Goal: Task Accomplishment & Management: Complete application form

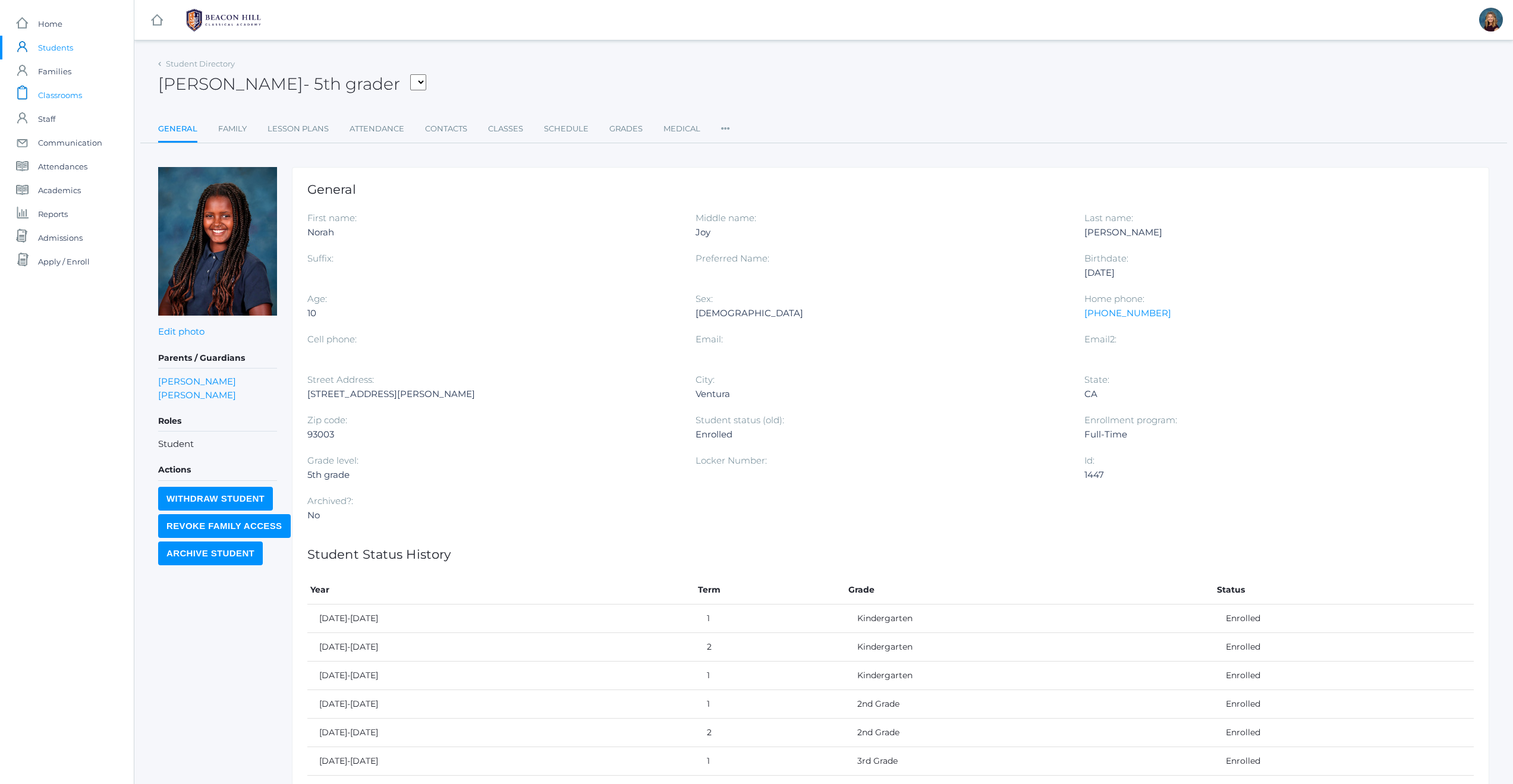
click at [60, 95] on span "Classrooms" at bounding box center [60, 95] width 44 height 24
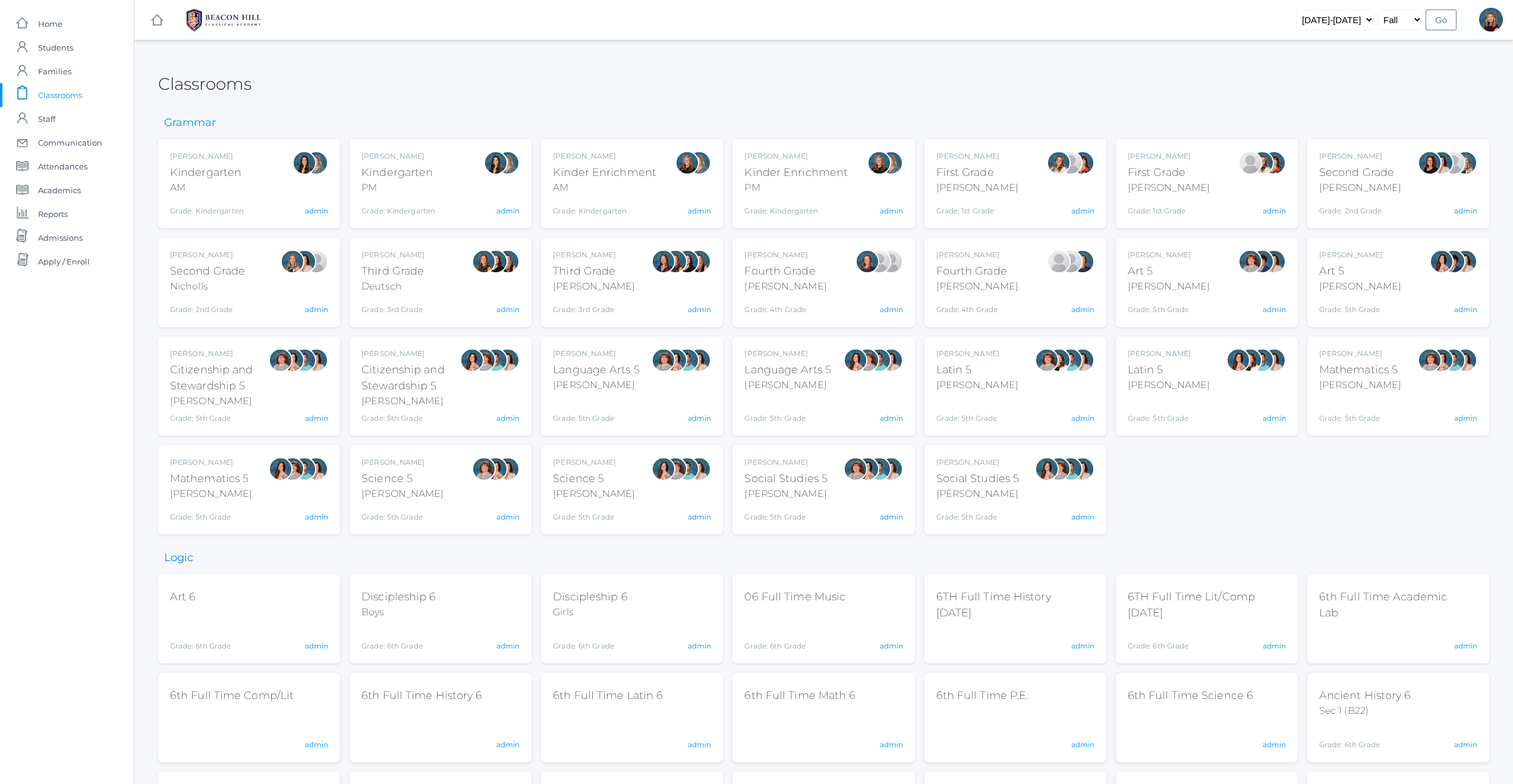
click at [256, 190] on div "Jordyn Dewey Kindergarten AM Grade: Kindergarten *KIND admin" at bounding box center [249, 184] width 158 height 66
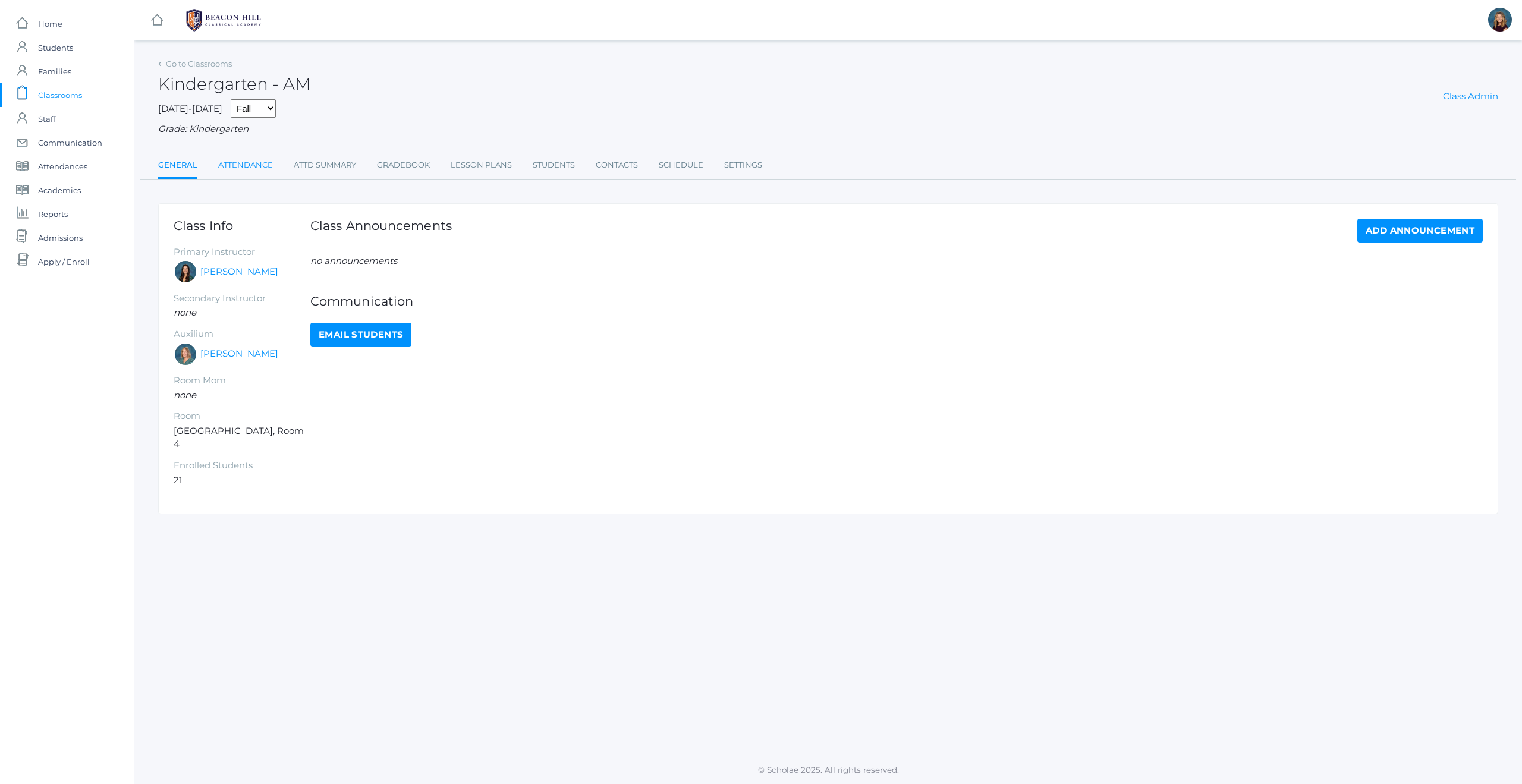
click at [262, 167] on link "Attendance" at bounding box center [245, 165] width 55 height 24
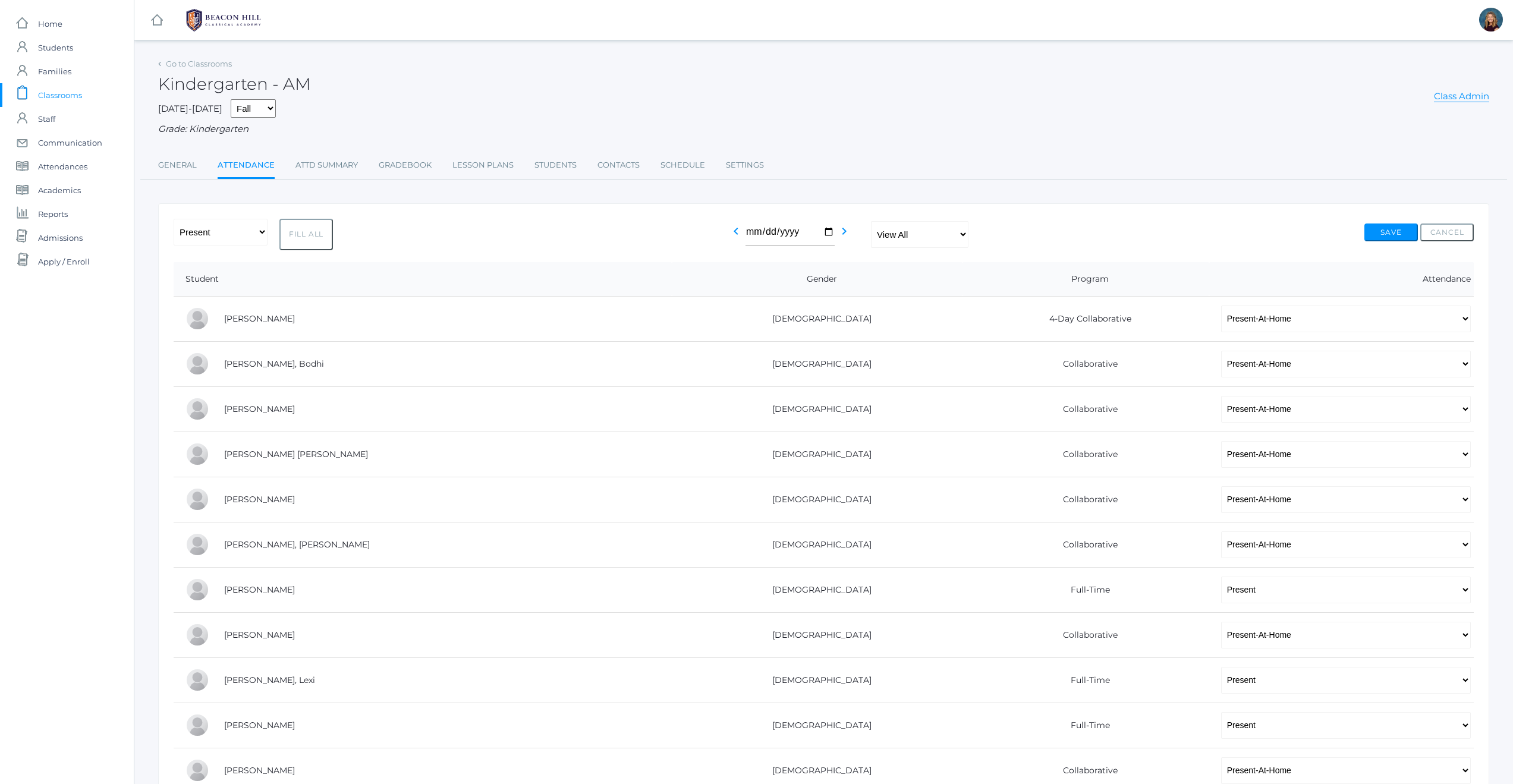
click at [59, 95] on span "Classrooms" at bounding box center [60, 95] width 44 height 24
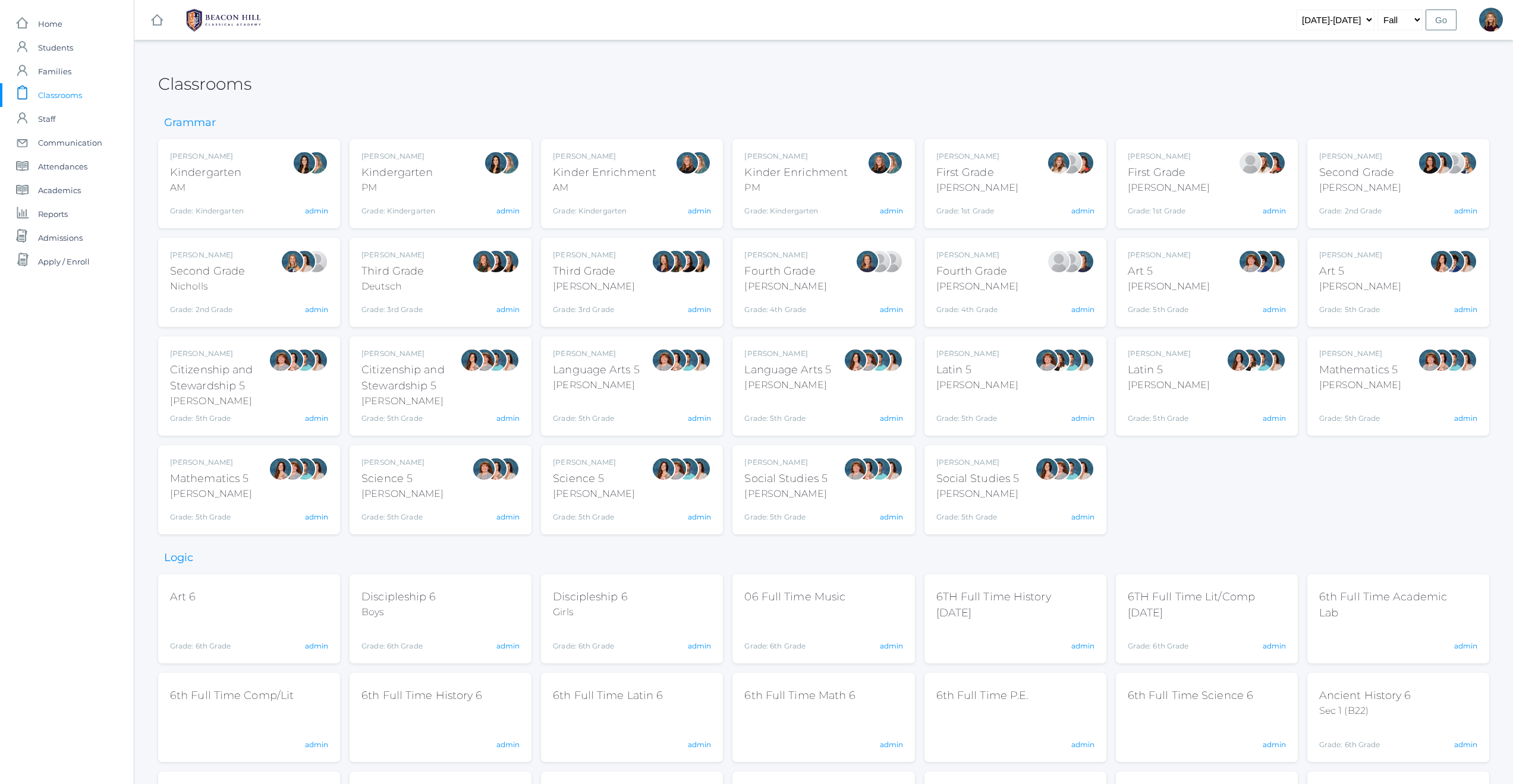
click at [428, 196] on div "Jordyn Dewey Kindergarten PM Grade: Kindergarten *KIND" at bounding box center [399, 184] width 74 height 66
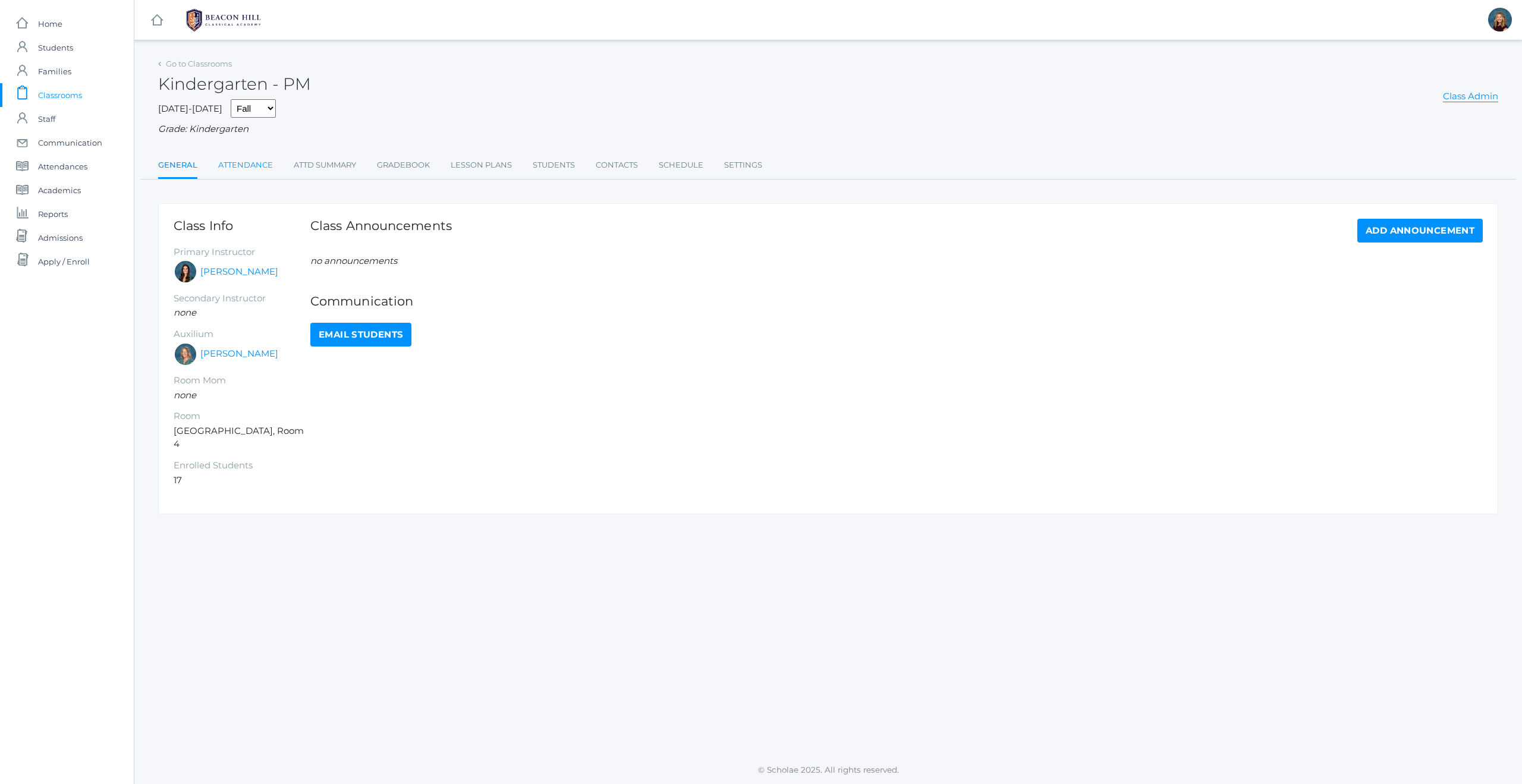
click at [262, 167] on link "Attendance" at bounding box center [245, 165] width 55 height 24
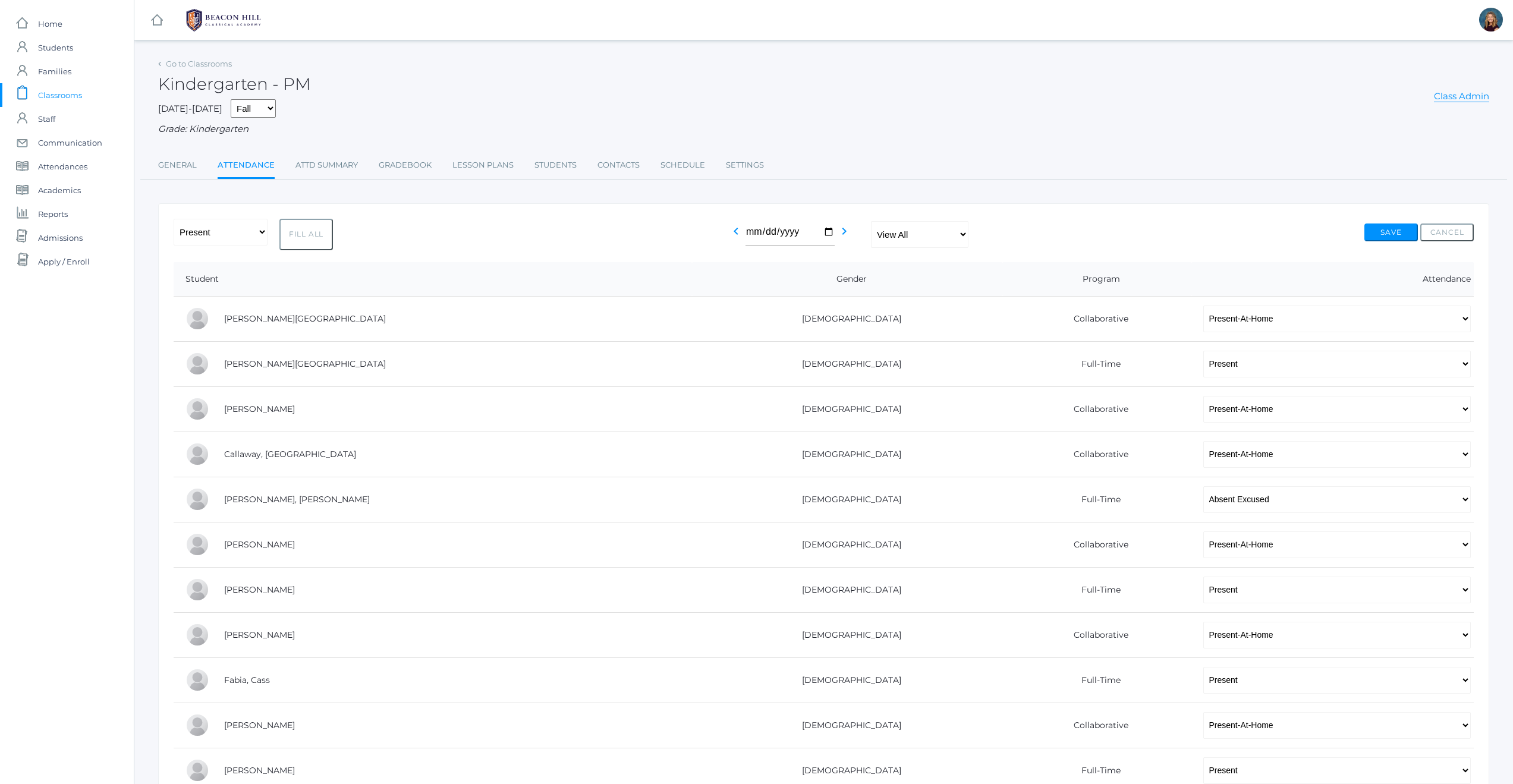
click at [61, 93] on span "Classrooms" at bounding box center [60, 95] width 44 height 24
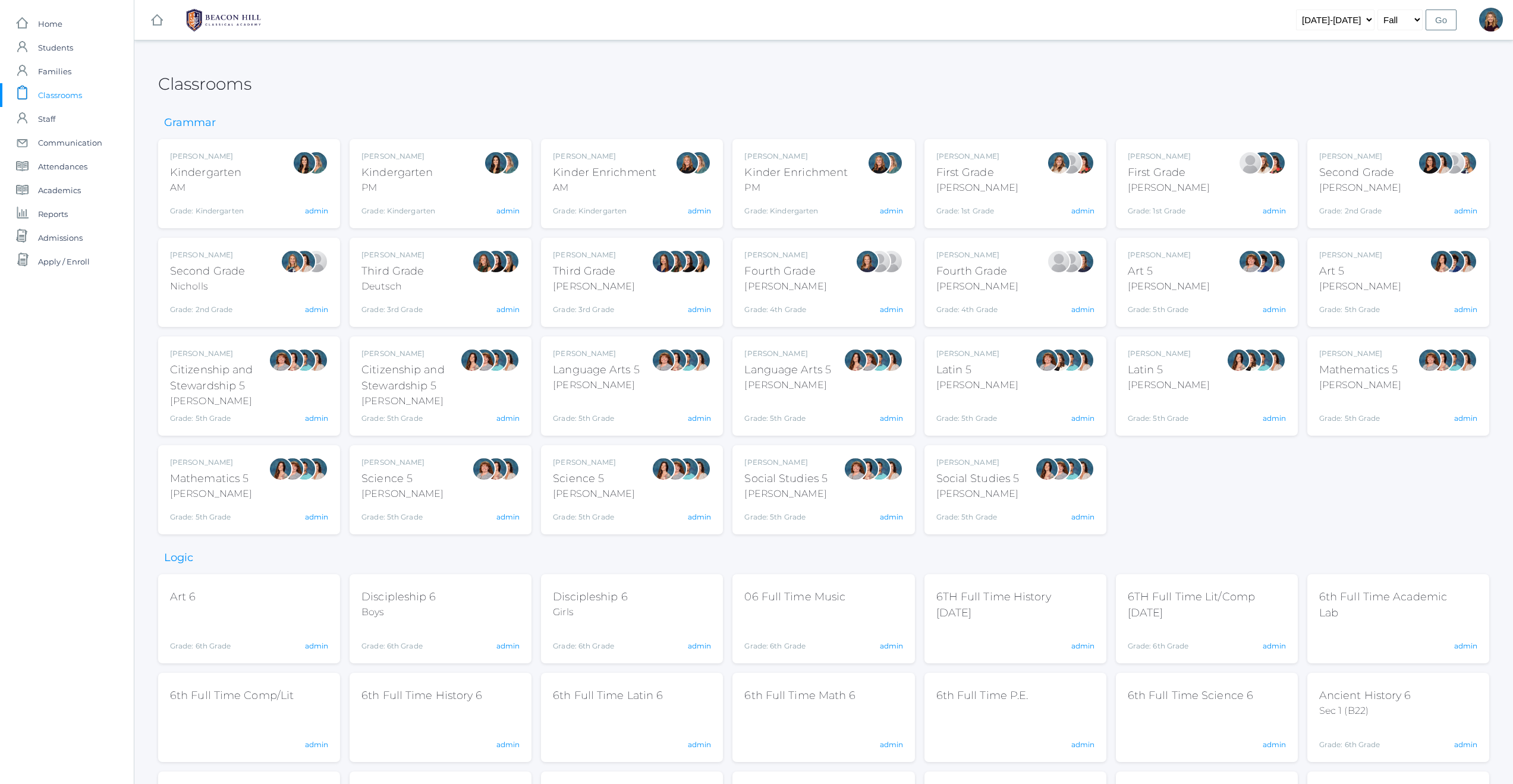
click at [997, 189] on div "Liv Barber First Grade Barber Grade: 1st Grade 01LA admin" at bounding box center [1015, 184] width 158 height 66
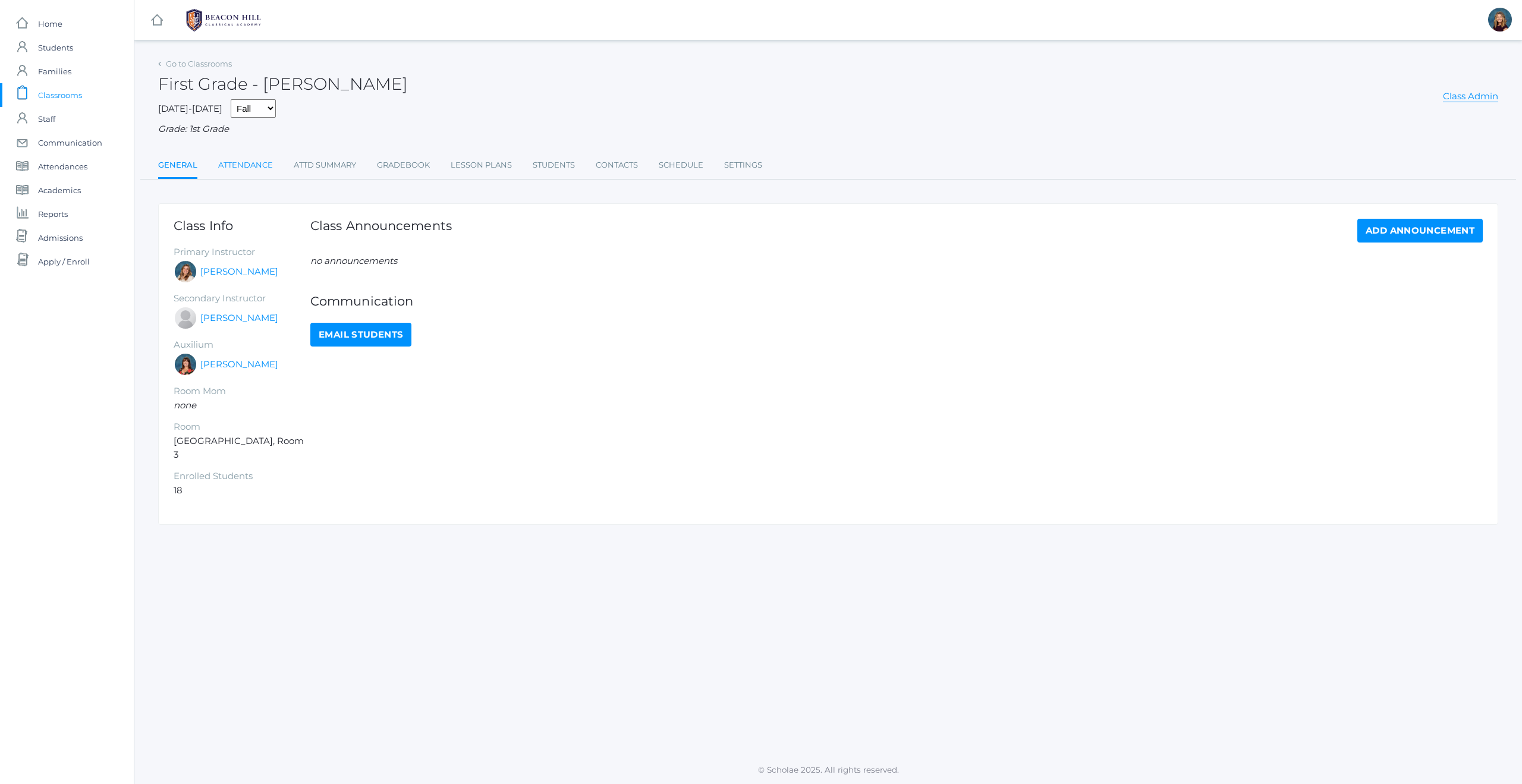
click at [256, 163] on link "Attendance" at bounding box center [245, 165] width 55 height 24
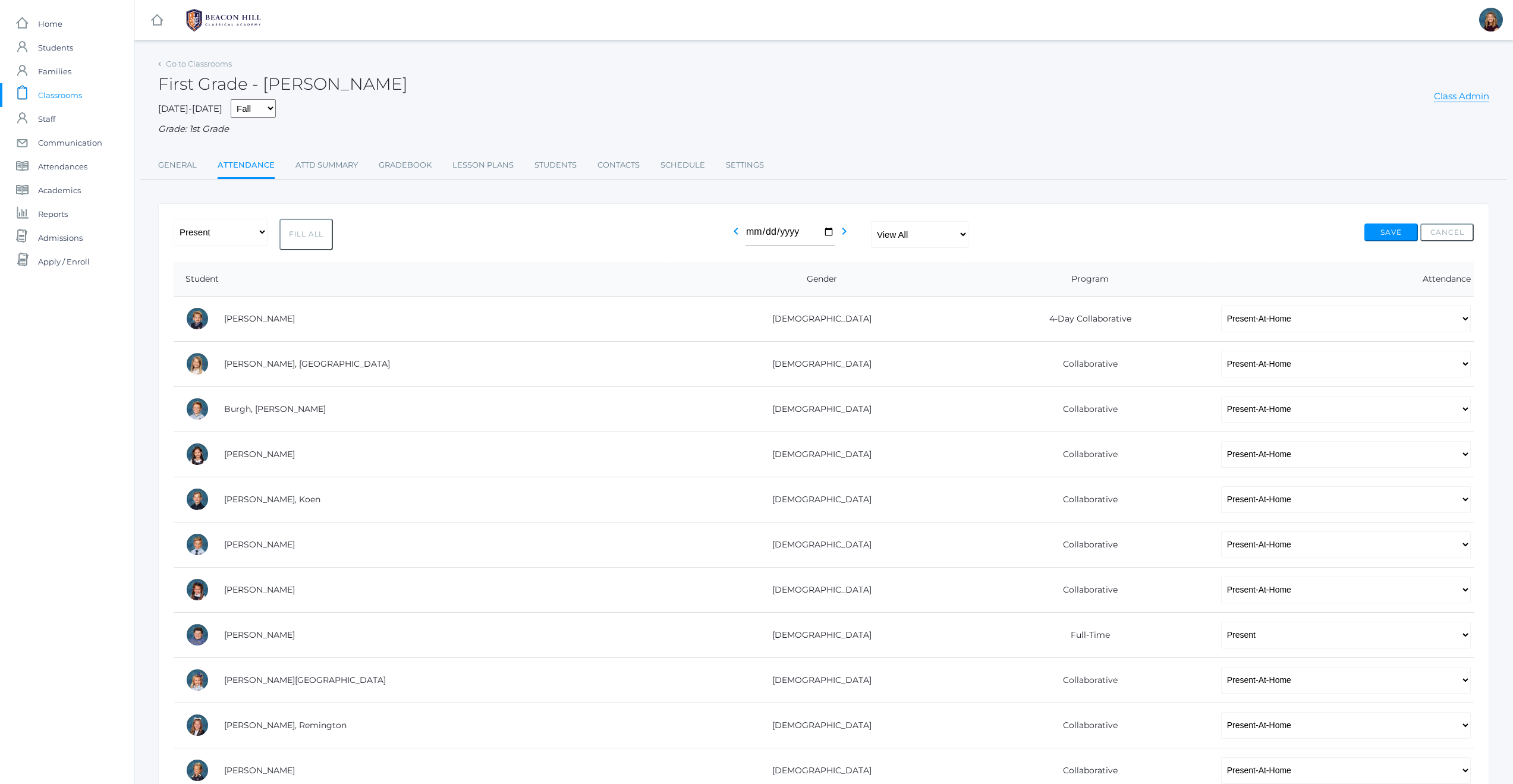
click at [54, 93] on span "Classrooms" at bounding box center [60, 95] width 44 height 24
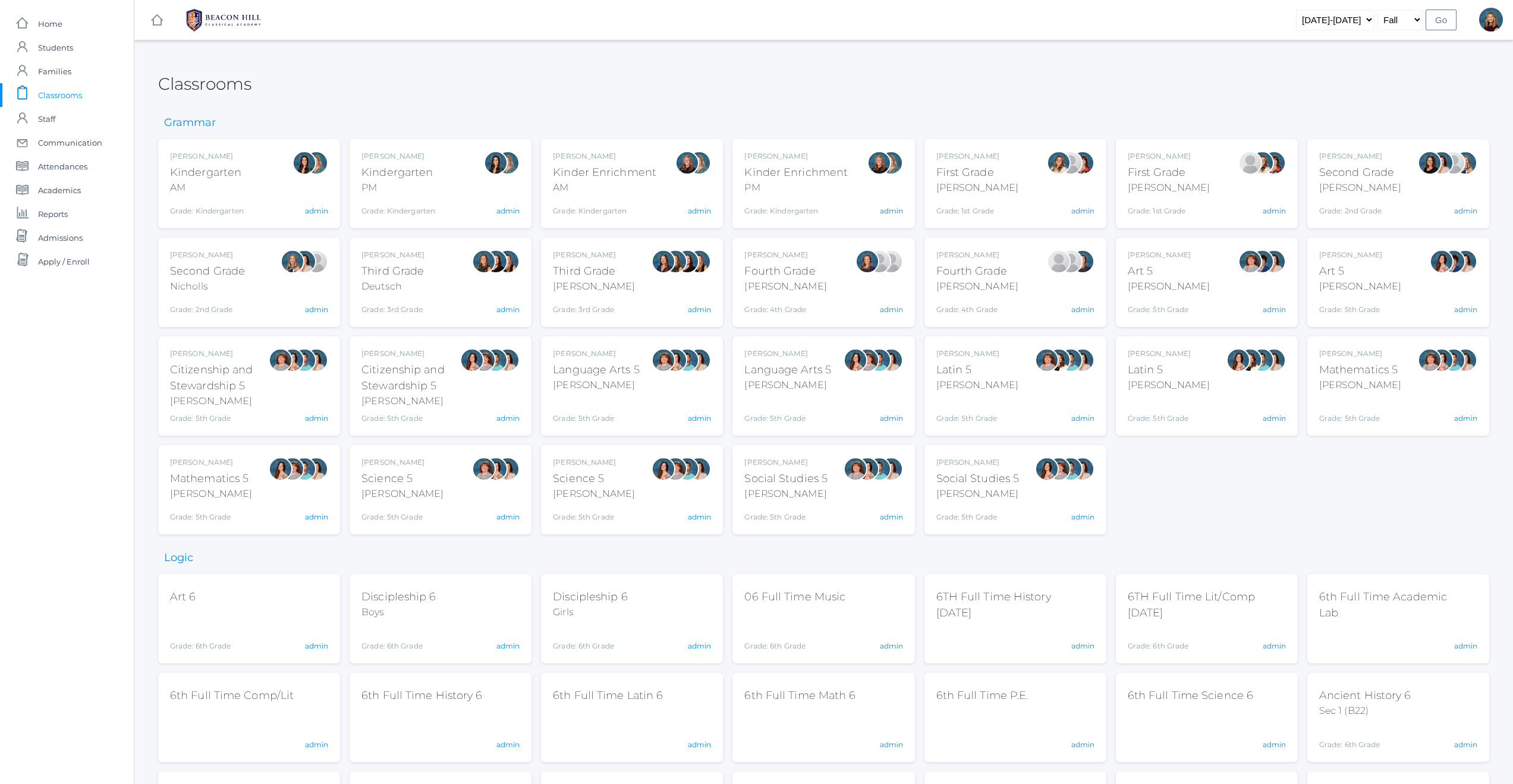
click at [1231, 187] on div "Jaimie Watson First Grade Watson Grade: 1st Grade 01LA admin" at bounding box center [1206, 184] width 158 height 66
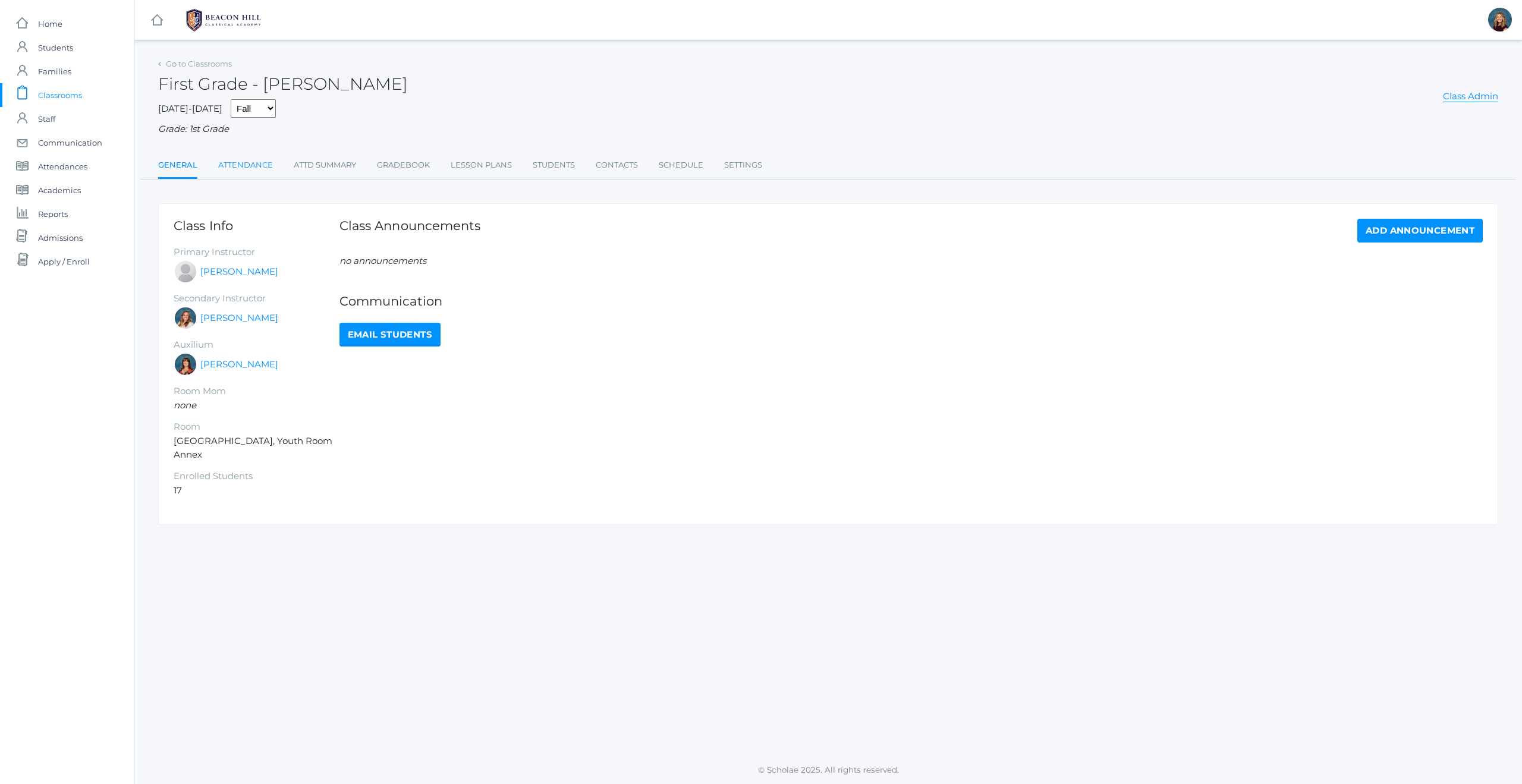
click at [263, 162] on link "Attendance" at bounding box center [245, 165] width 55 height 24
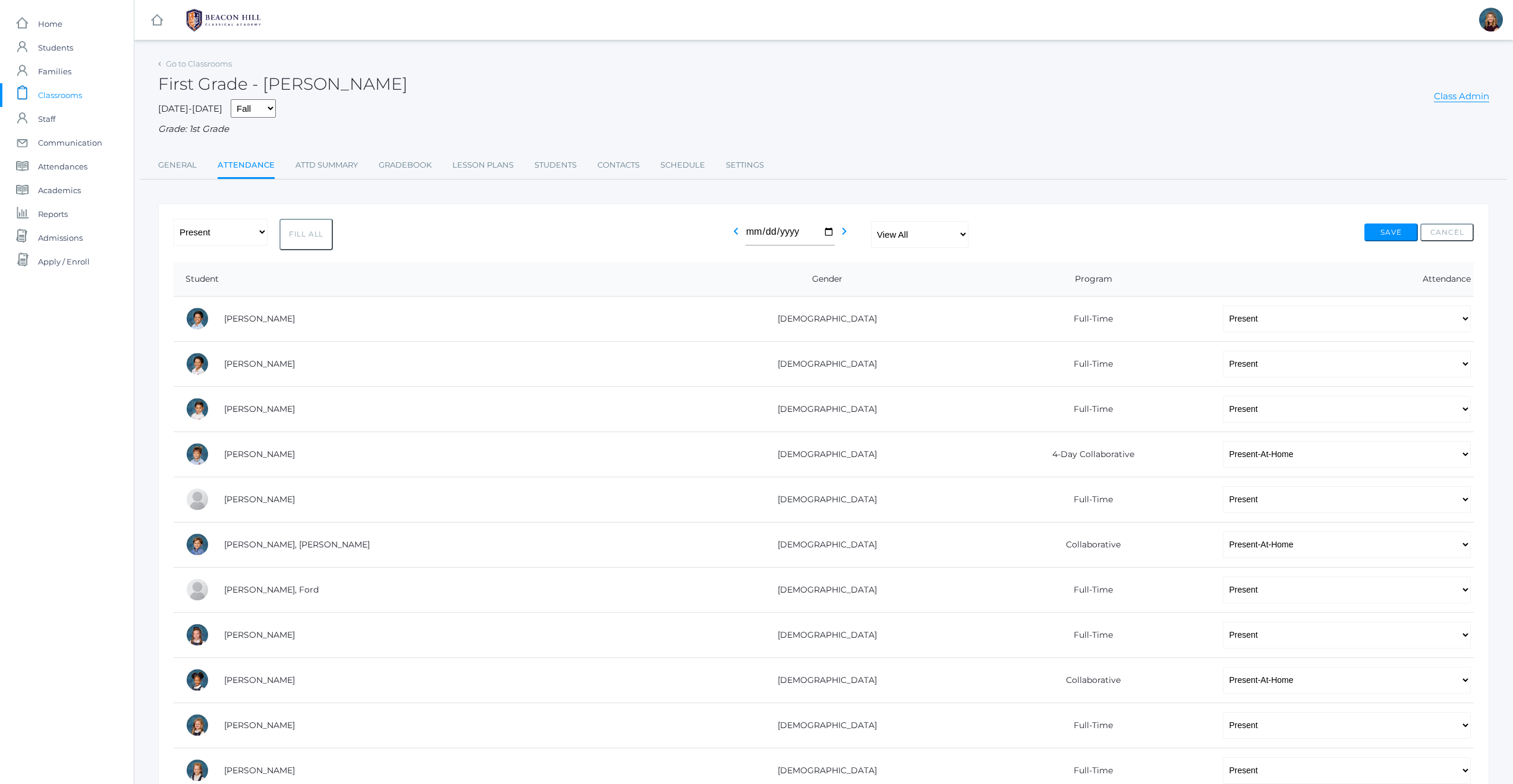
click at [80, 97] on span "Classrooms" at bounding box center [60, 95] width 44 height 24
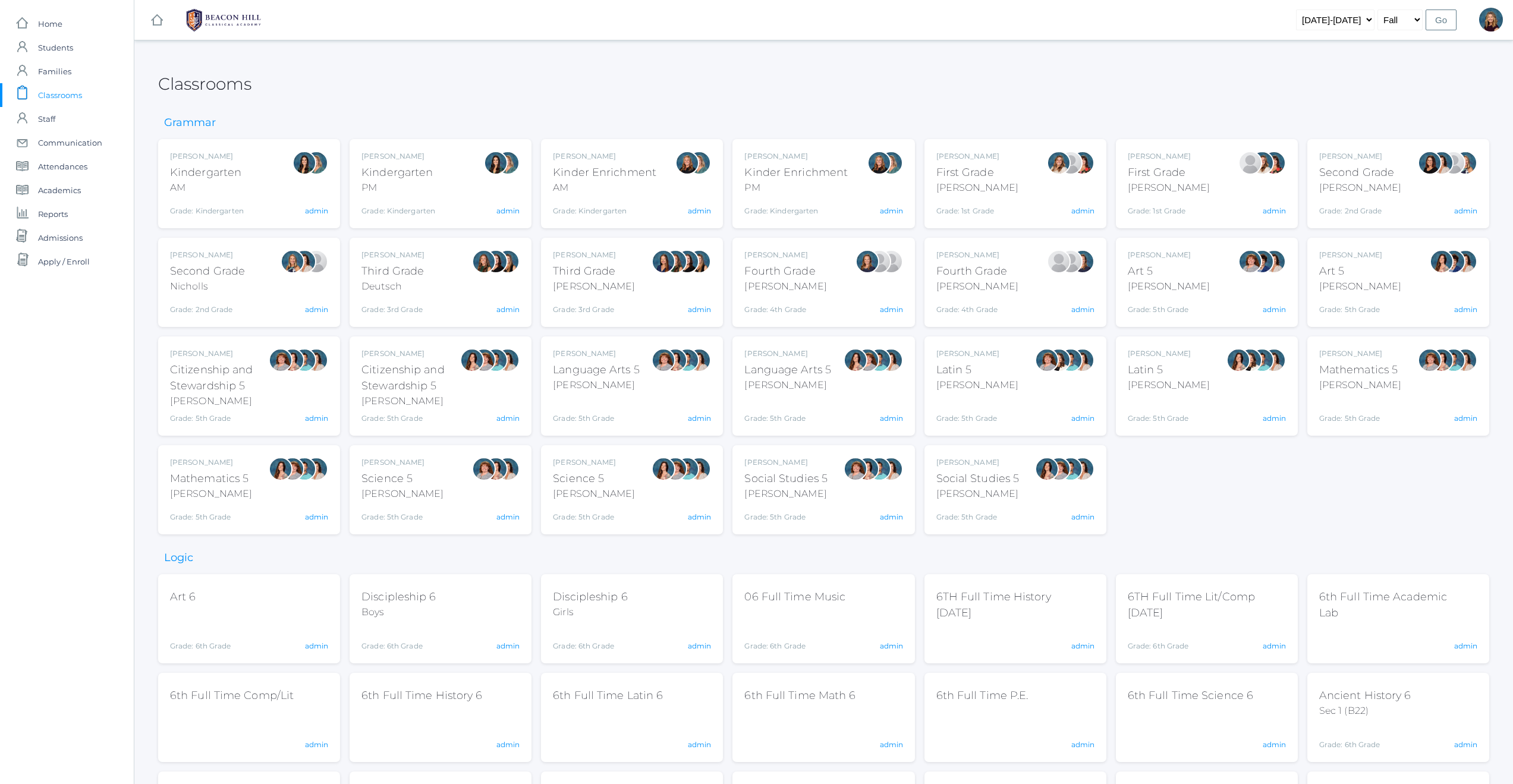
click at [1411, 190] on div "Emily Balli Second Grade Balli Grade: 2nd Grade 02LA admin" at bounding box center [1398, 184] width 158 height 66
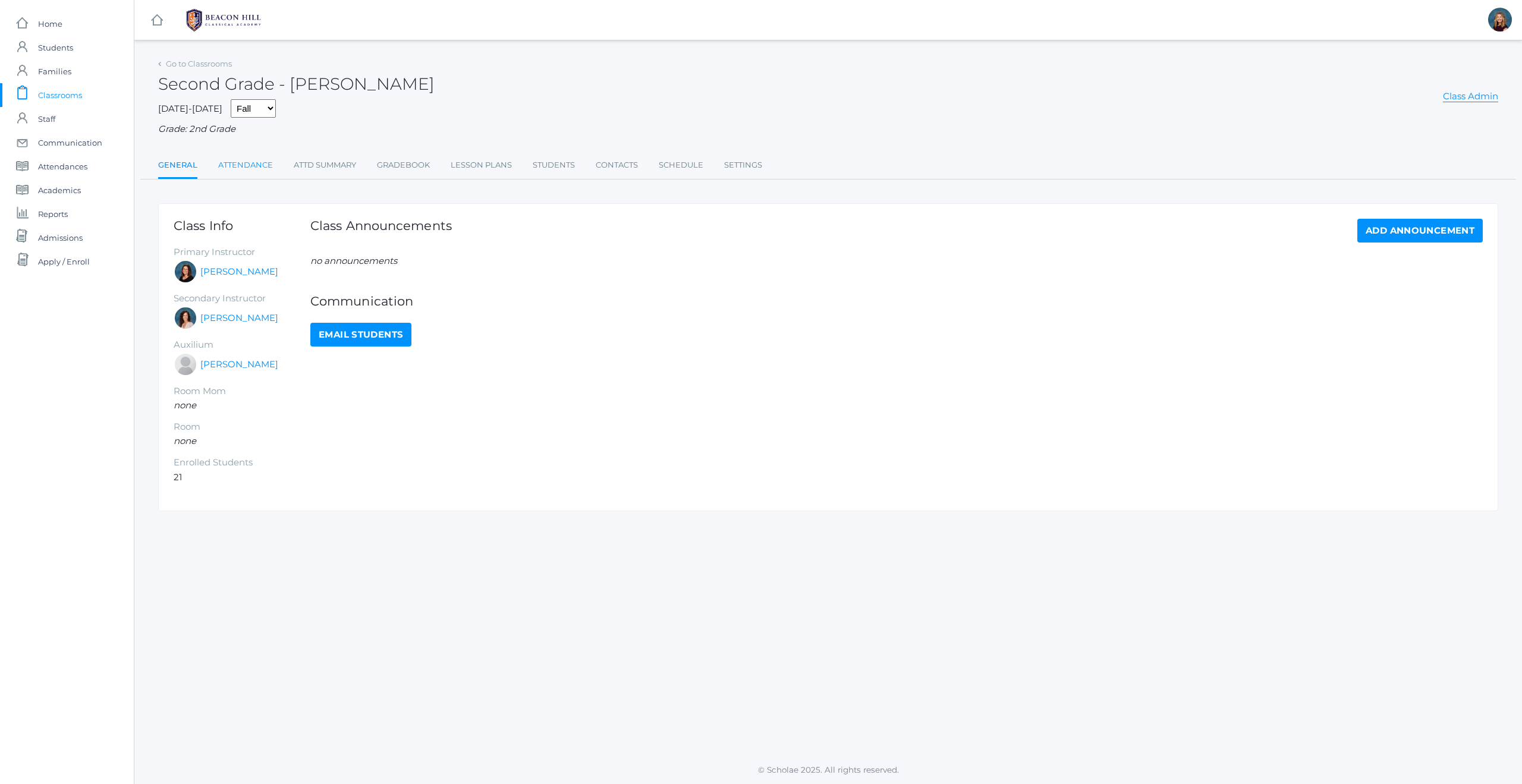
click at [238, 162] on link "Attendance" at bounding box center [245, 165] width 55 height 24
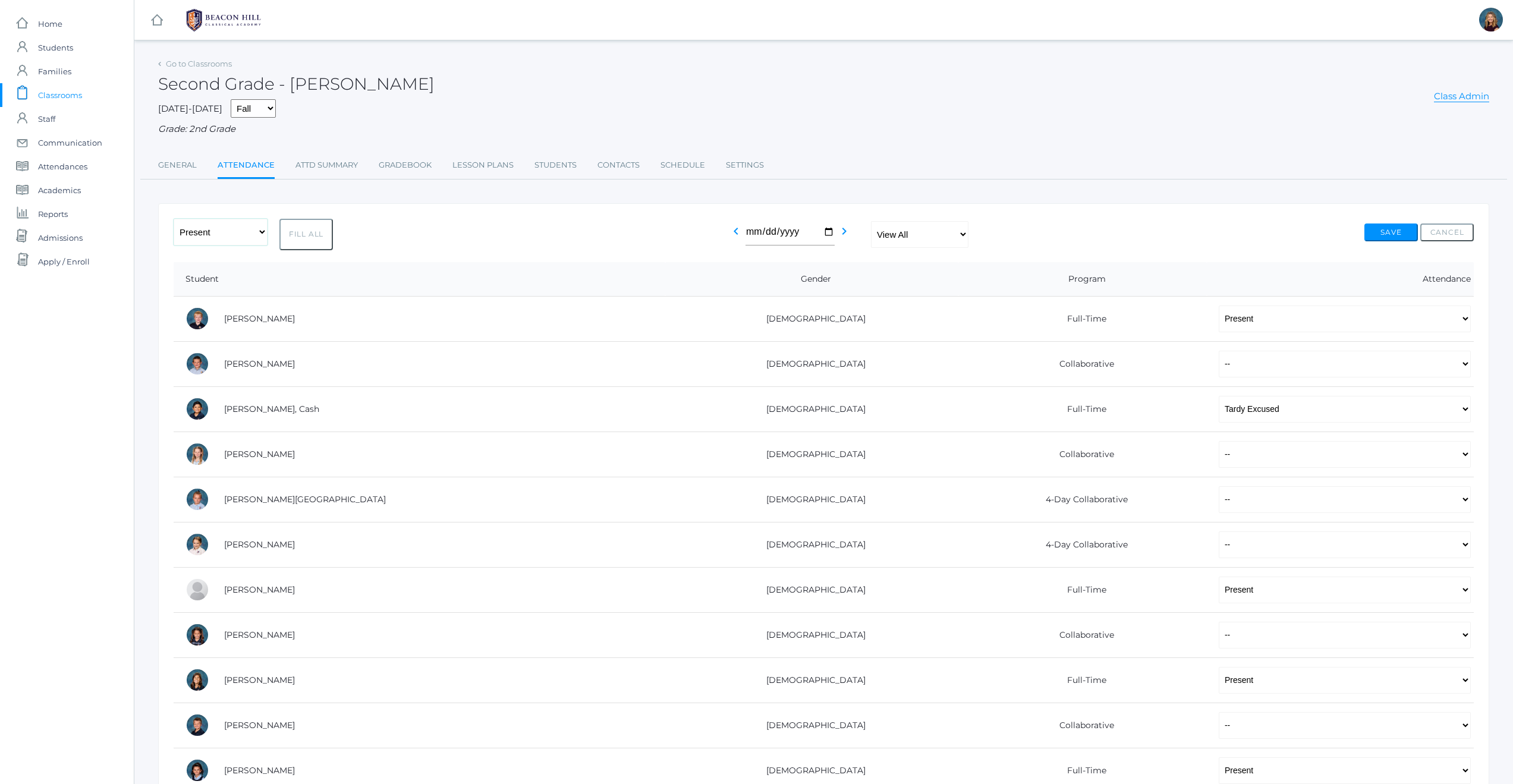
click at [264, 229] on select "-- Present Present-At-Home Tardy Excused Tardy Unexcused Absent Excused Absent …" at bounding box center [221, 232] width 93 height 27
select select "PH"
click at [317, 238] on button "Fill All" at bounding box center [306, 235] width 54 height 32
select select "PH"
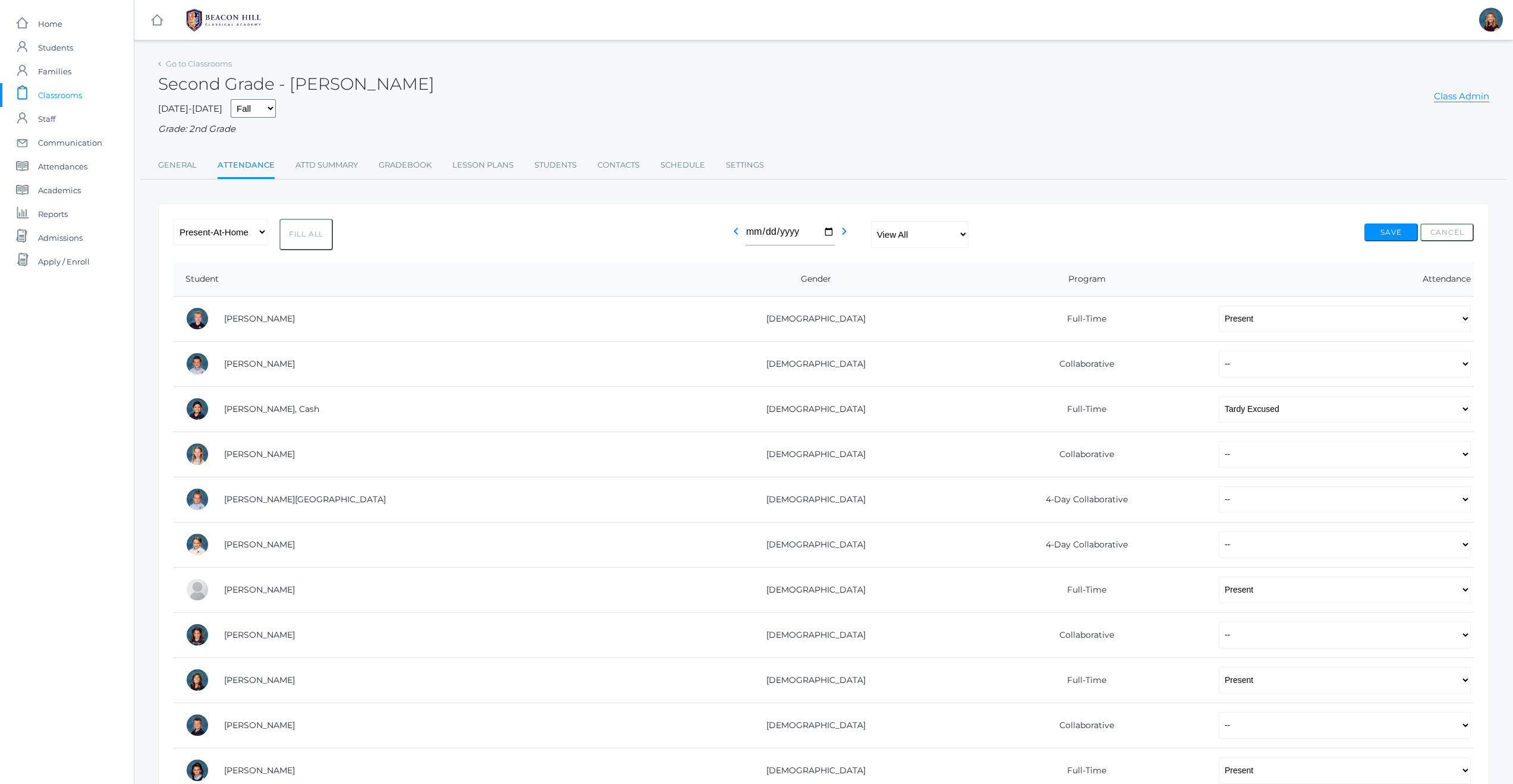
select select "PH"
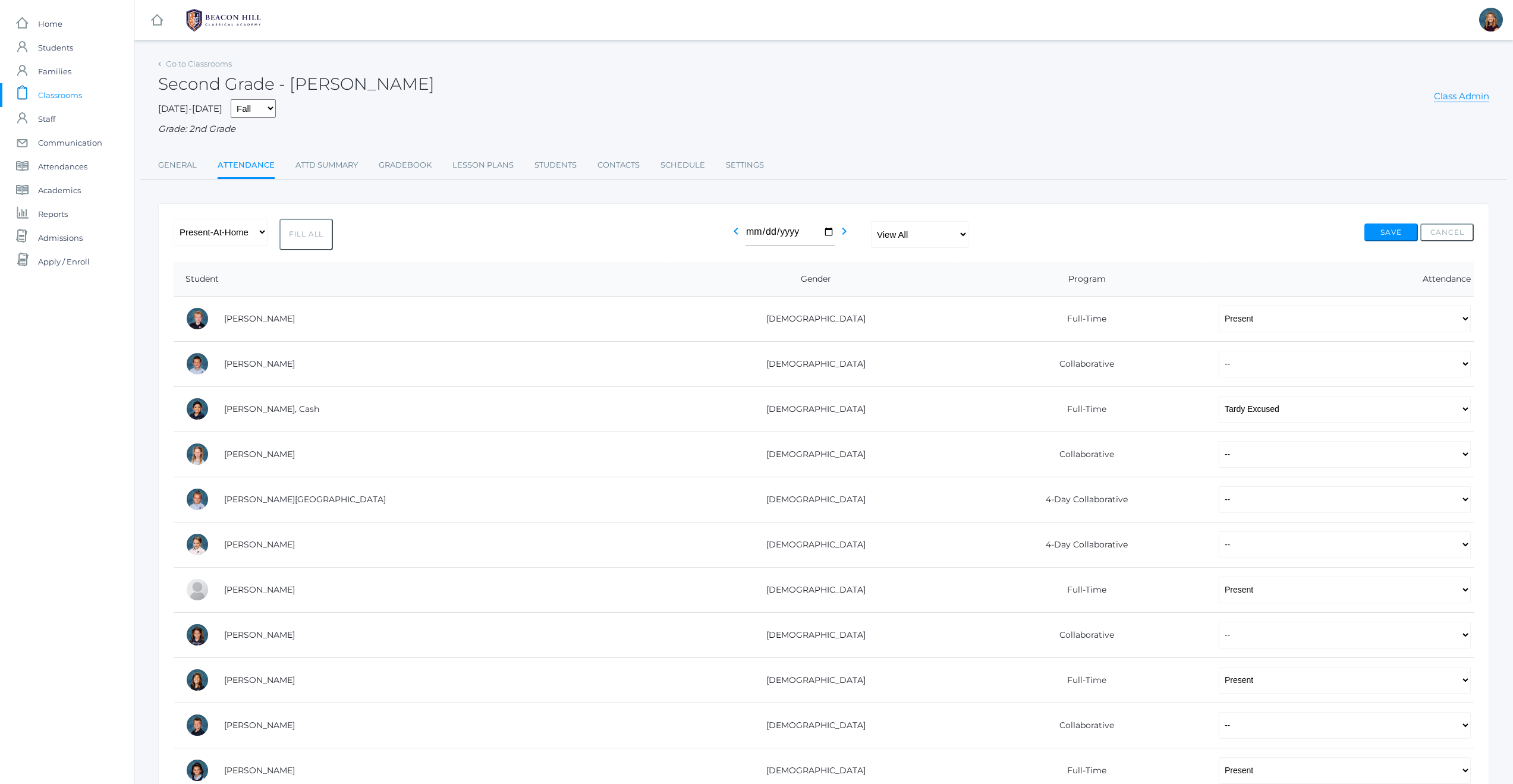
select select "PH"
click at [1387, 235] on button "Save" at bounding box center [1391, 233] width 54 height 18
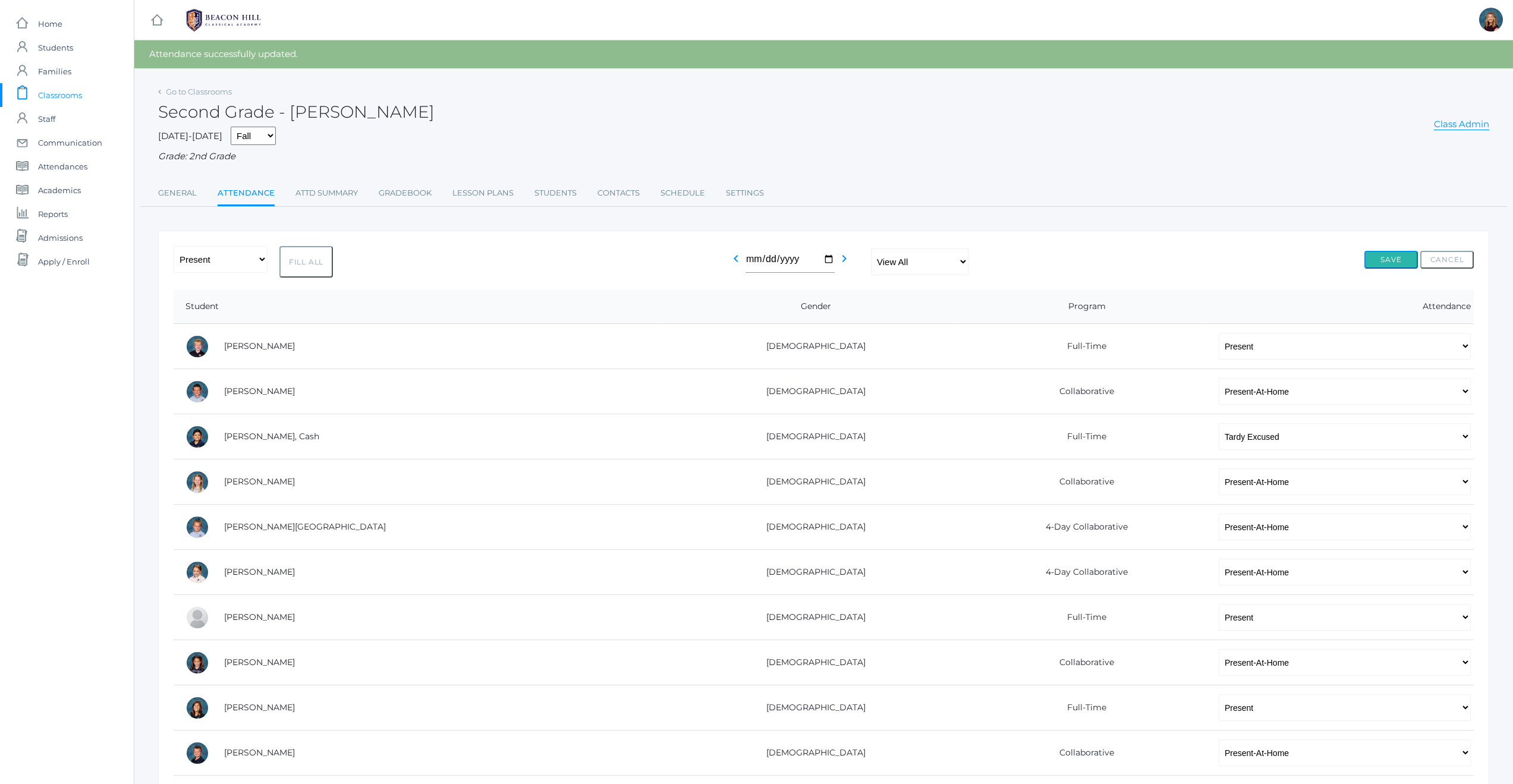
click at [1394, 256] on button "Save" at bounding box center [1391, 259] width 54 height 18
click at [41, 95] on span "Classrooms" at bounding box center [60, 95] width 44 height 24
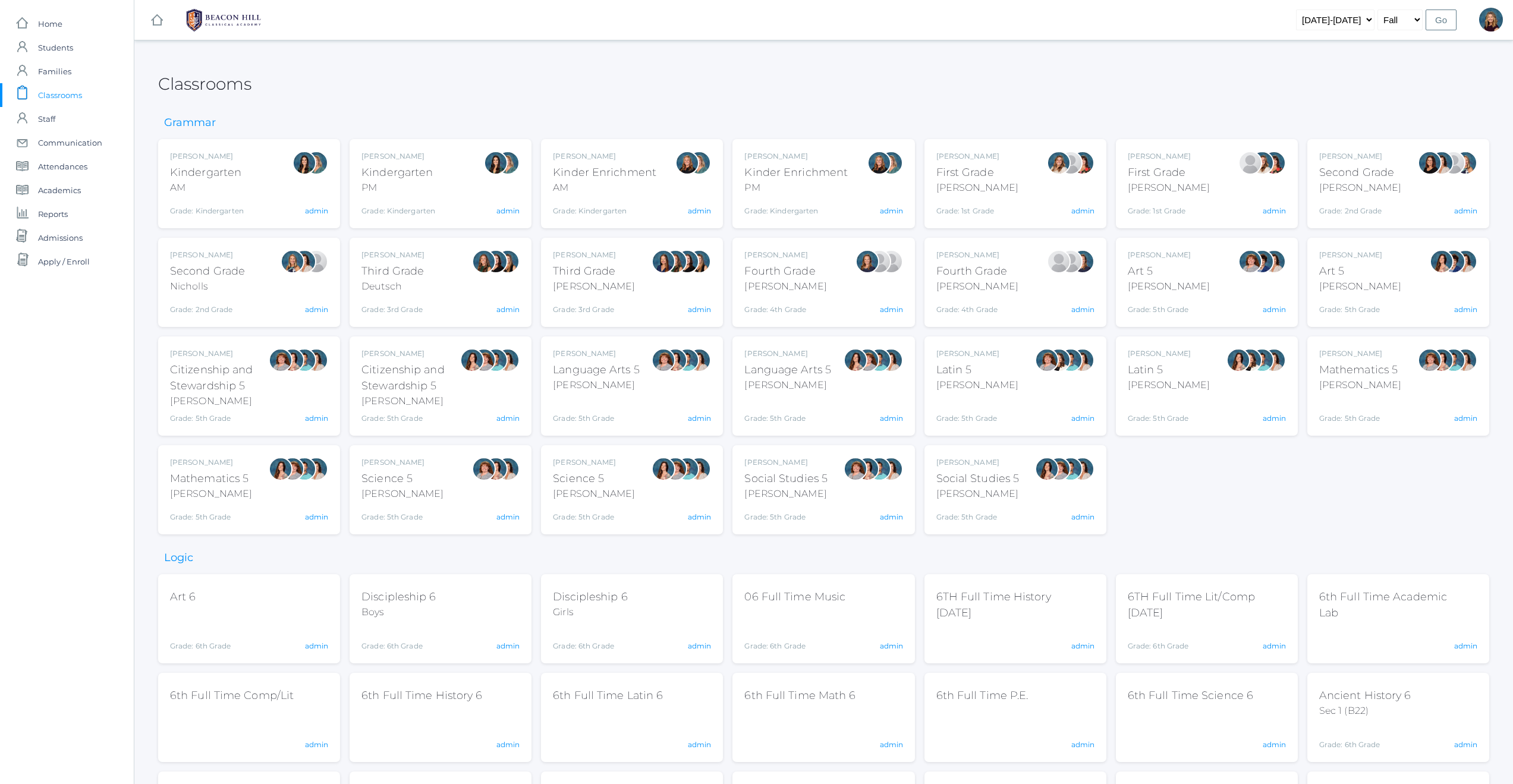
click at [250, 299] on div "Courtney Nicholls Second Grade Nicholls Grade: 2nd Grade 02LA admin" at bounding box center [249, 282] width 158 height 66
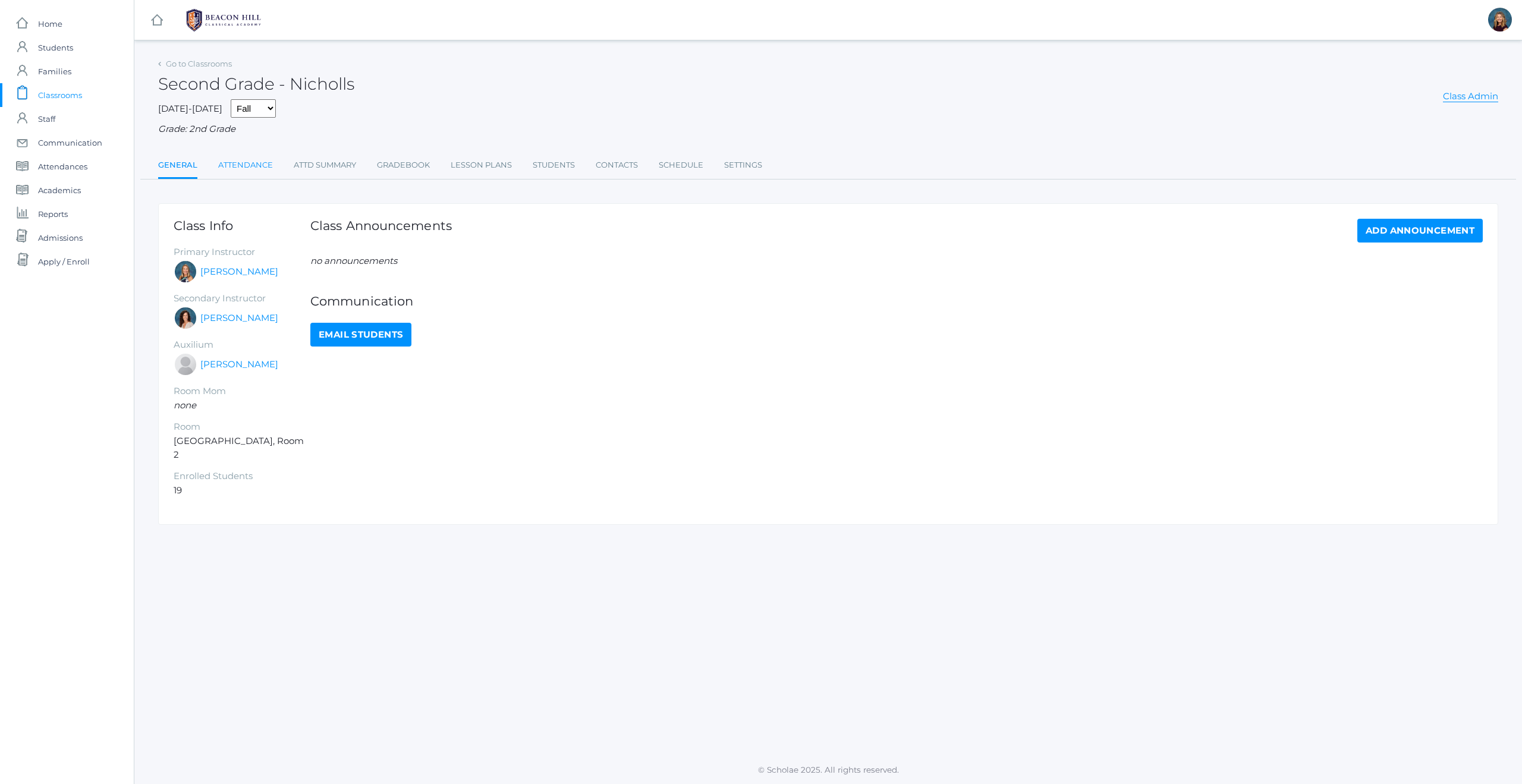
click at [254, 163] on link "Attendance" at bounding box center [245, 165] width 55 height 24
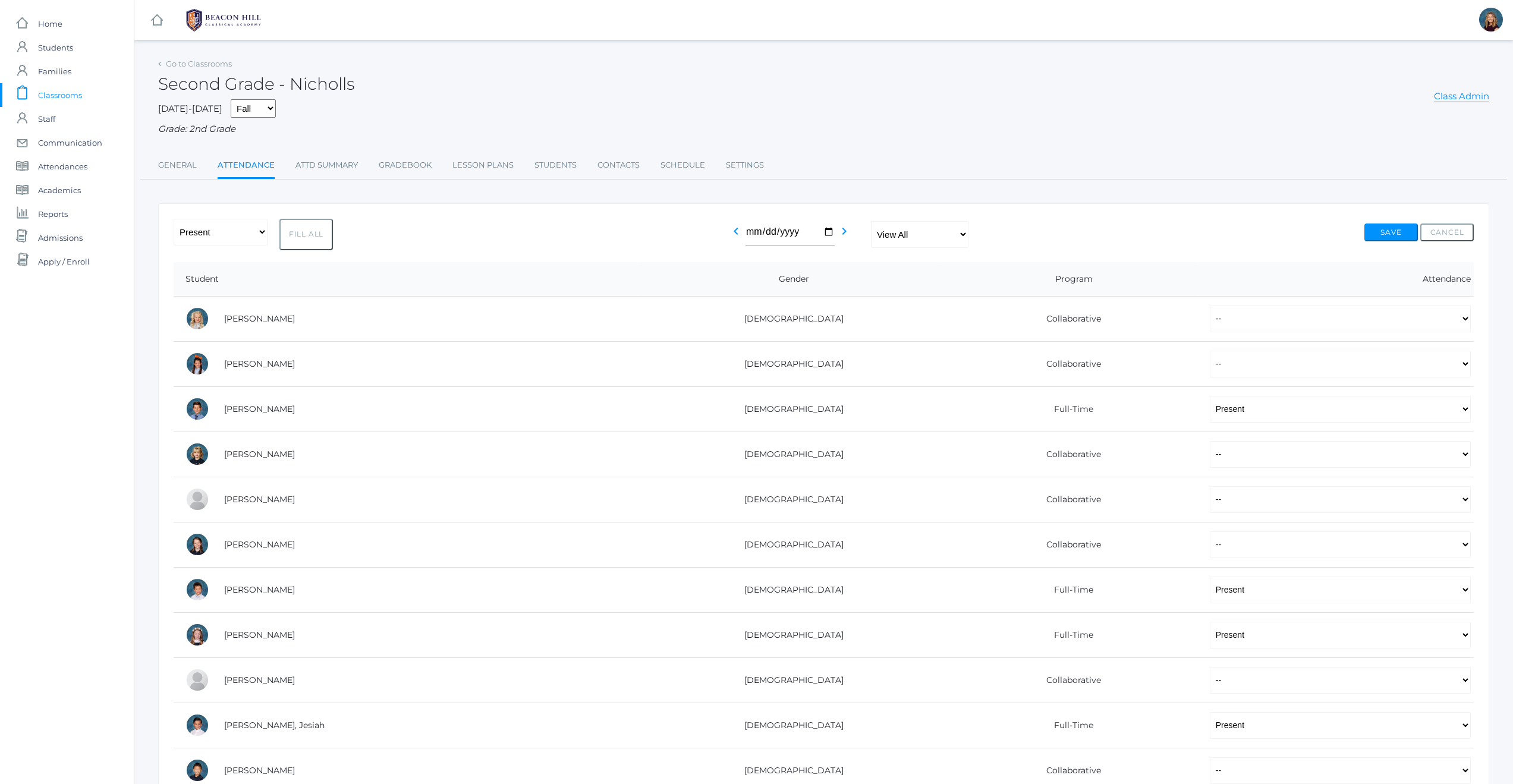
click at [233, 232] on select "-- Present Present-At-Home Tardy Excused Tardy Unexcused Absent Excused Absent …" at bounding box center [221, 232] width 93 height 27
select select "PH"
click at [313, 238] on button "Fill All" at bounding box center [306, 235] width 54 height 32
select select "PH"
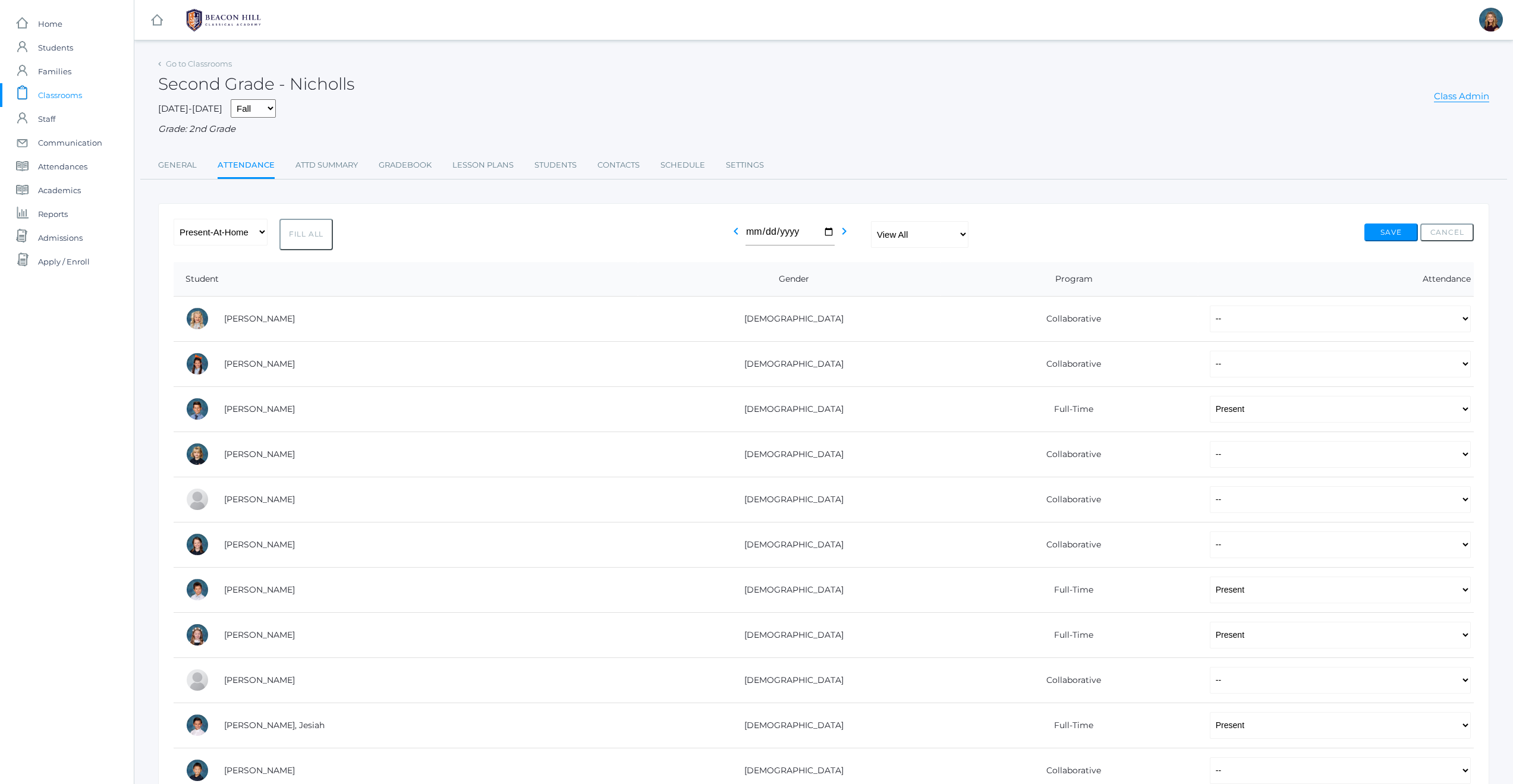
select select "PH"
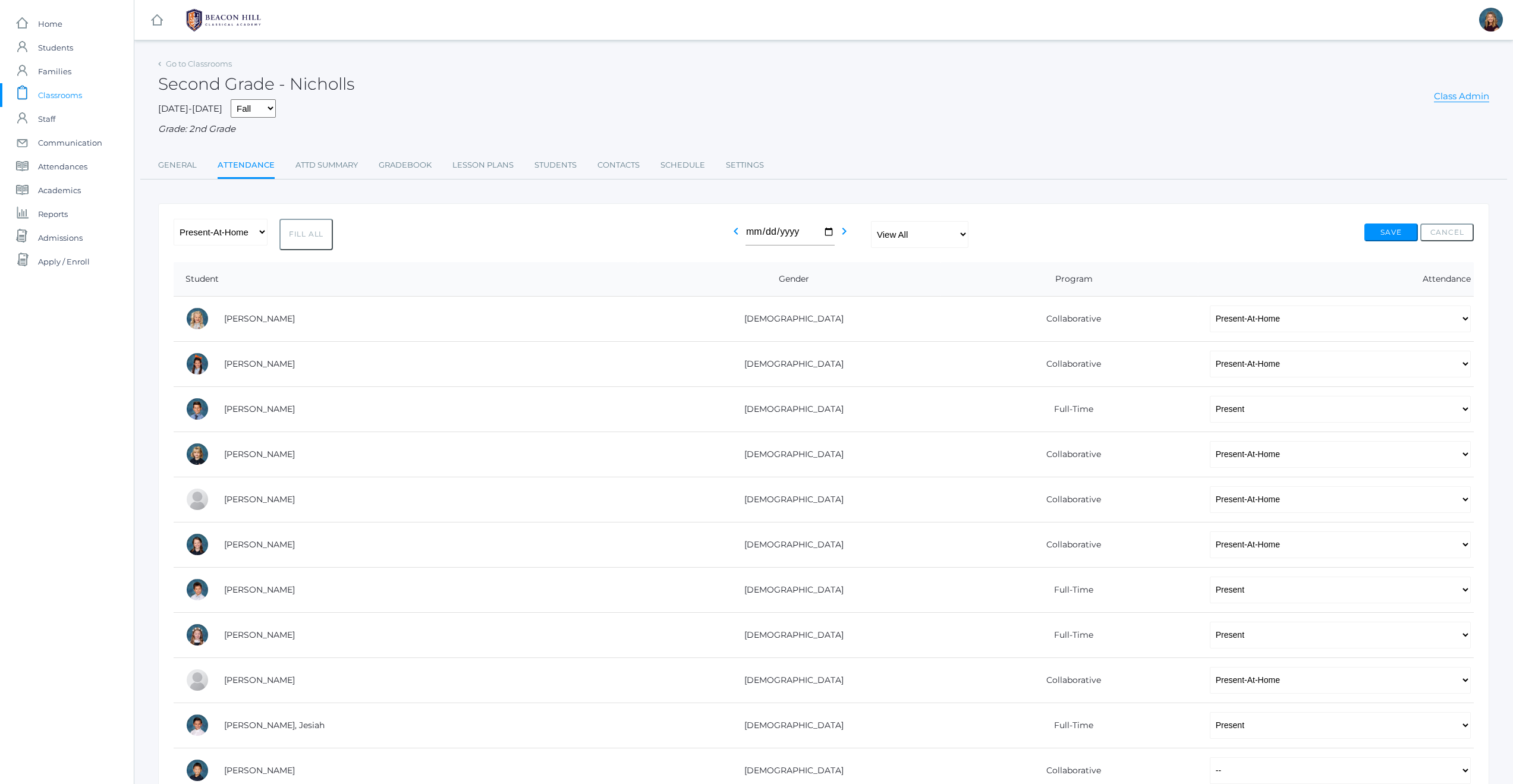
select select "PH"
click at [1400, 235] on button "Save" at bounding box center [1391, 233] width 54 height 18
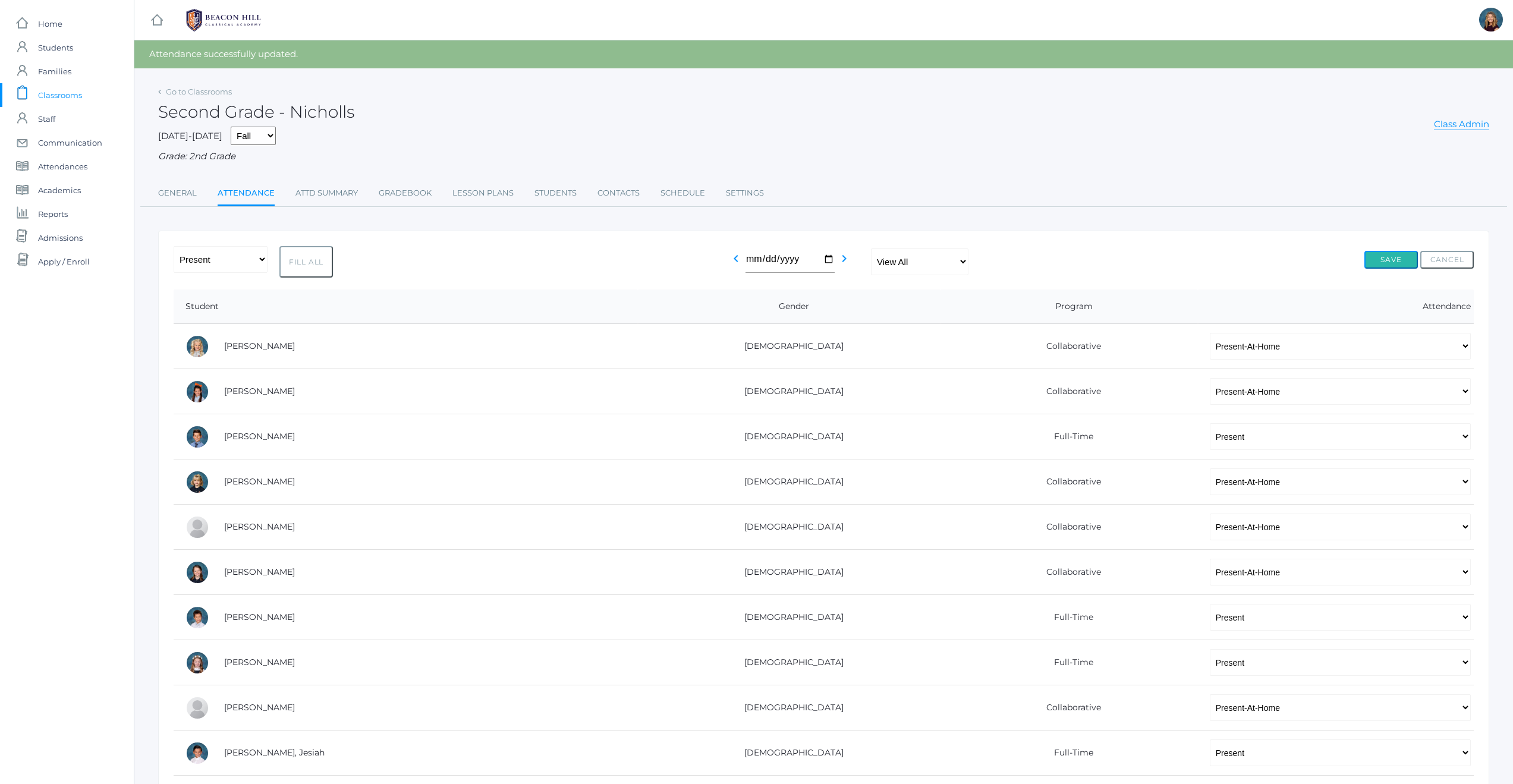
click at [1378, 261] on button "Save" at bounding box center [1391, 259] width 54 height 18
click at [54, 50] on span "Students" at bounding box center [55, 48] width 35 height 24
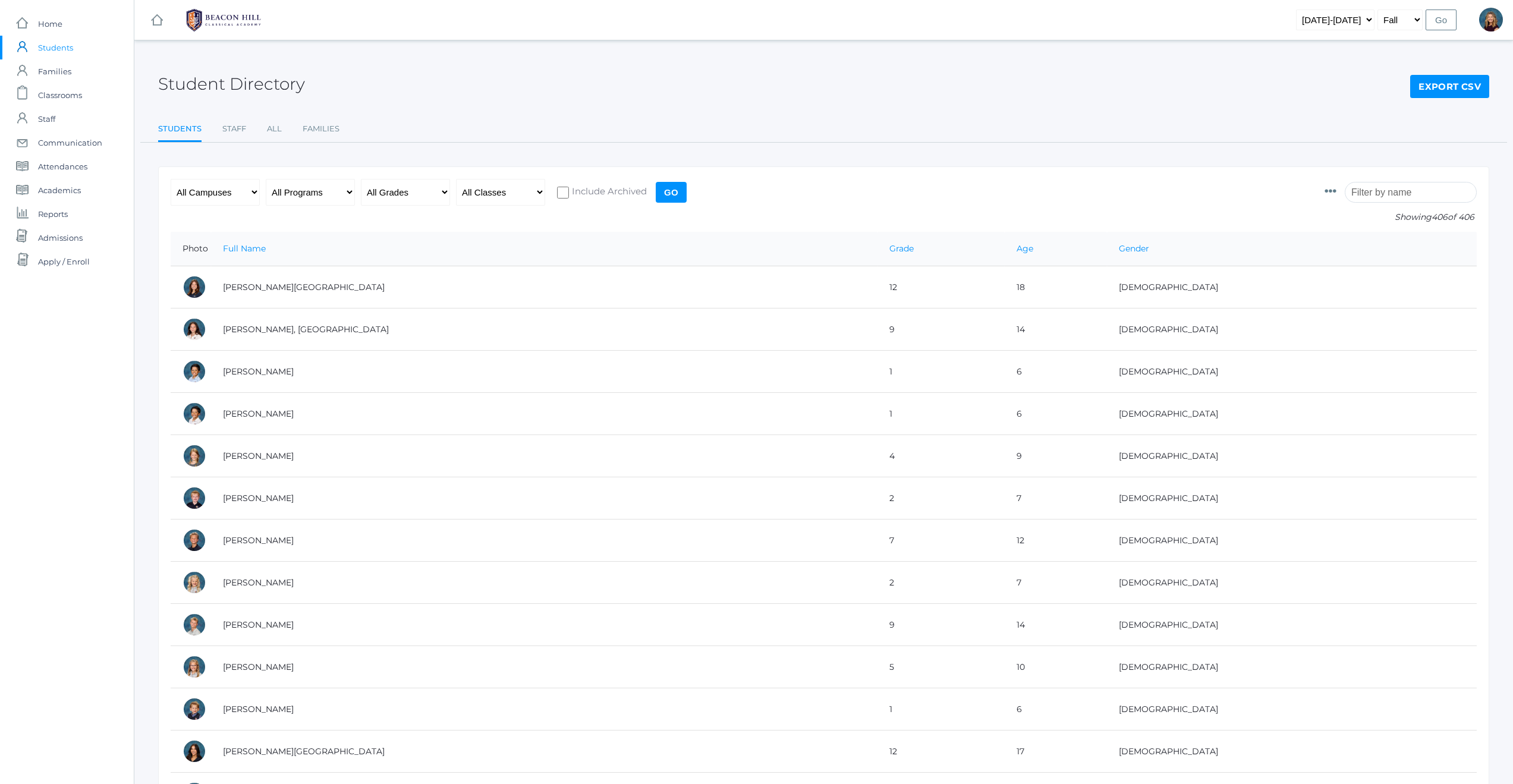
drag, startPoint x: 1372, startPoint y: 184, endPoint x: 1375, endPoint y: 193, distance: 9.5
click at [1373, 190] on input "search" at bounding box center [1411, 192] width 132 height 21
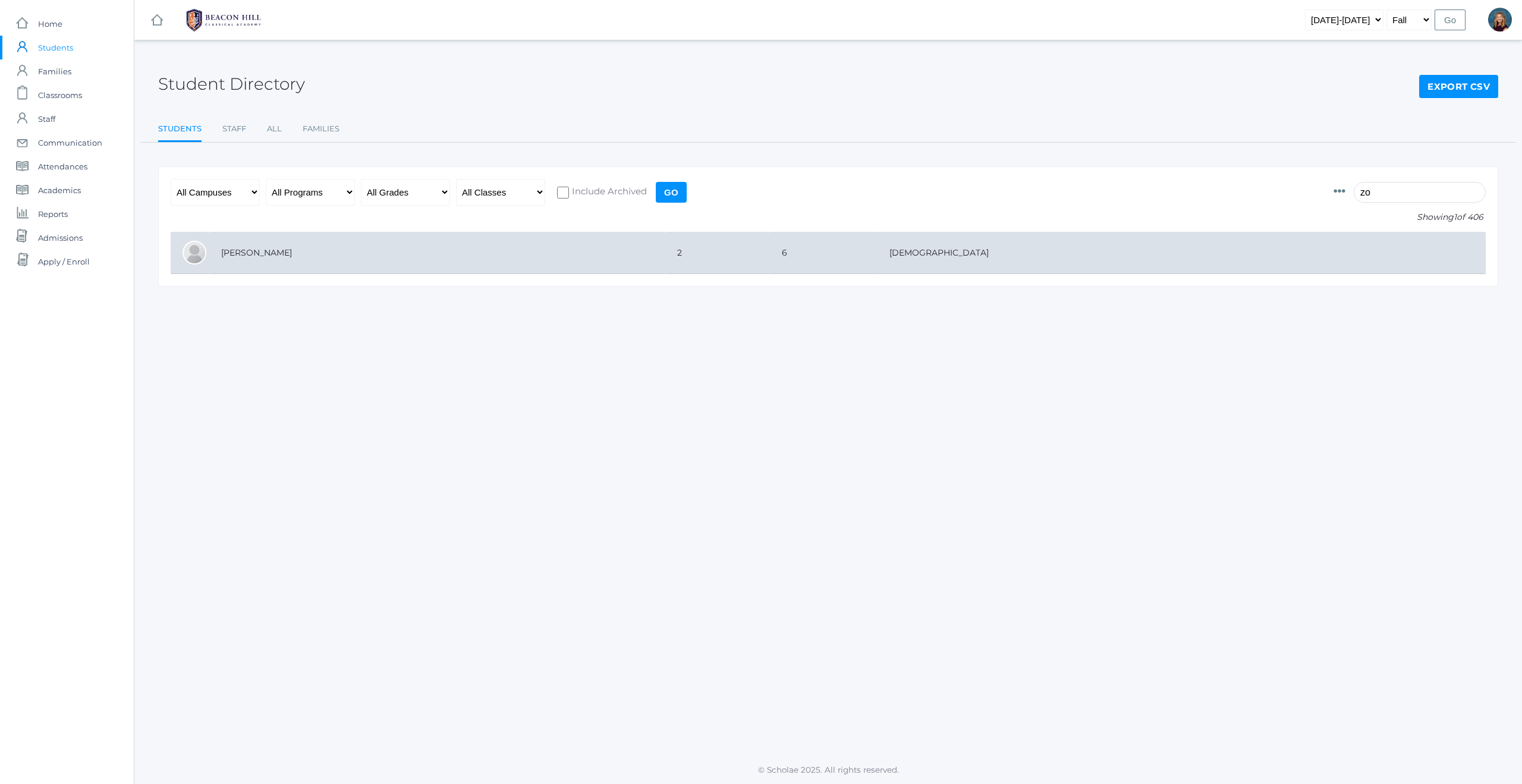
type input "zo"
click at [248, 249] on td "Dinwiddie, Zoey" at bounding box center [437, 252] width 456 height 42
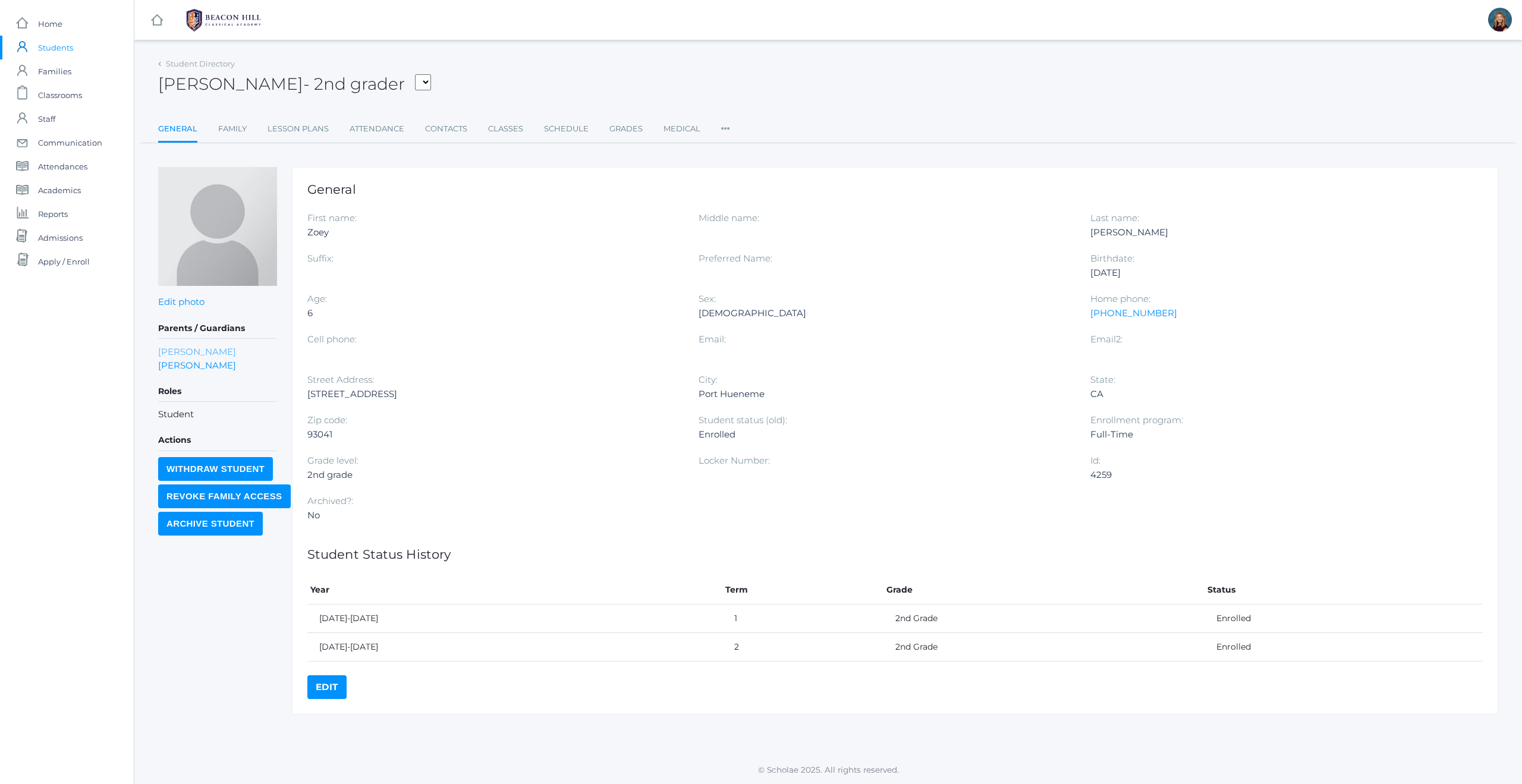
click at [174, 351] on link "[PERSON_NAME]" at bounding box center [197, 352] width 78 height 14
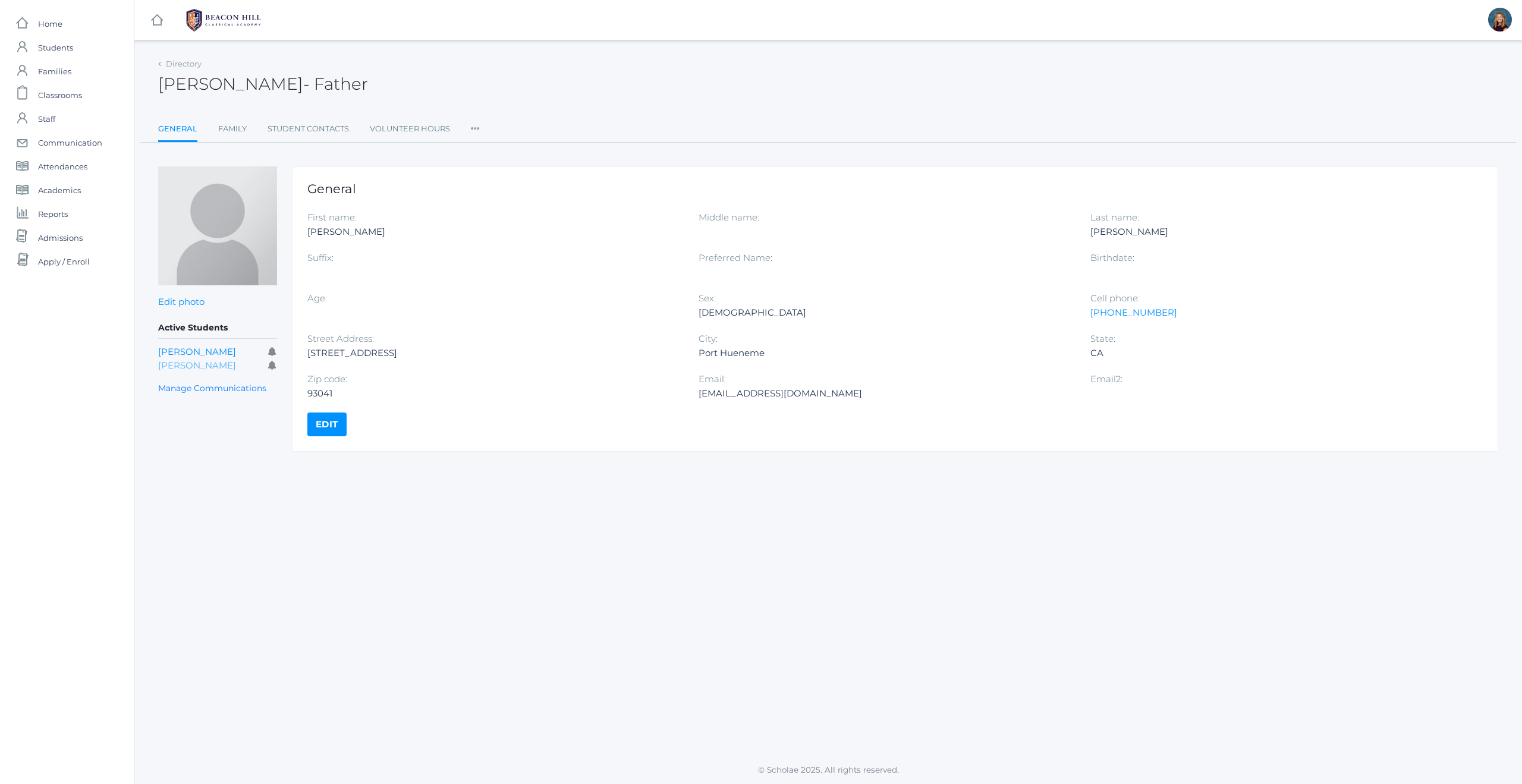
click at [170, 363] on link "[PERSON_NAME]" at bounding box center [197, 365] width 78 height 11
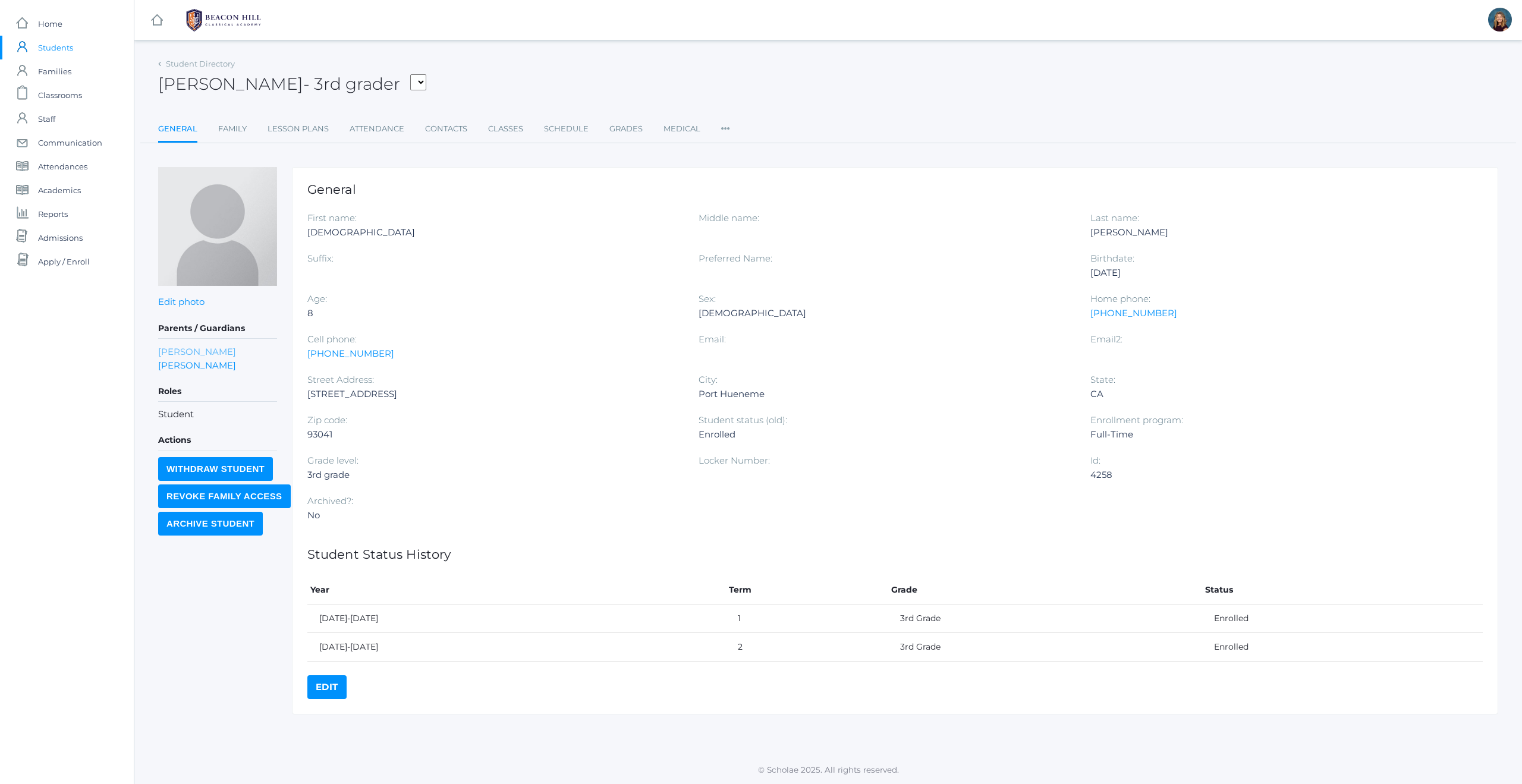
click at [171, 351] on link "[PERSON_NAME]" at bounding box center [197, 352] width 78 height 14
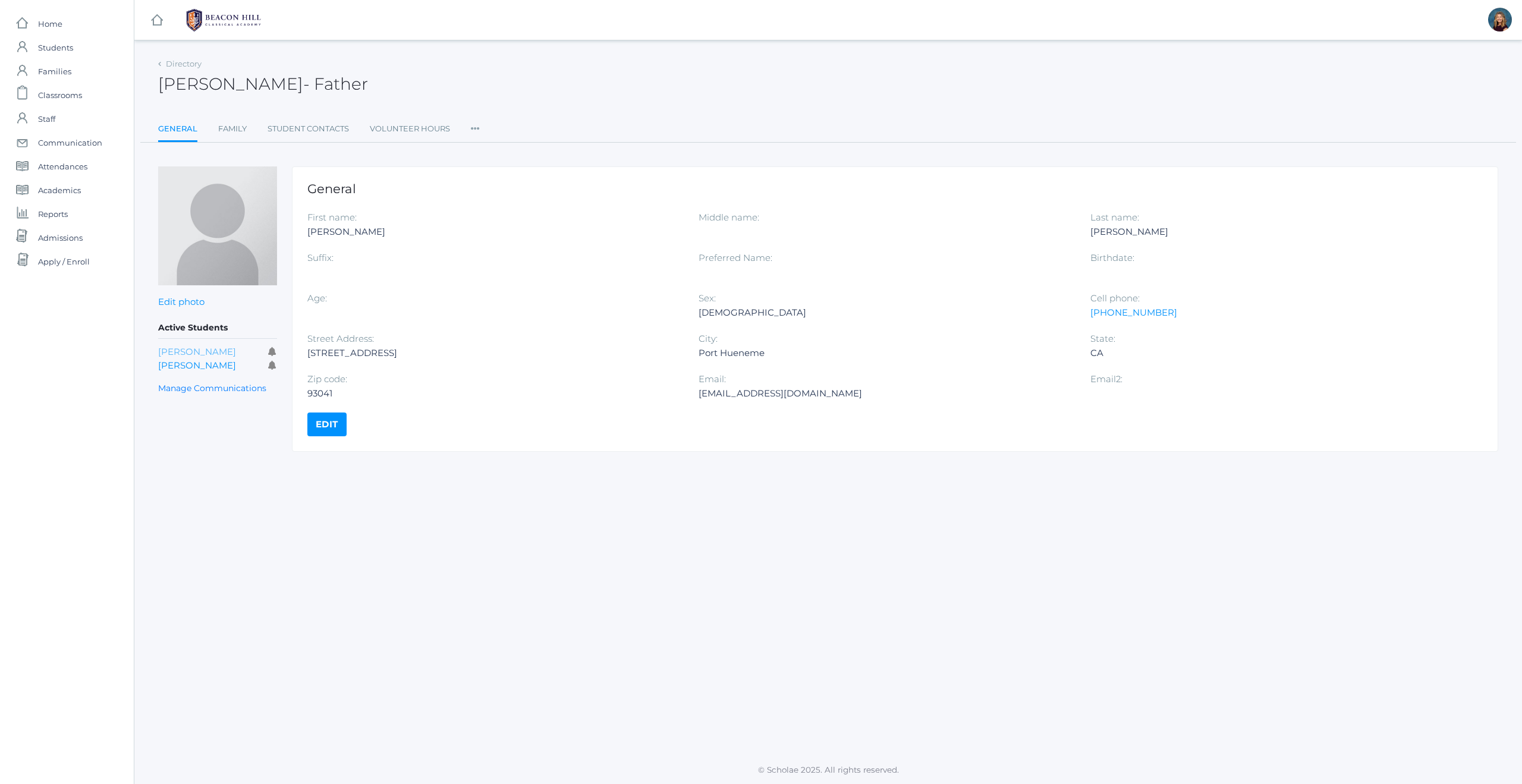
click at [175, 350] on link "[PERSON_NAME]" at bounding box center [197, 351] width 78 height 11
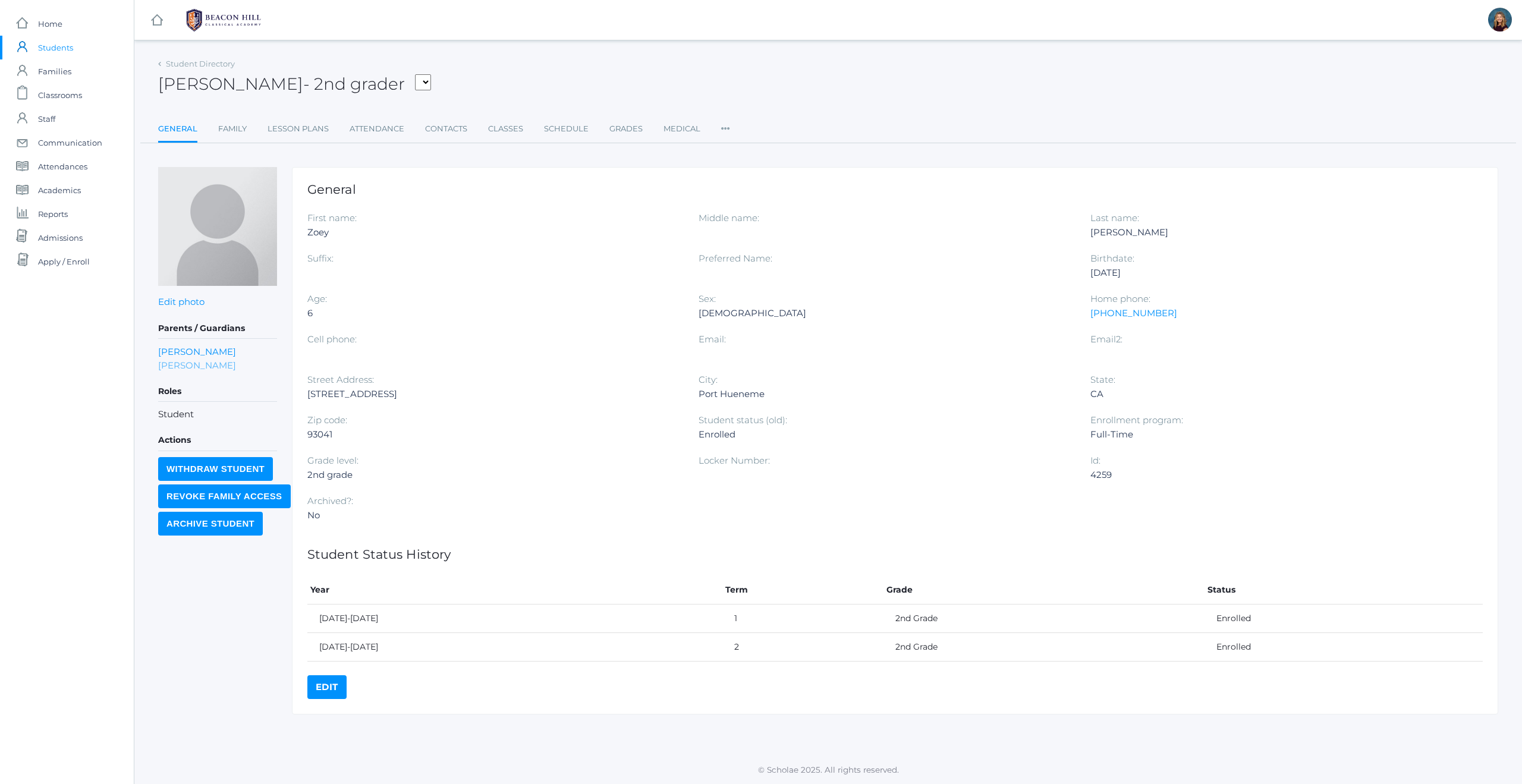
click at [165, 363] on link "Lori Dinwiddie" at bounding box center [197, 366] width 78 height 14
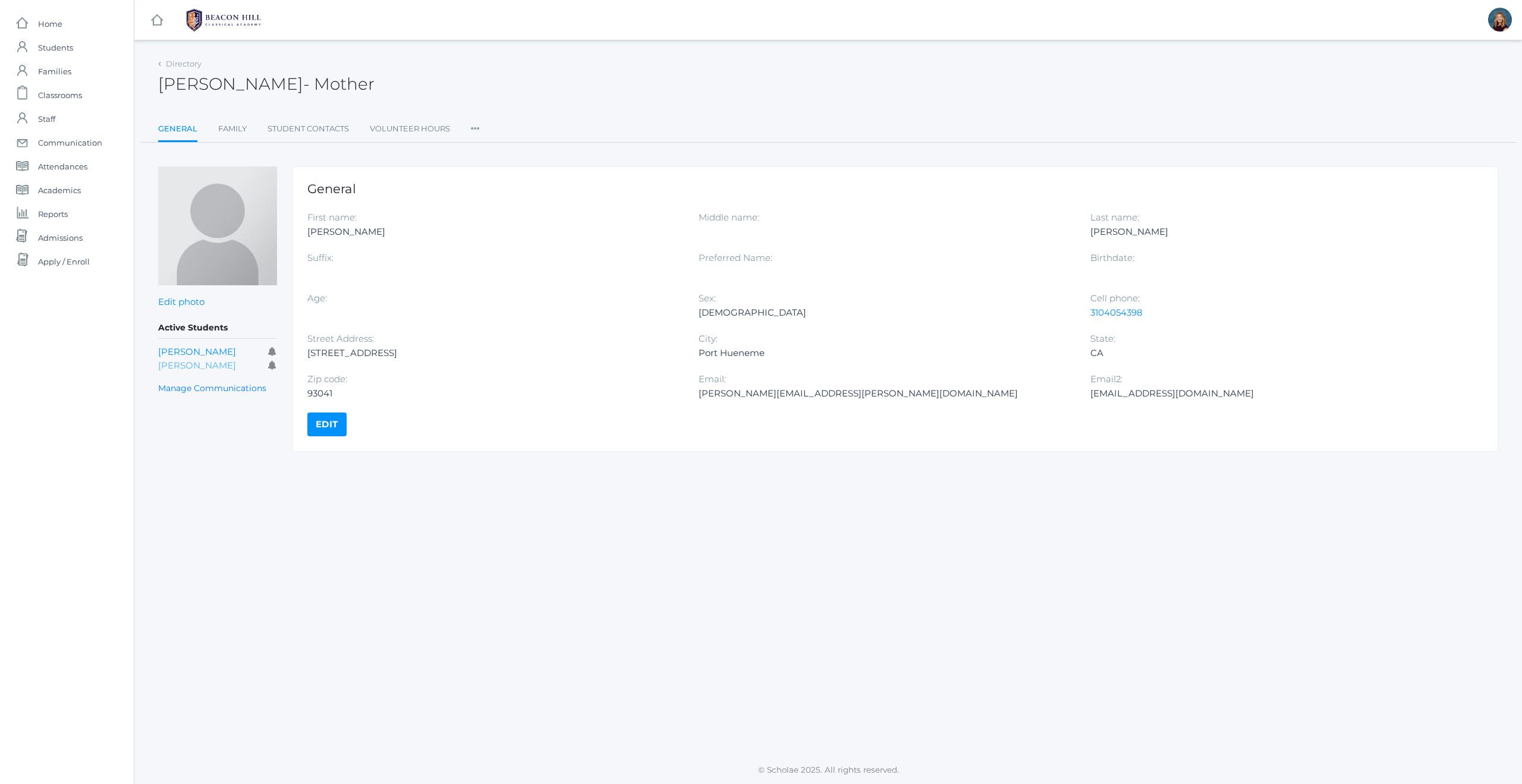
click at [168, 364] on link "Ezekiel Dinwiddie" at bounding box center [197, 365] width 78 height 11
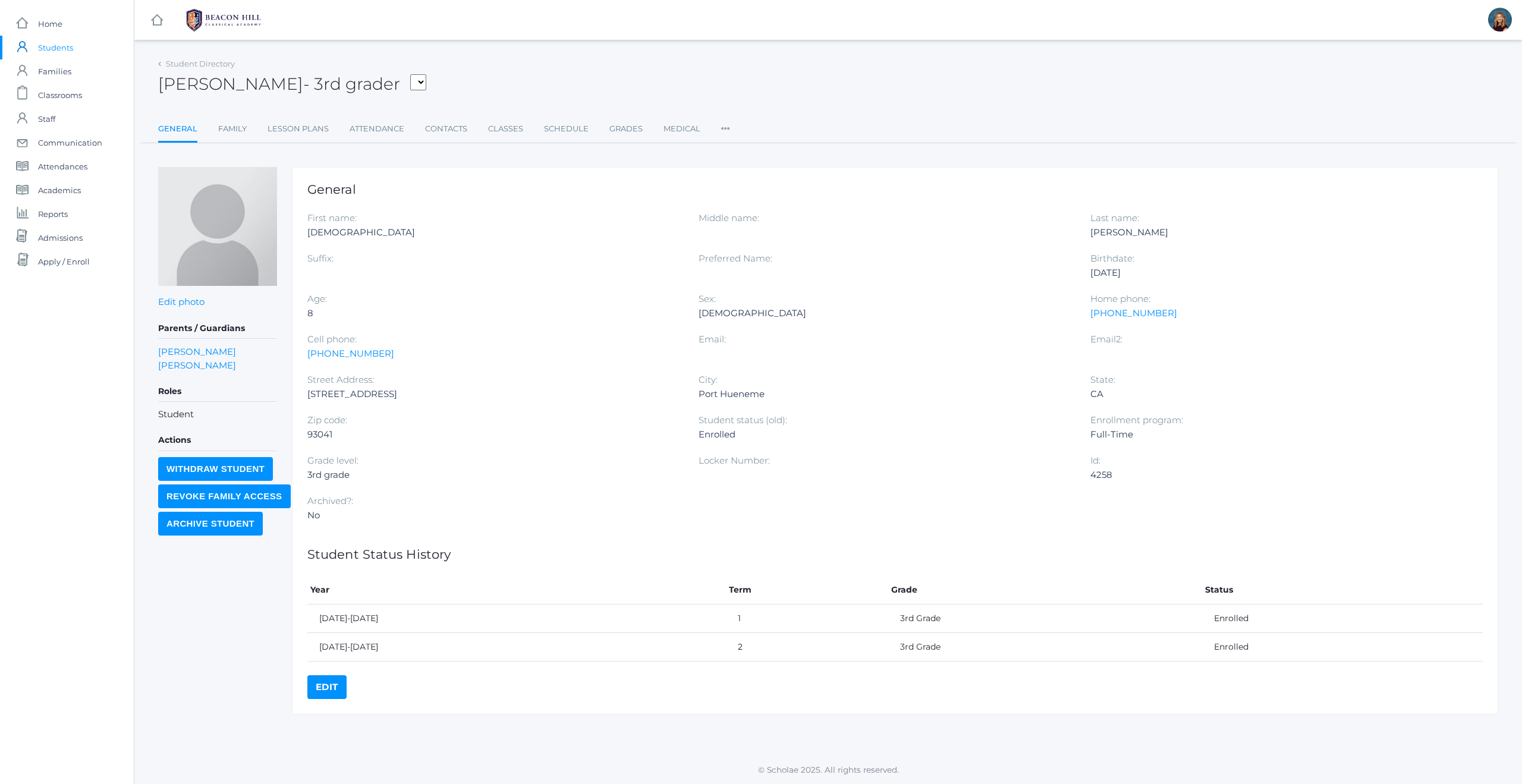
click at [51, 48] on span "Students" at bounding box center [55, 48] width 35 height 24
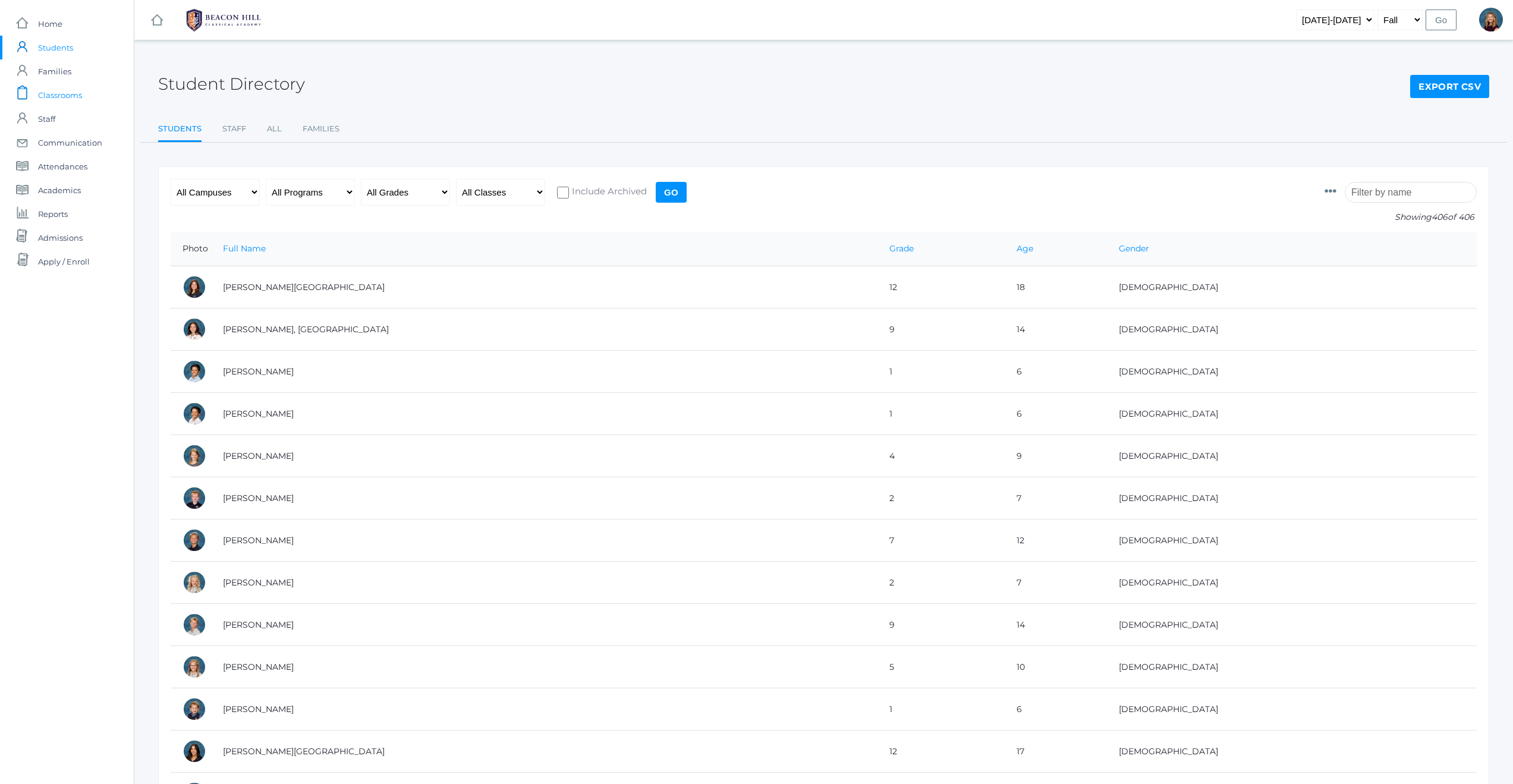
click at [55, 96] on span "Classrooms" at bounding box center [60, 95] width 44 height 24
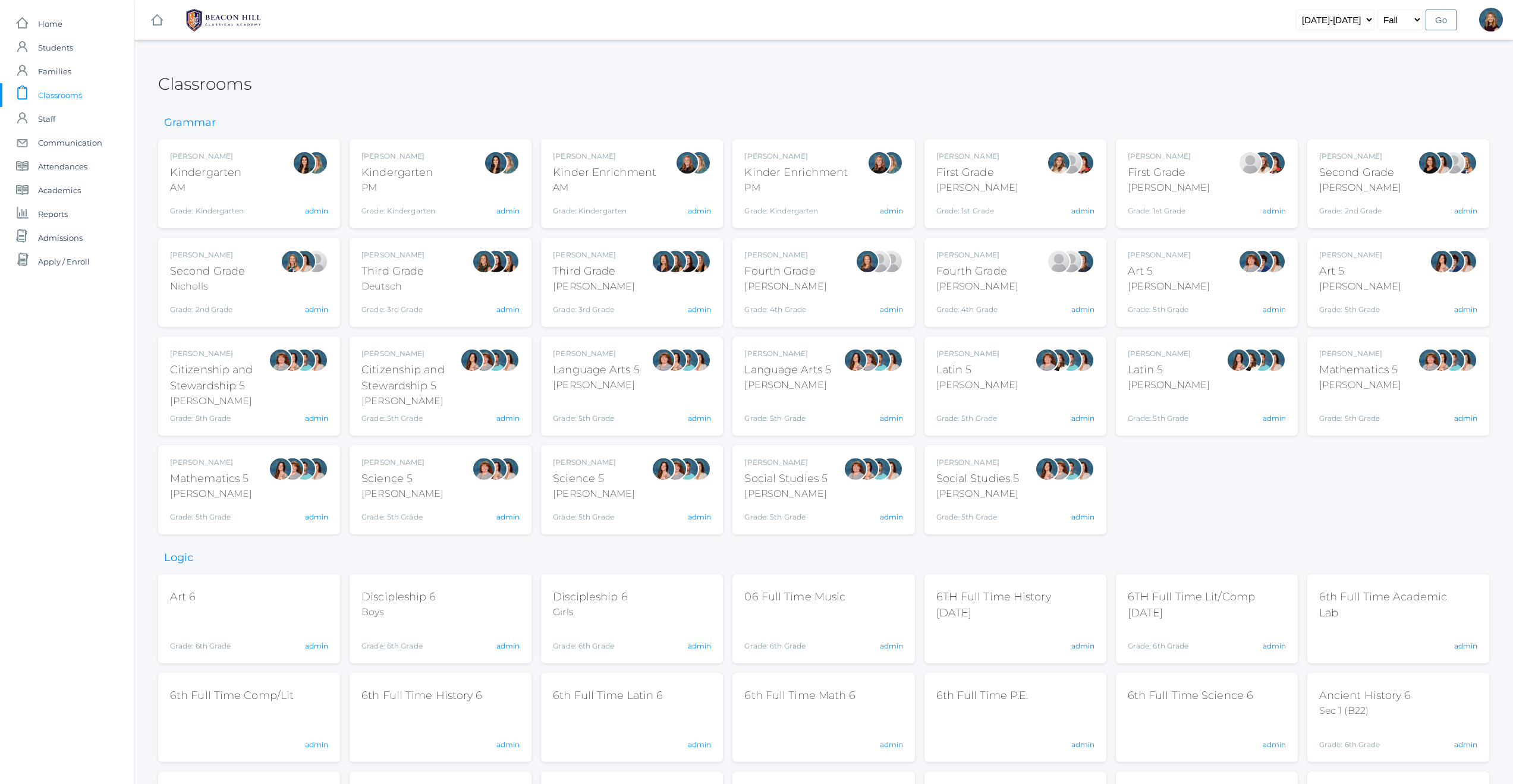
click at [425, 289] on div "Andrea Deutsch Third Grade Deutsch Grade: 3rd Grade 03LA admin" at bounding box center [440, 282] width 158 height 66
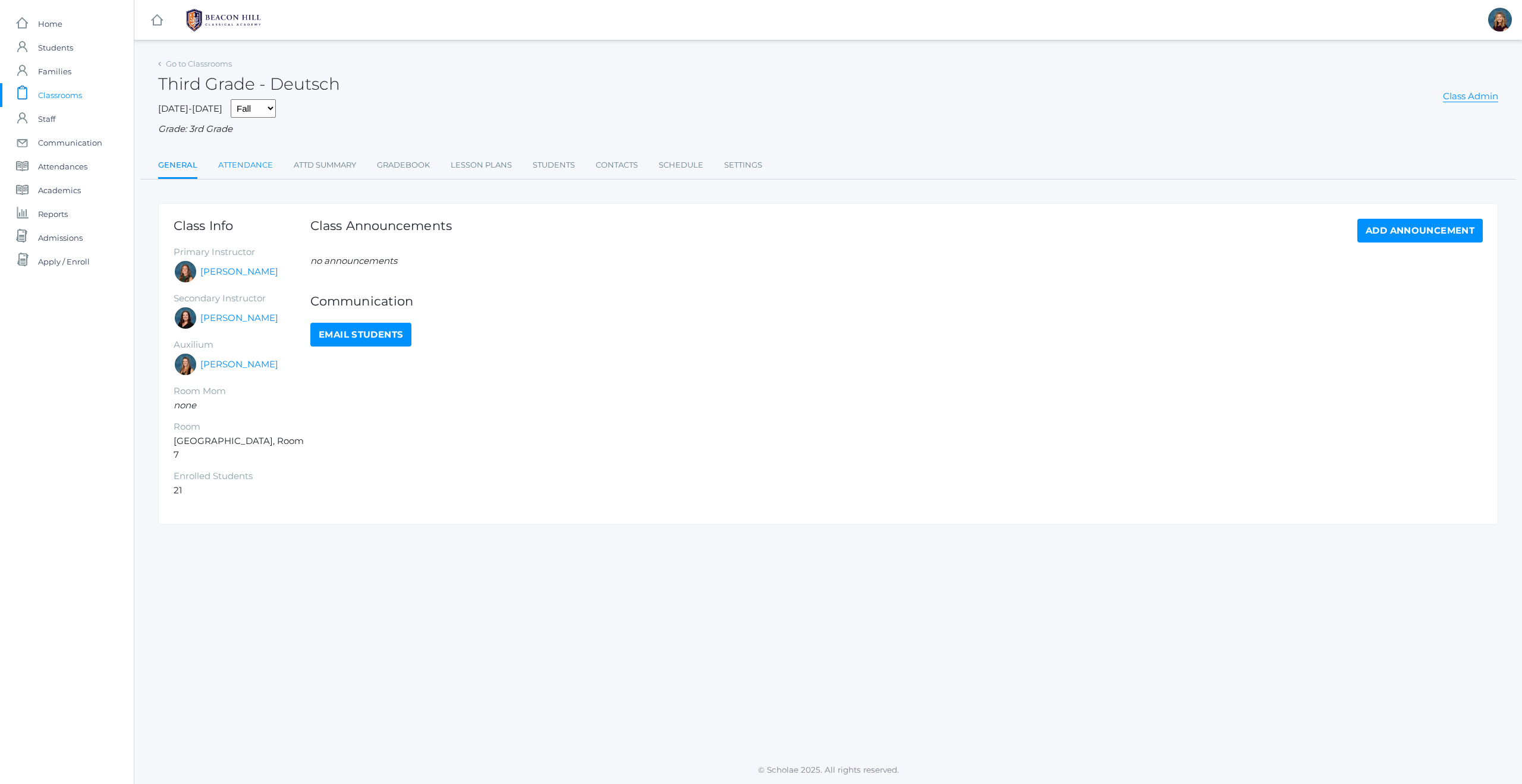
click at [254, 164] on link "Attendance" at bounding box center [245, 165] width 55 height 24
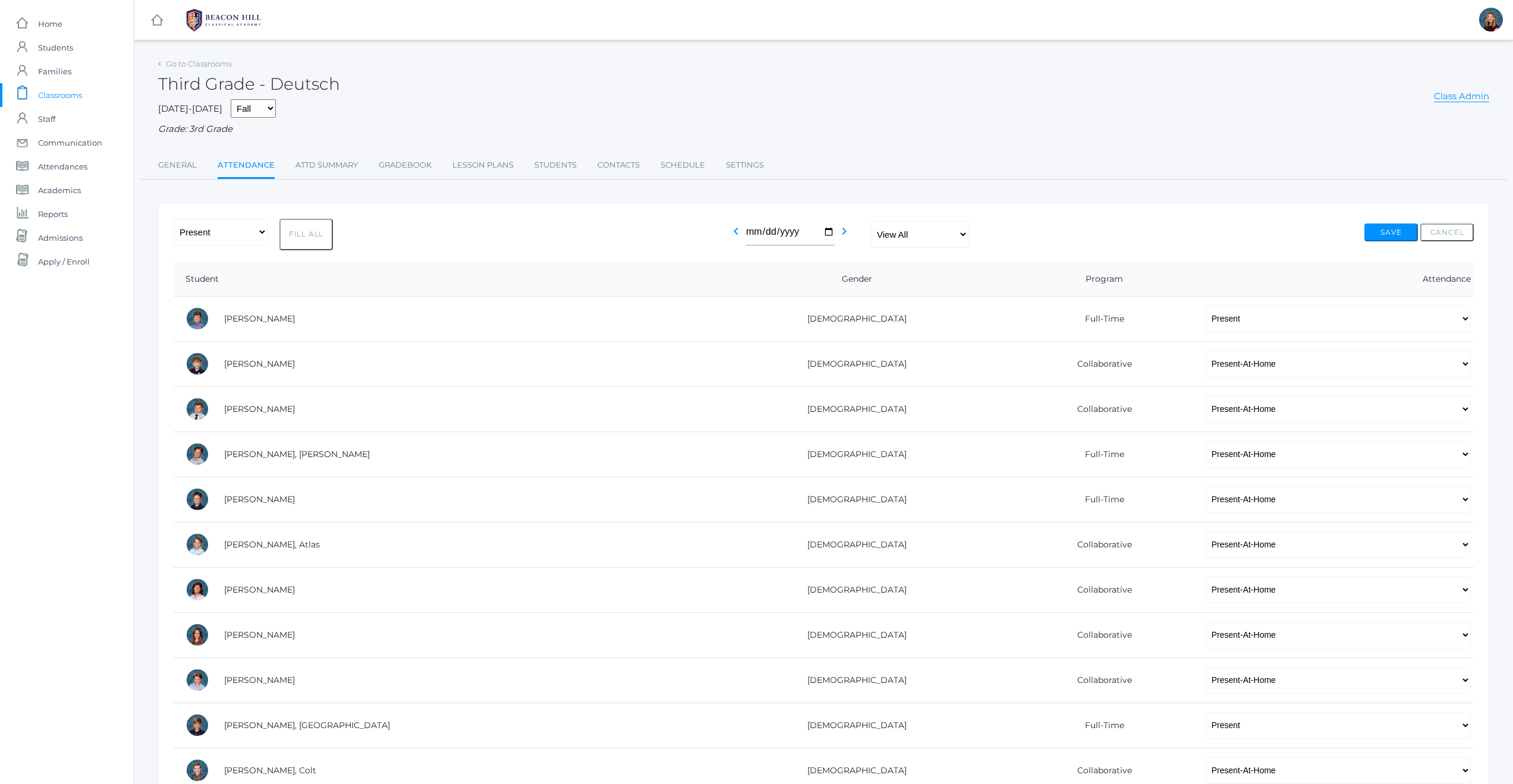
click at [78, 93] on span "Classrooms" at bounding box center [60, 95] width 44 height 24
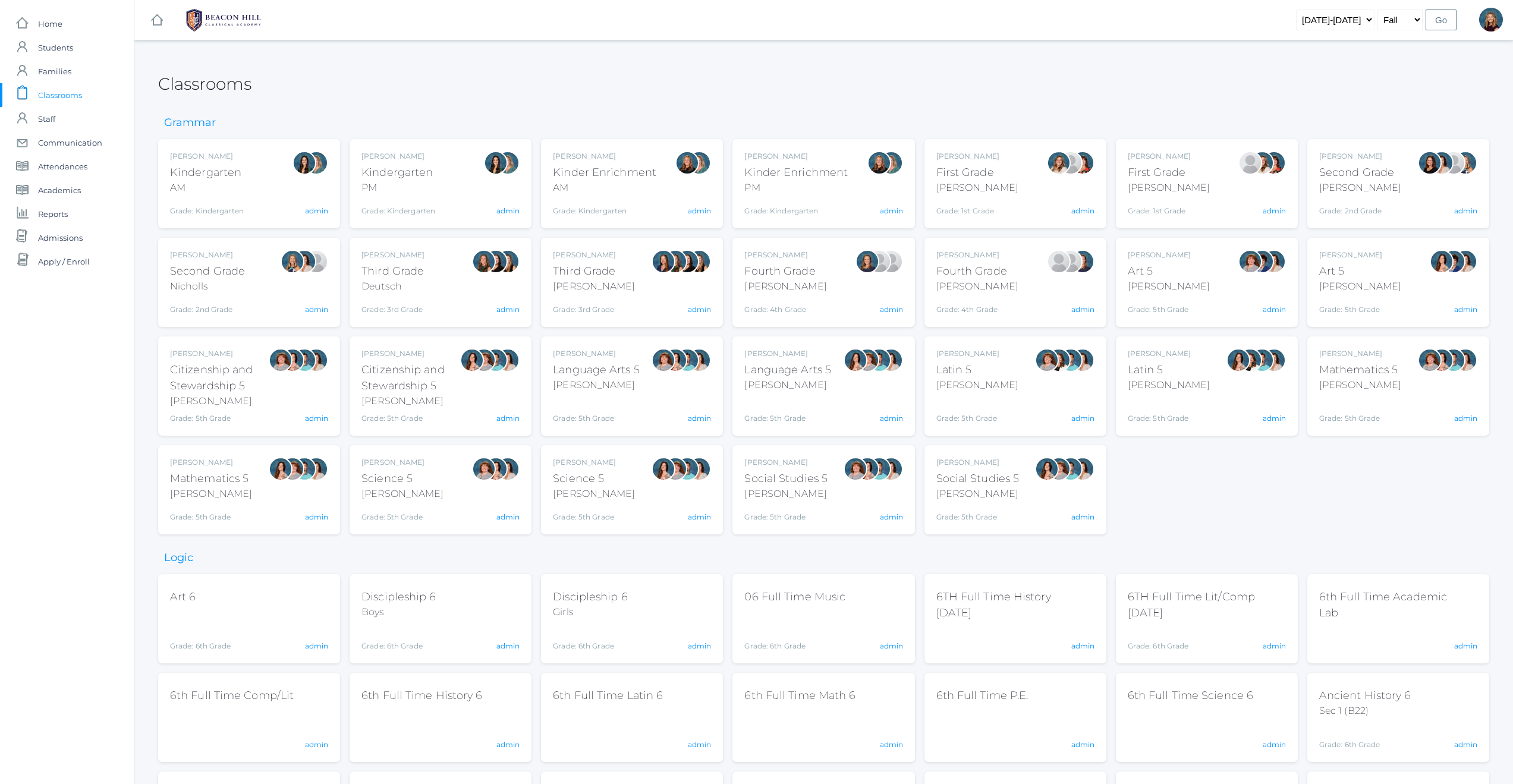
click at [643, 290] on div "[PERSON_NAME] Third Grade [PERSON_NAME] Grade: 3rd Grade 03LA admin" at bounding box center [631, 282] width 158 height 66
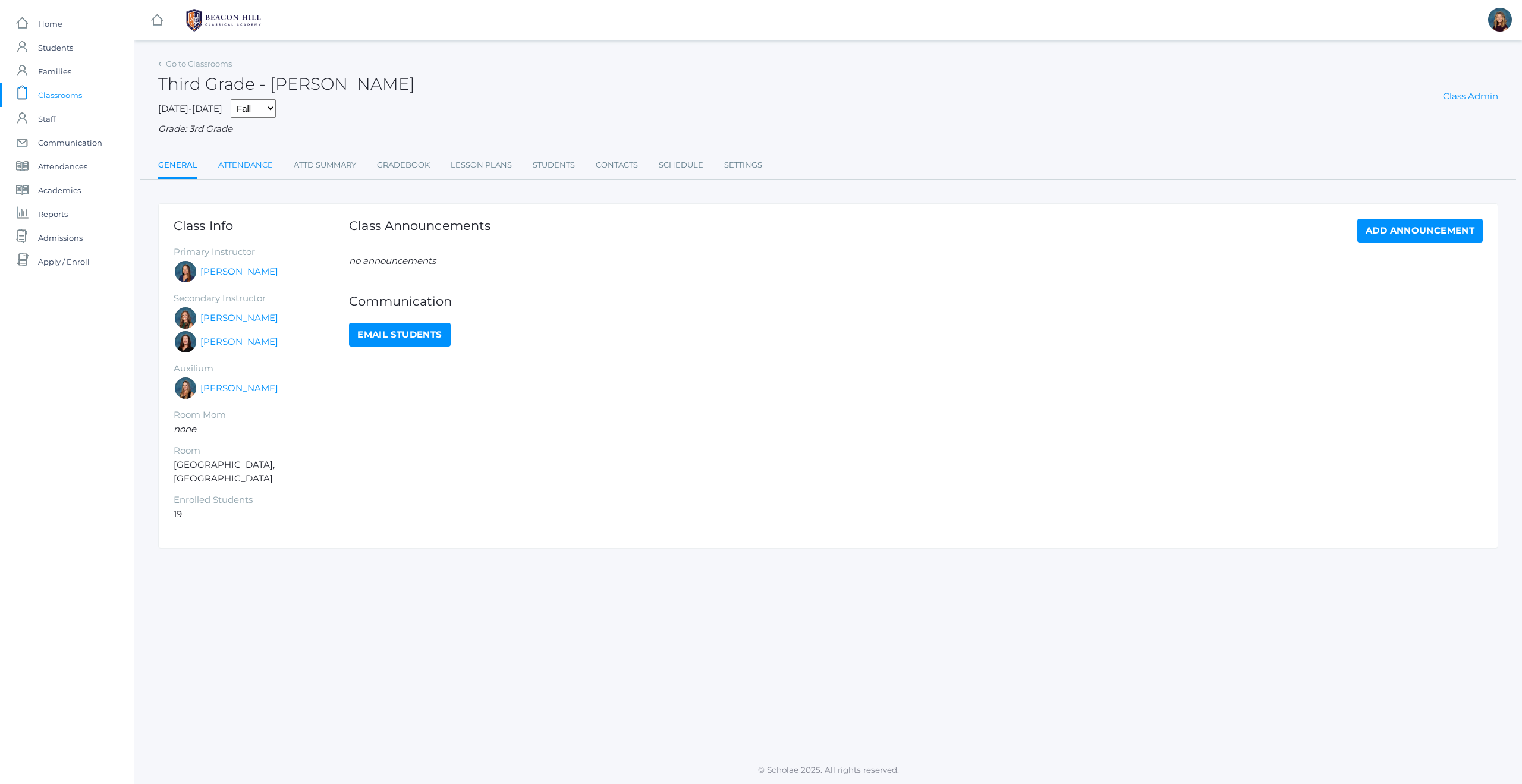
click at [239, 162] on link "Attendance" at bounding box center [245, 165] width 55 height 24
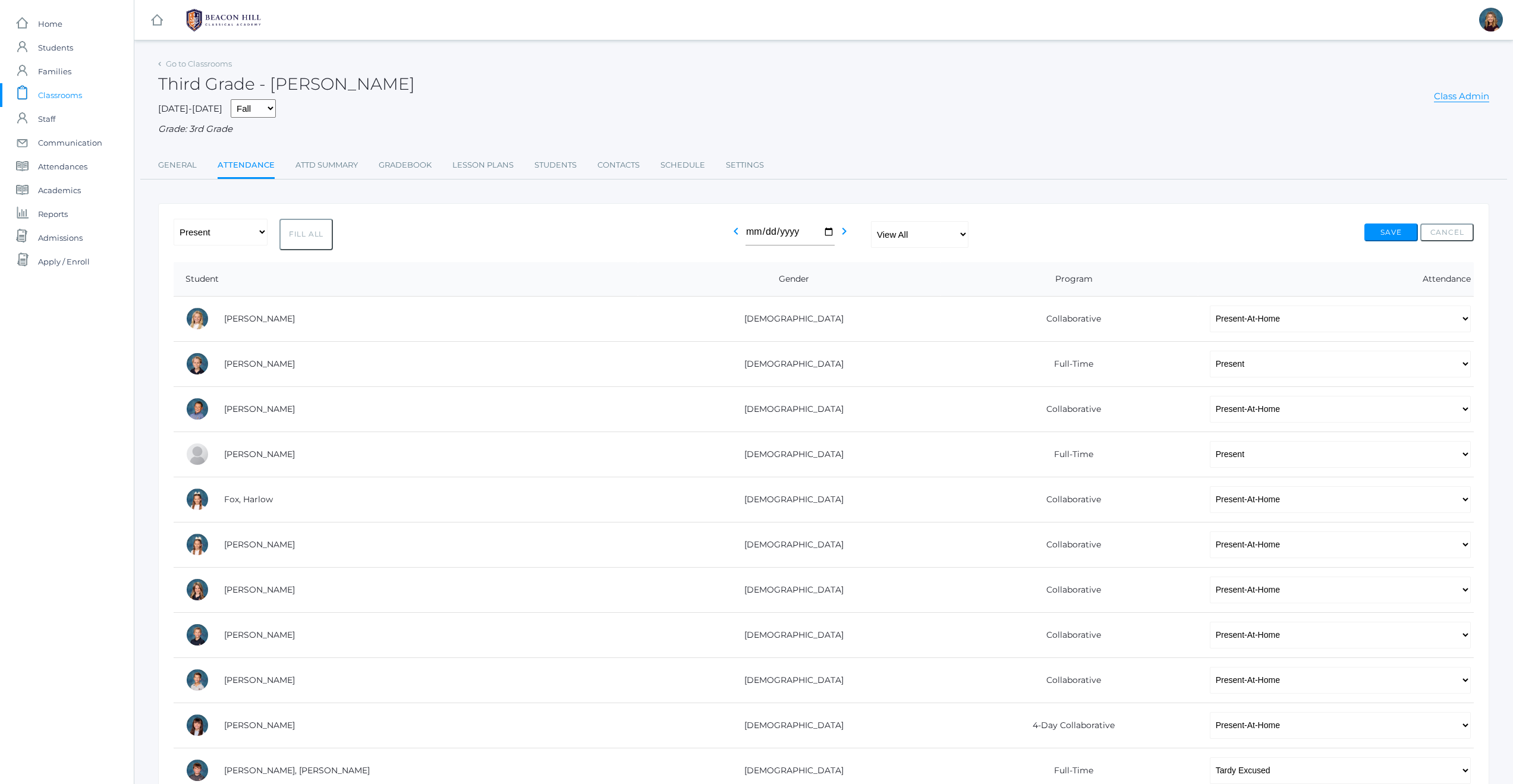
click at [74, 98] on span "Classrooms" at bounding box center [60, 95] width 44 height 24
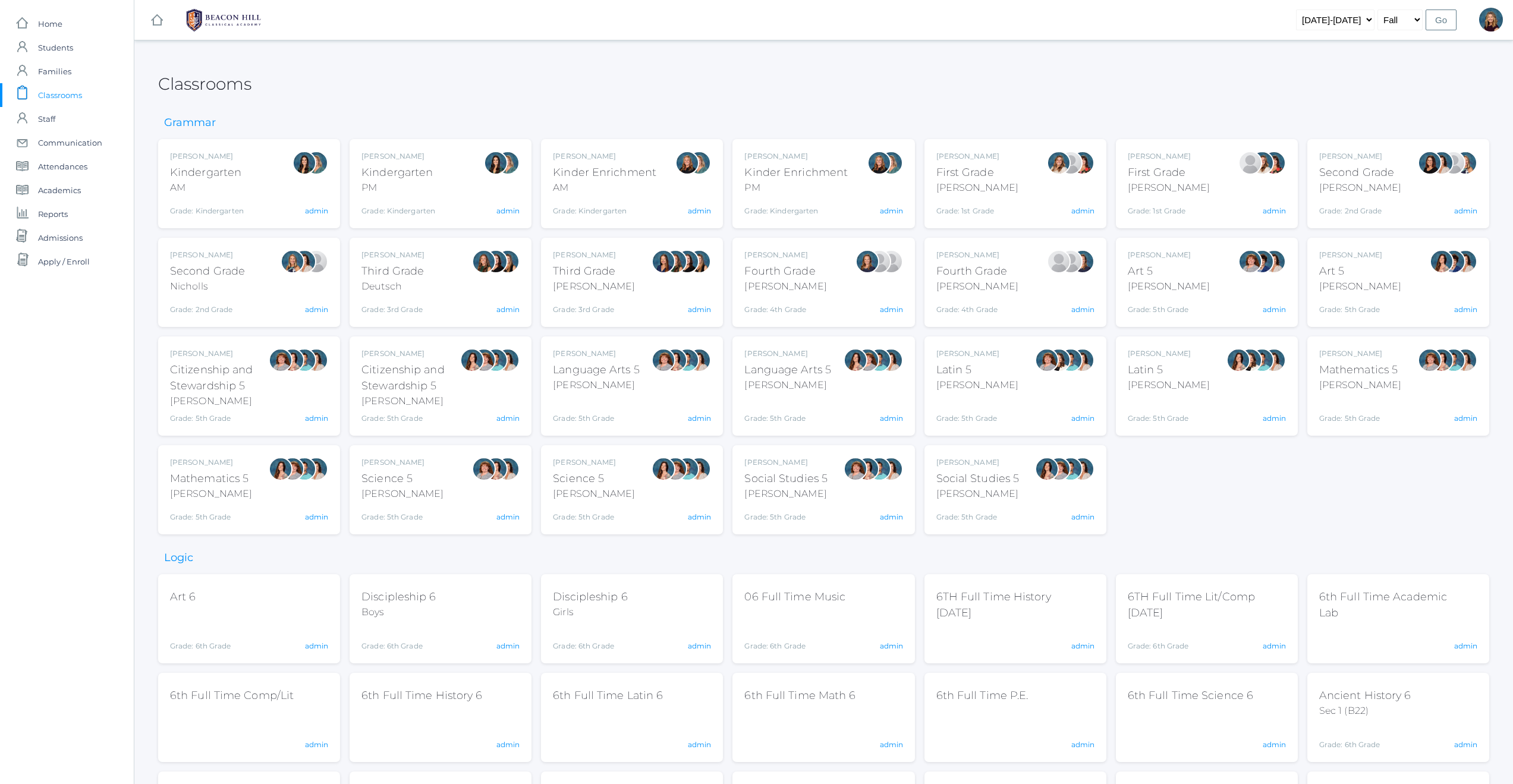
click at [832, 290] on div "Ellie Bradley Fourth Grade Bradley Grade: 4th Grade 04LA admin" at bounding box center [823, 282] width 158 height 66
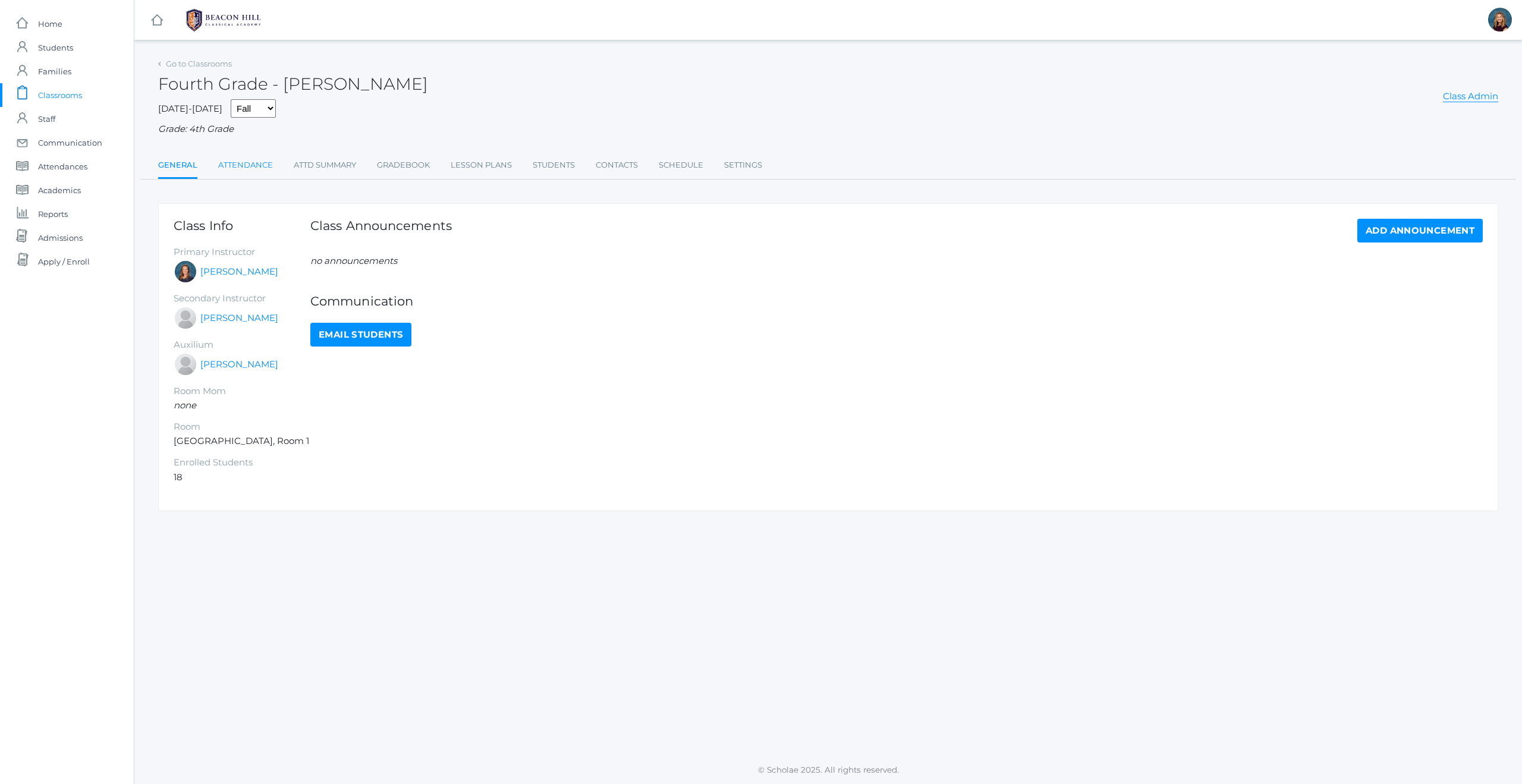
click at [243, 162] on link "Attendance" at bounding box center [245, 165] width 55 height 24
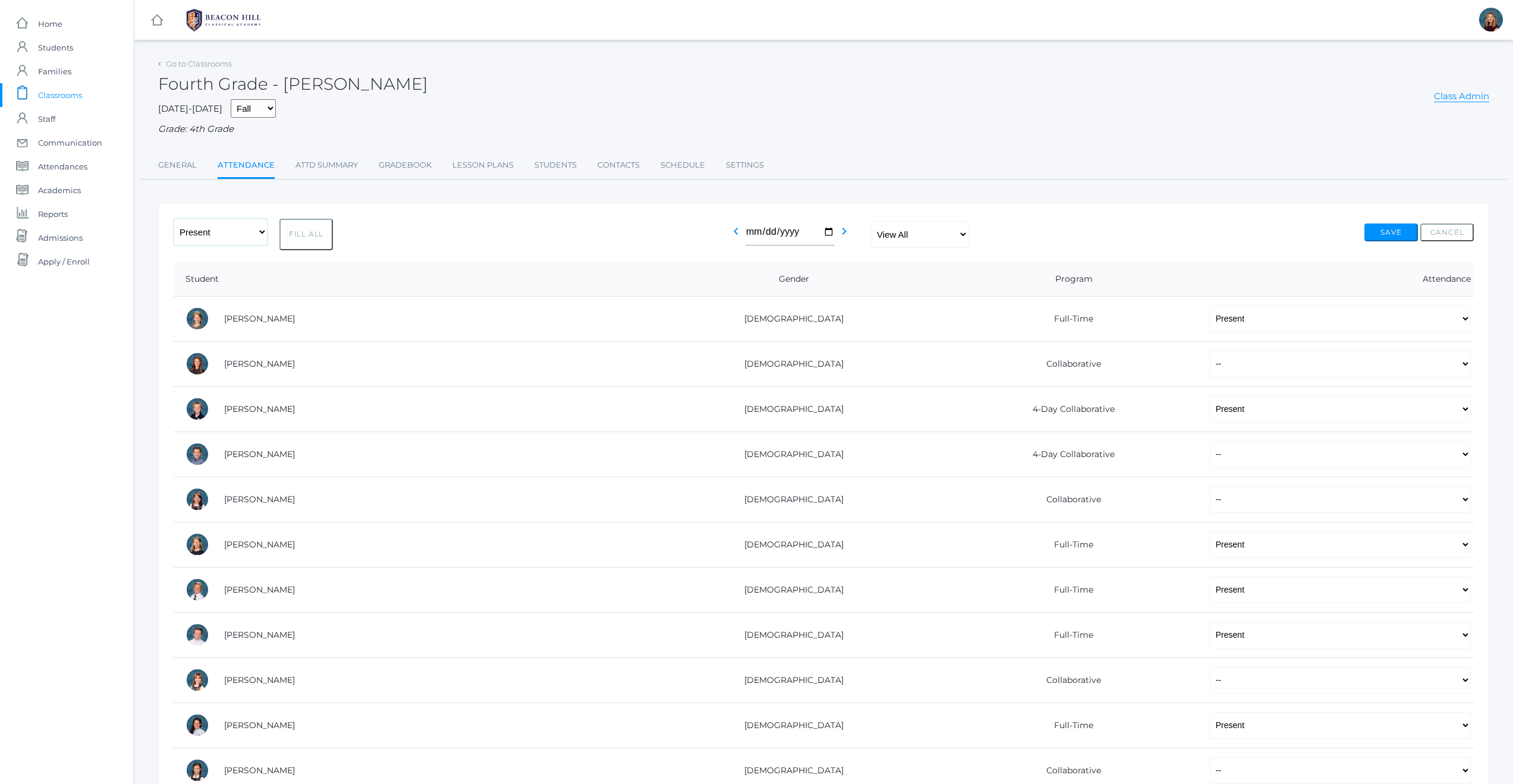
click at [245, 235] on select "-- Present Present-At-Home Tardy Excused Tardy Unexcused Absent Excused Absent …" at bounding box center [221, 232] width 93 height 27
select select "PH"
click at [321, 235] on button "Fill All" at bounding box center [306, 235] width 54 height 32
select select "PH"
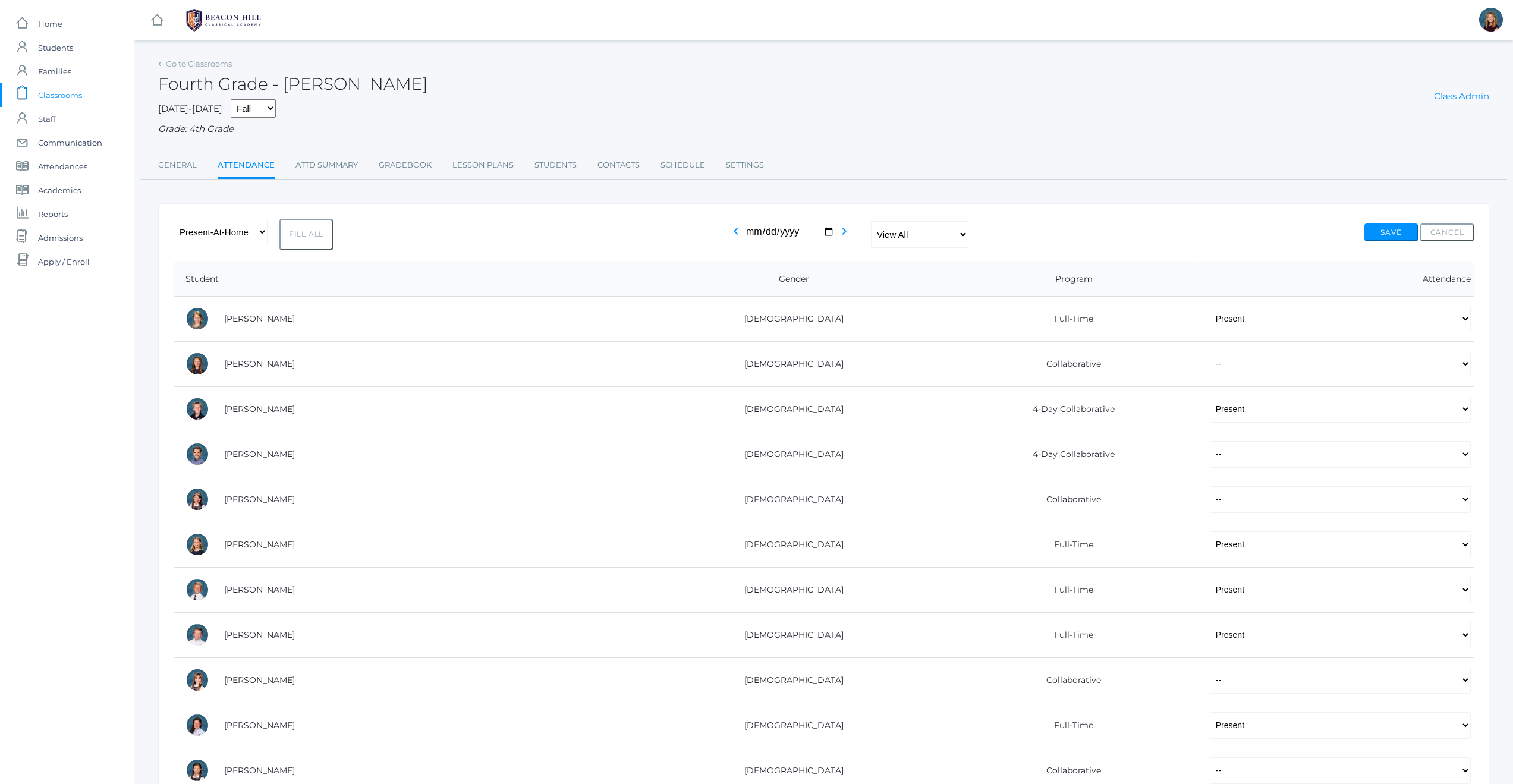
select select "PH"
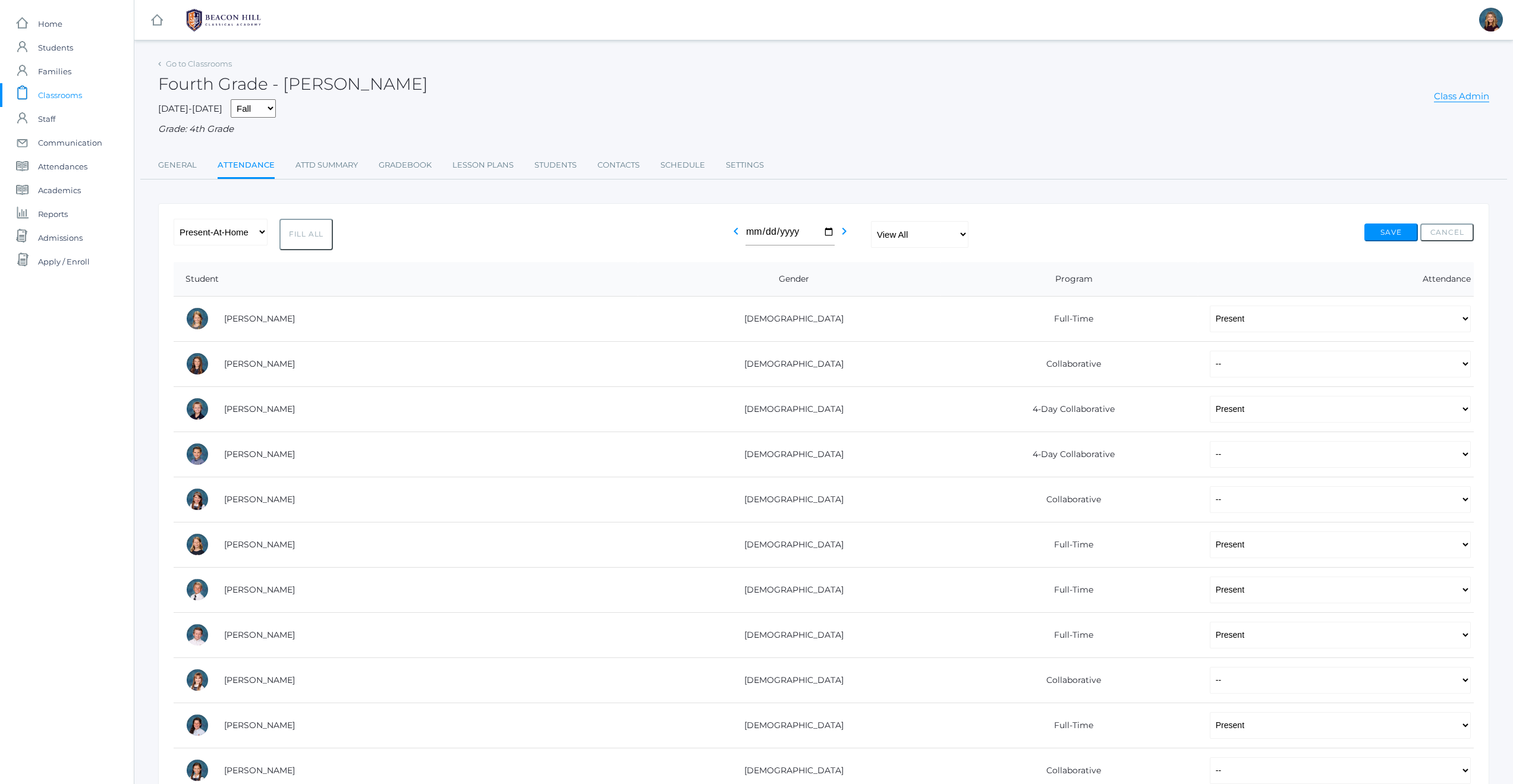
select select "PH"
click at [1373, 233] on button "Save" at bounding box center [1391, 233] width 54 height 18
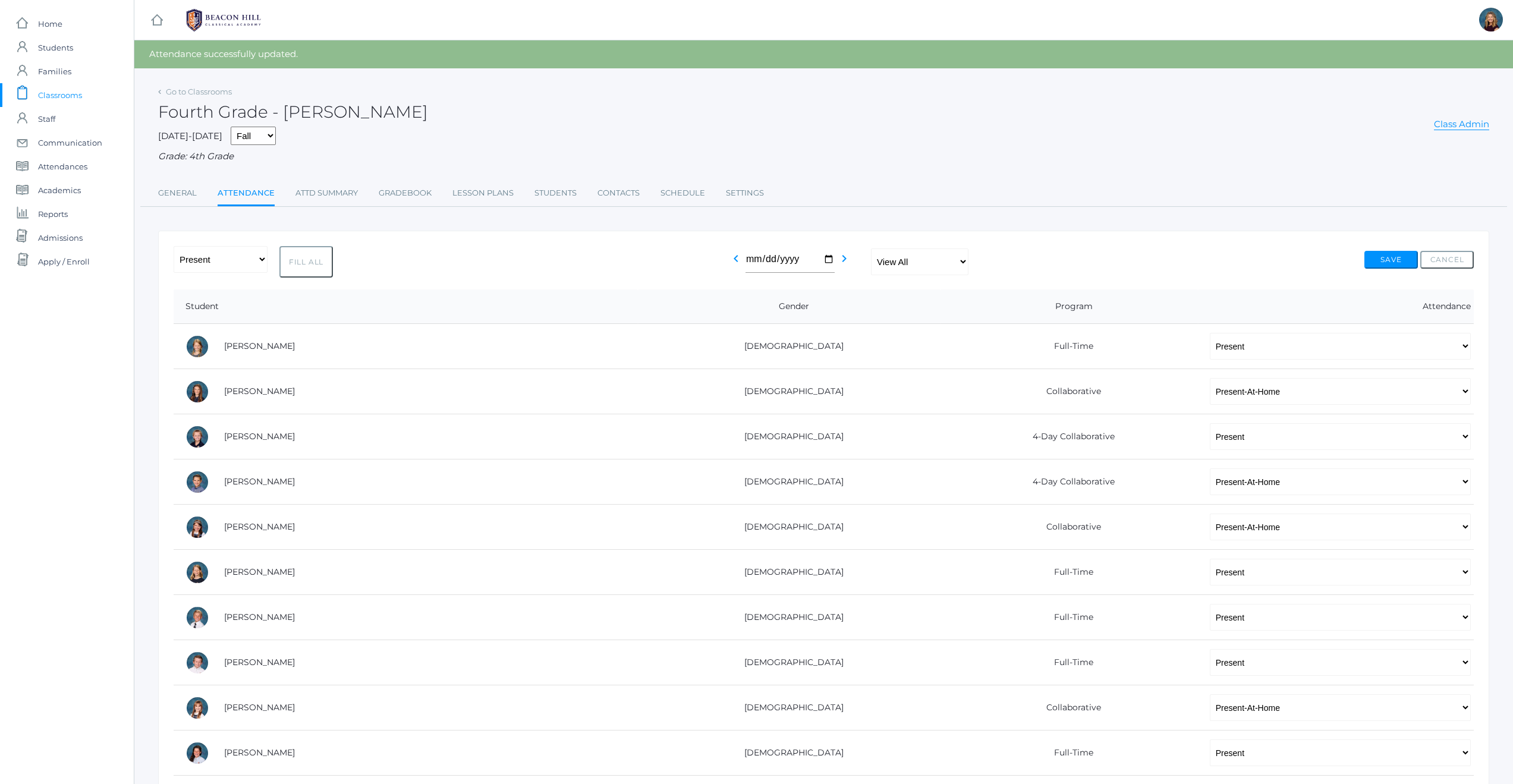
click at [61, 95] on span "Classrooms" at bounding box center [60, 95] width 44 height 24
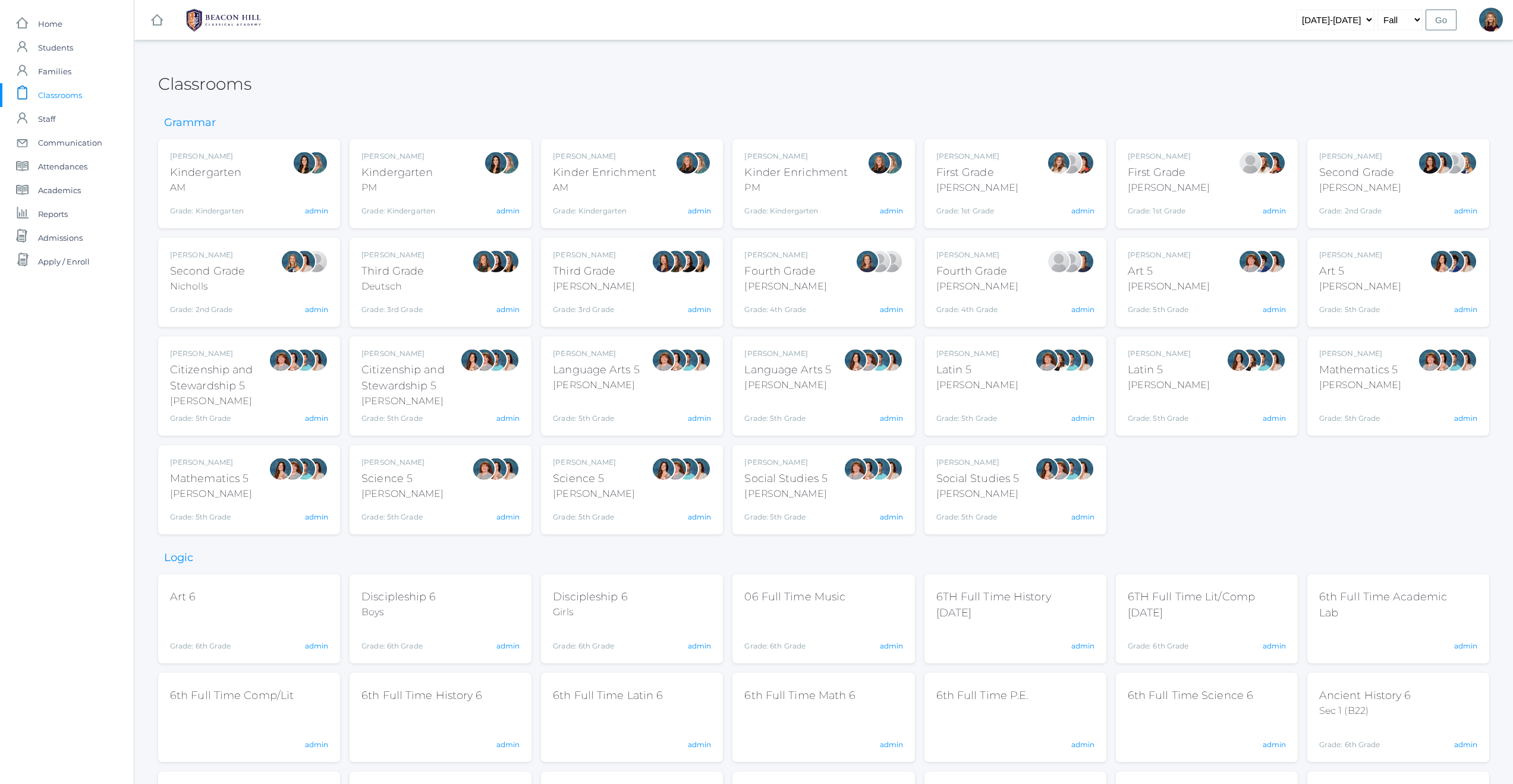
click at [992, 299] on div "Grade: 4th Grade" at bounding box center [977, 306] width 83 height 17
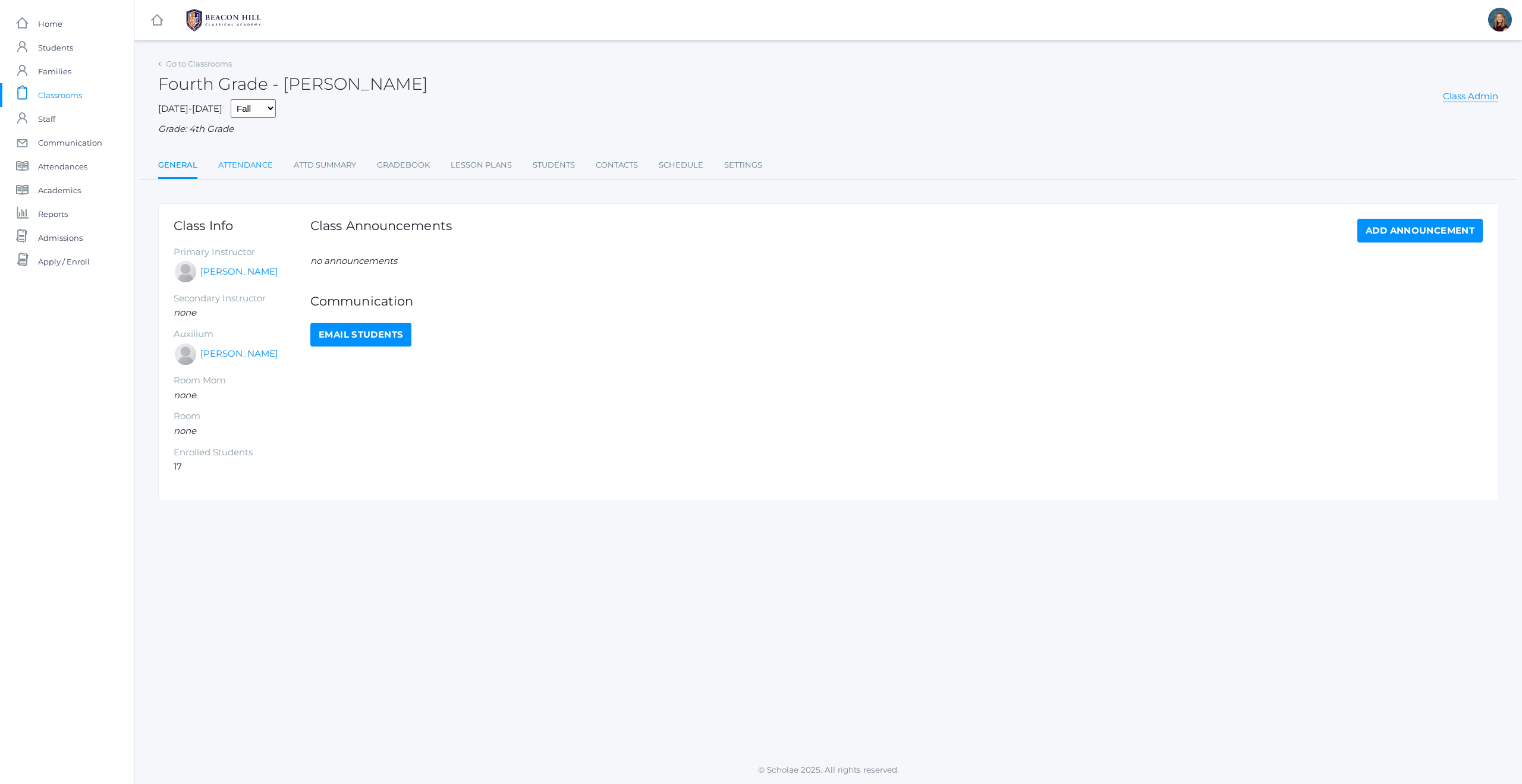
click at [261, 166] on link "Attendance" at bounding box center [245, 165] width 55 height 24
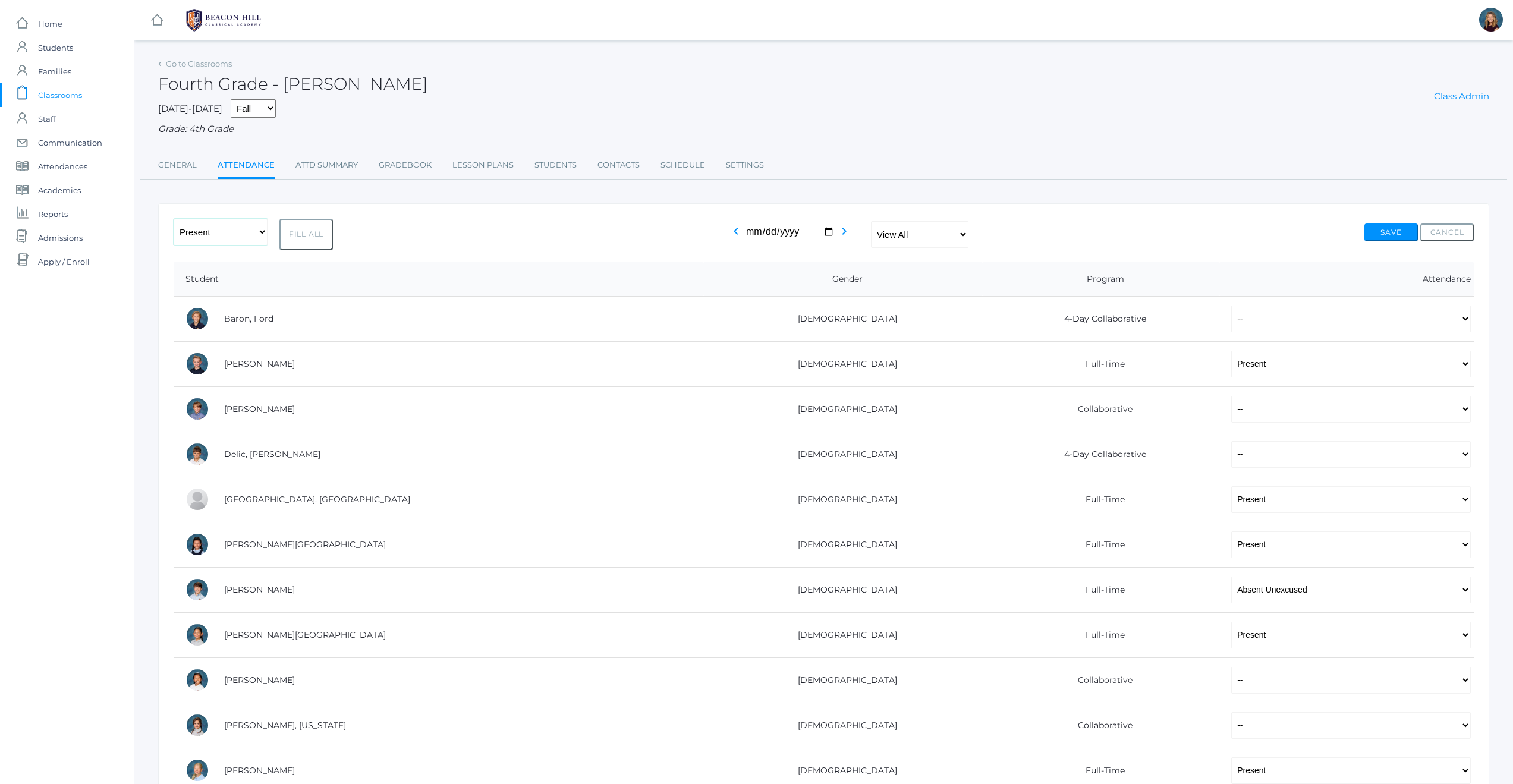
click at [241, 236] on select "-- Present Present-At-Home Tardy Excused Tardy Unexcused Absent Excused Absent …" at bounding box center [221, 232] width 93 height 27
select select "PH"
click at [300, 237] on button "Fill All" at bounding box center [306, 235] width 54 height 32
select select "PH"
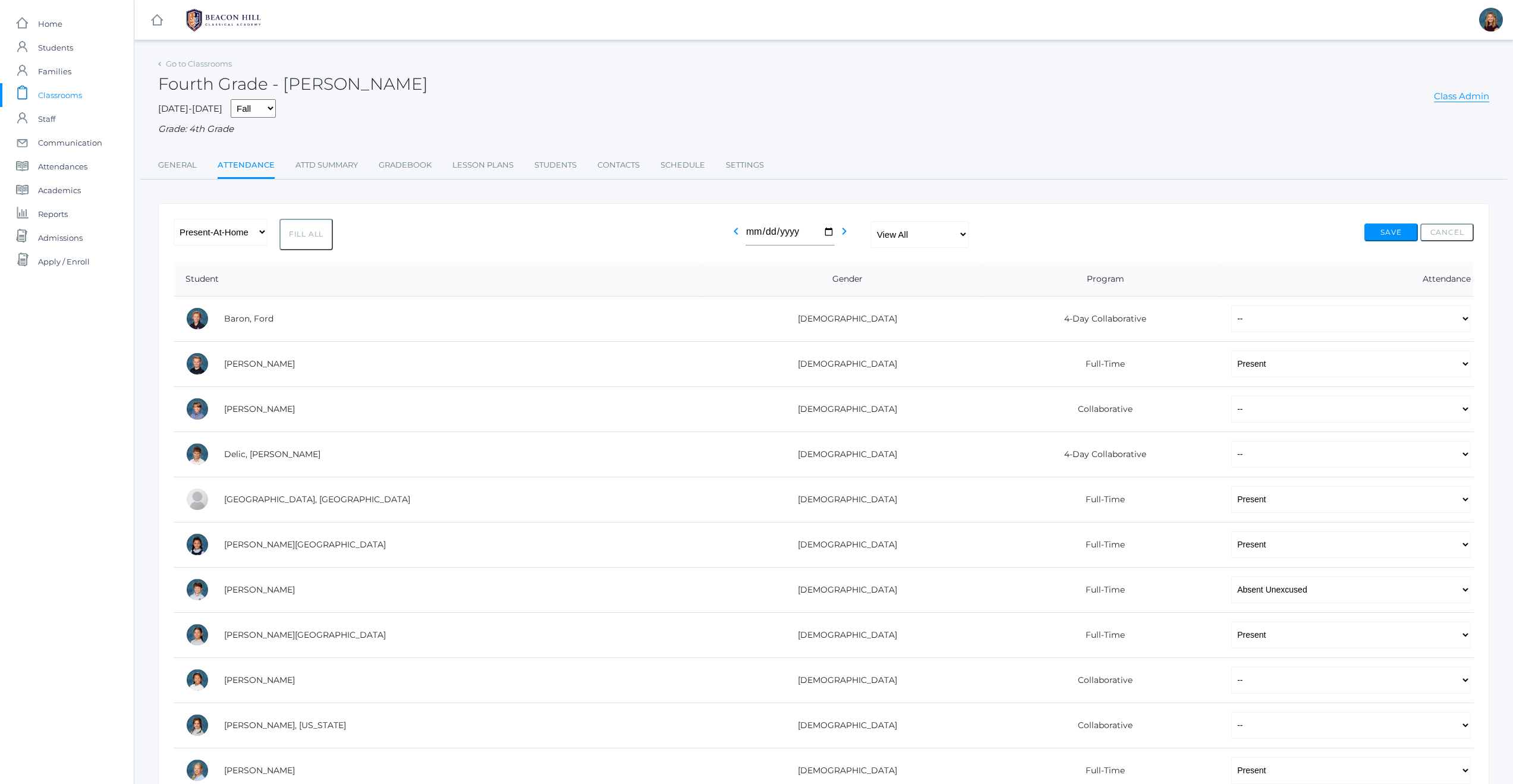
select select "PH"
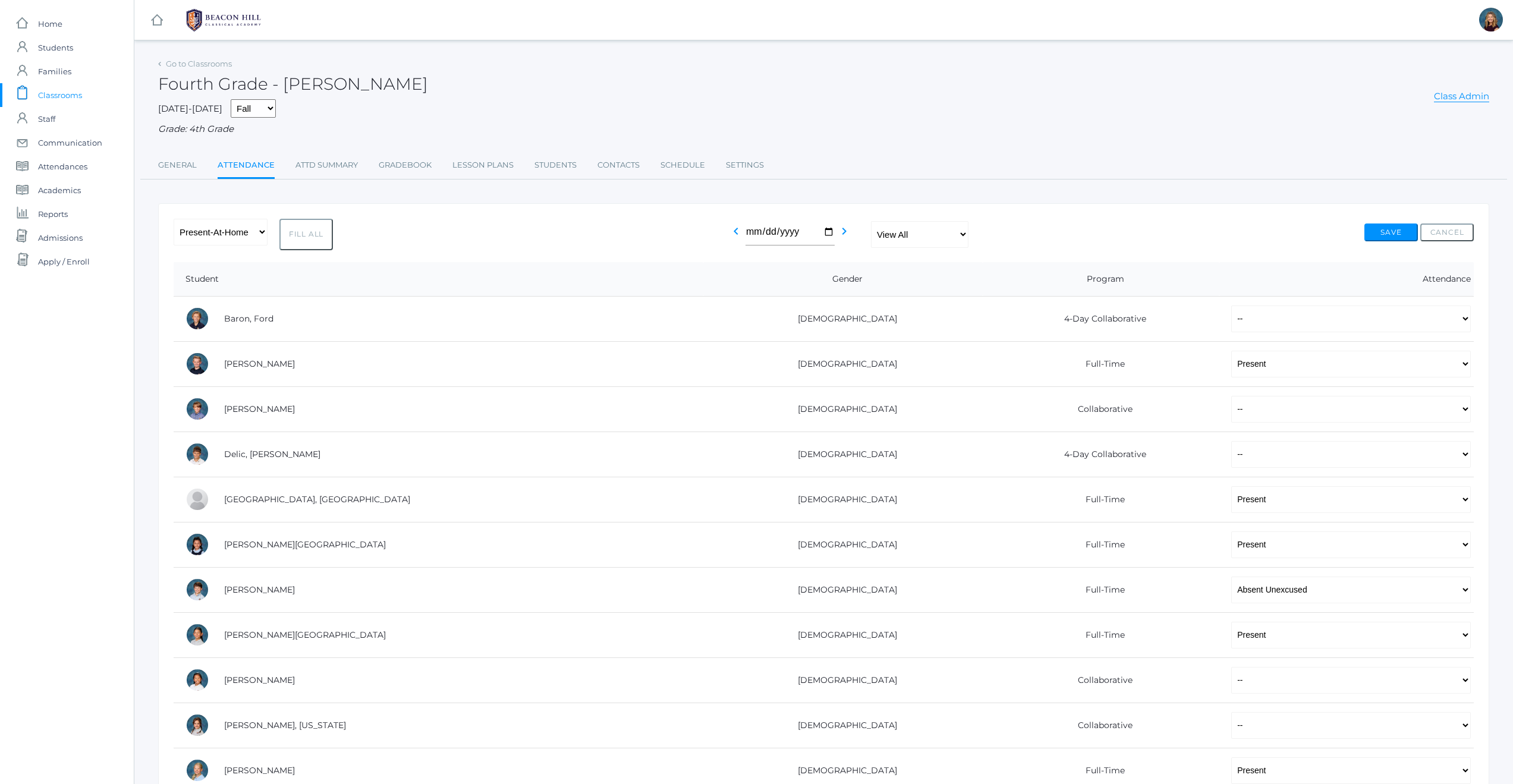
select select "PH"
click at [1386, 229] on button "Save" at bounding box center [1391, 233] width 54 height 18
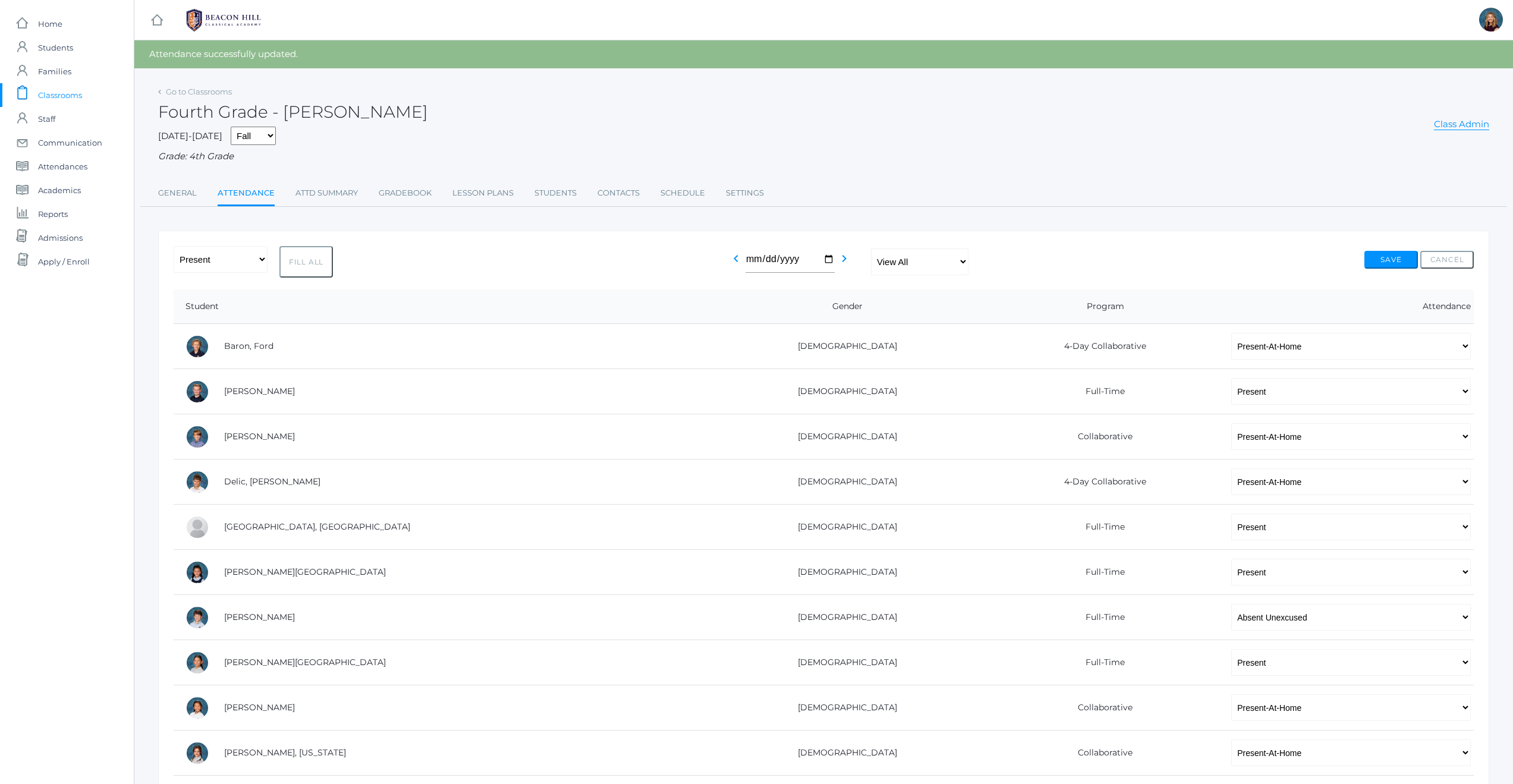
click at [63, 96] on span "Classrooms" at bounding box center [60, 95] width 44 height 24
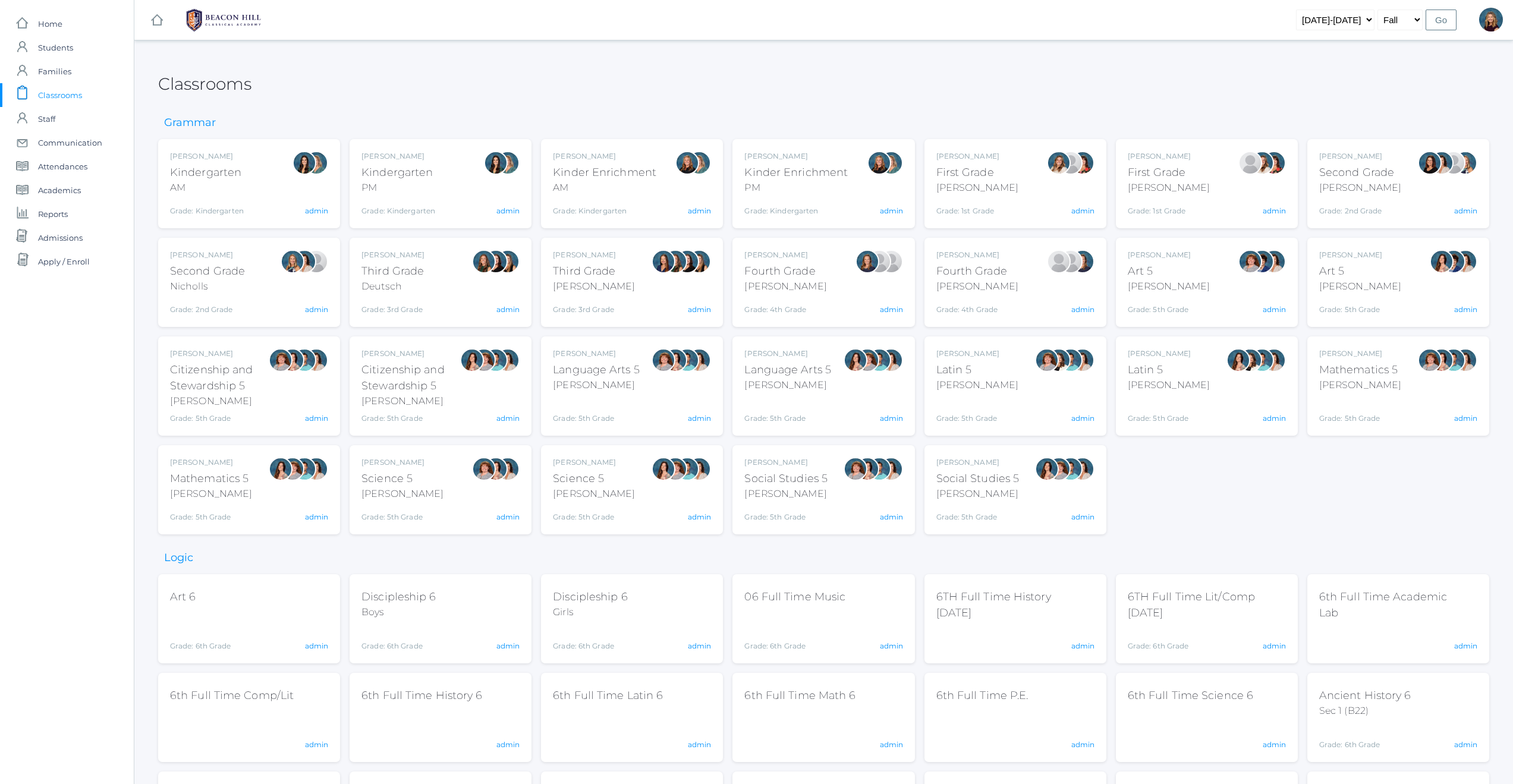
click at [621, 403] on div "Grade: 5th Grade" at bounding box center [595, 409] width 86 height 27
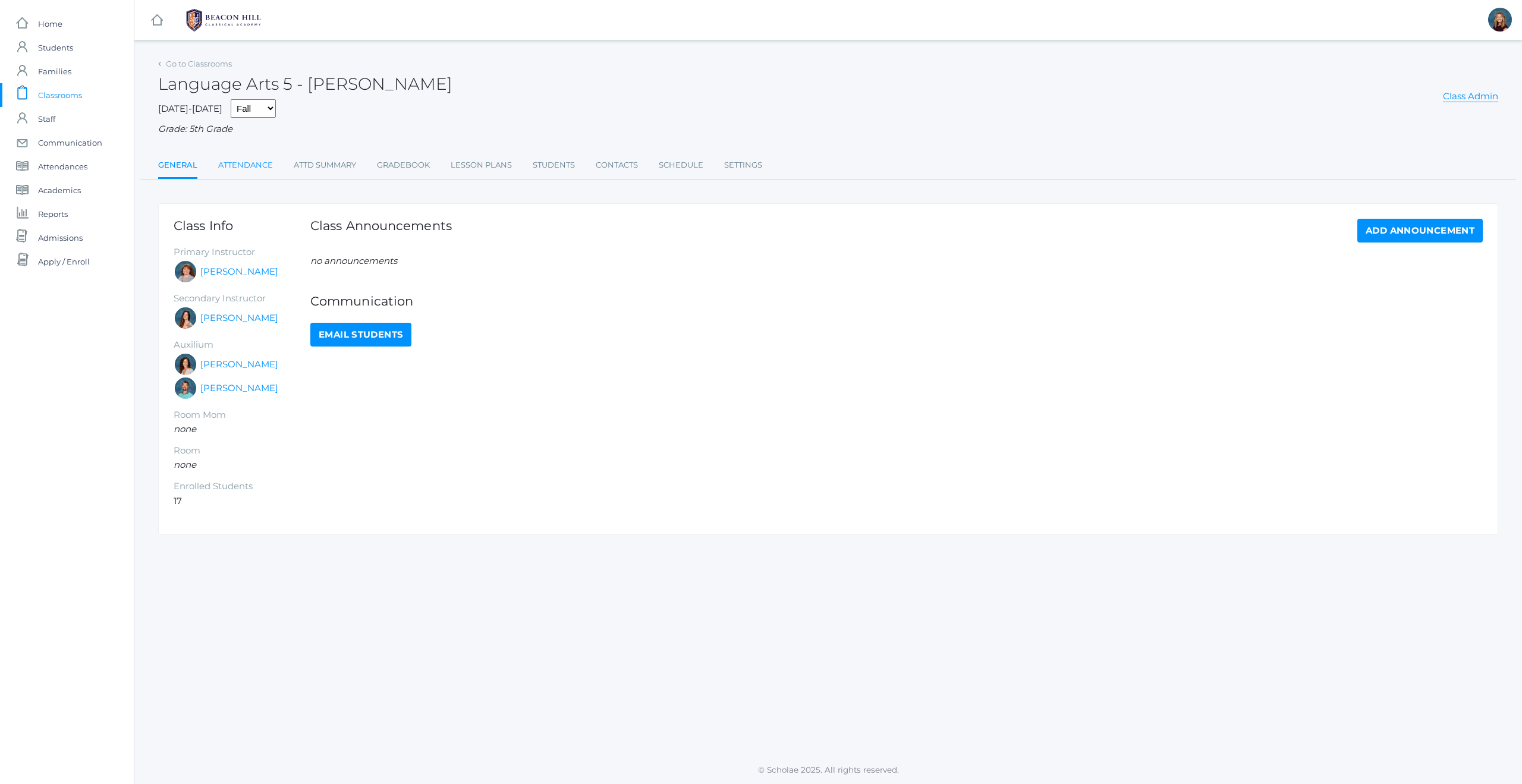
click at [245, 163] on link "Attendance" at bounding box center [245, 165] width 55 height 24
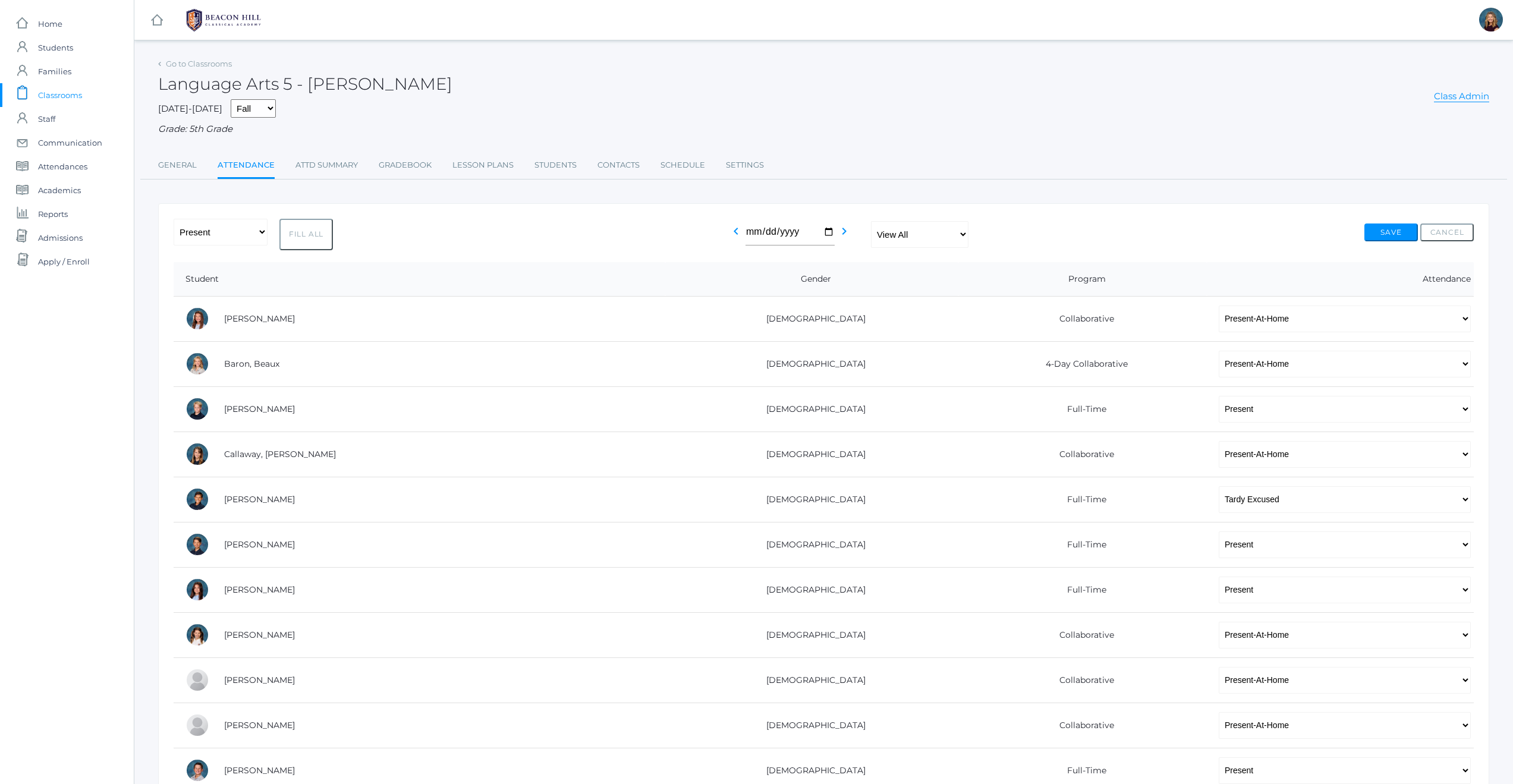
click at [64, 96] on span "Classrooms" at bounding box center [60, 95] width 44 height 24
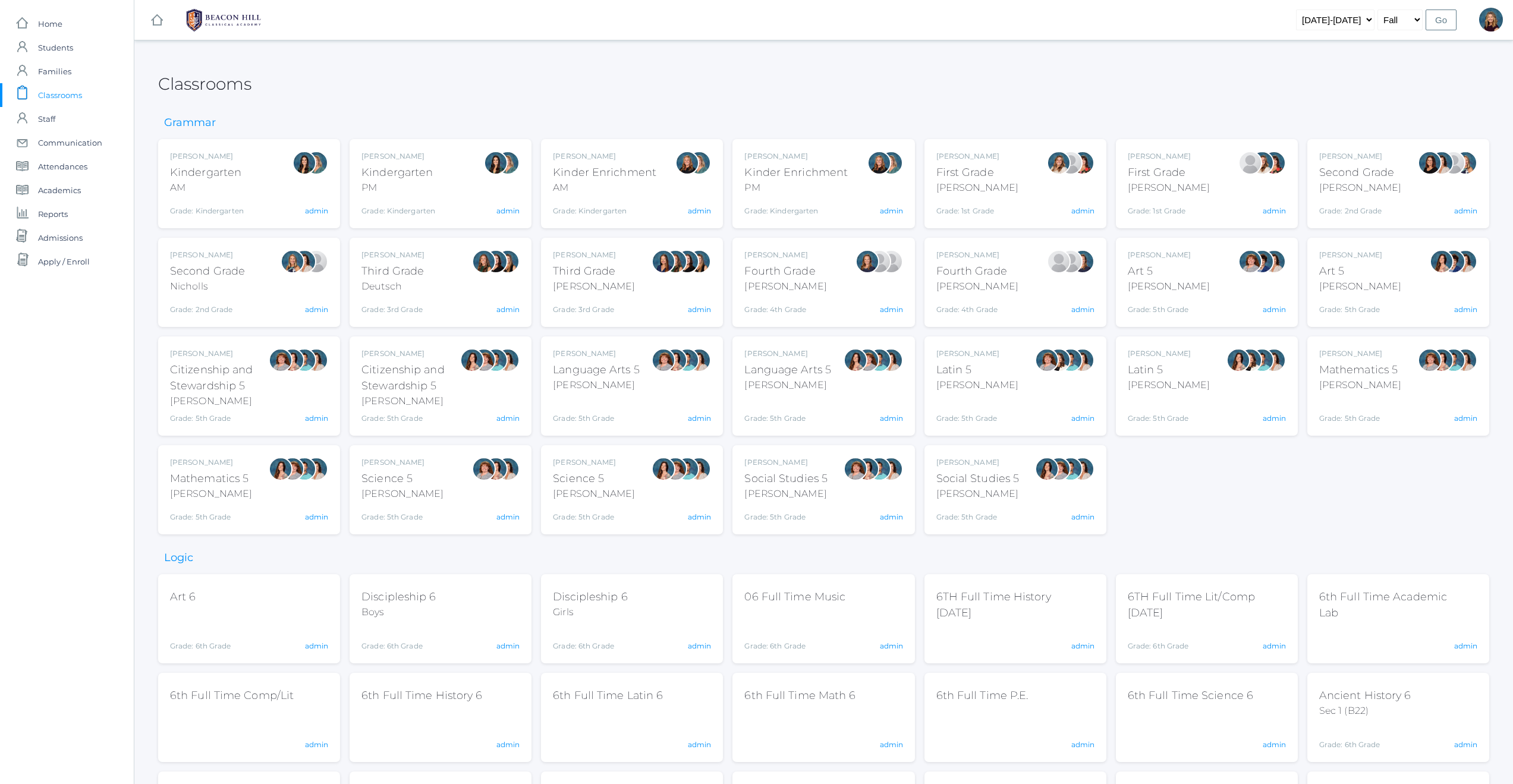
click at [839, 388] on div "Rebecca Salazar Language Arts 5 Salazar Grade: 5th Grade 05LA admin" at bounding box center [823, 386] width 158 height 76
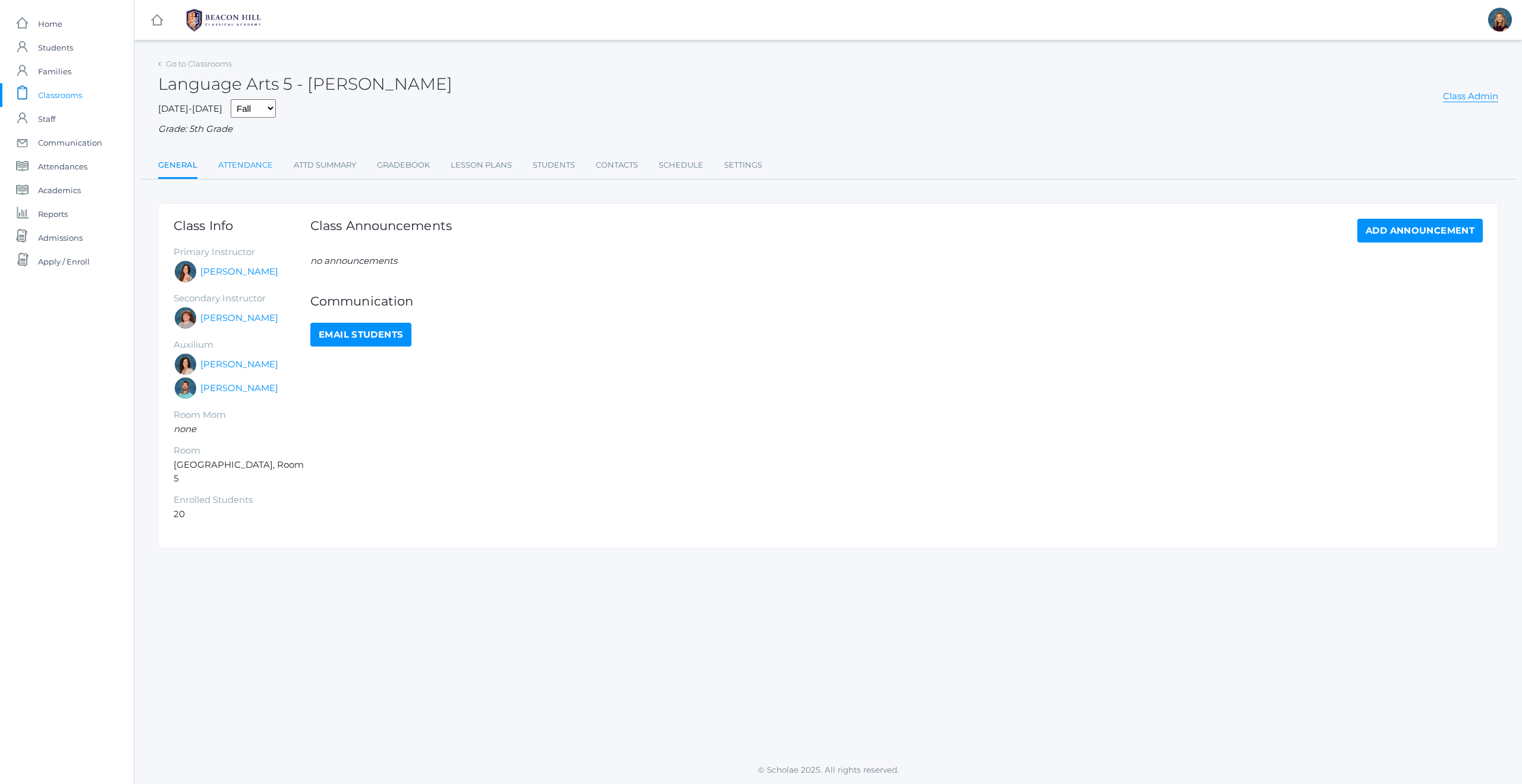
click at [249, 166] on link "Attendance" at bounding box center [245, 165] width 55 height 24
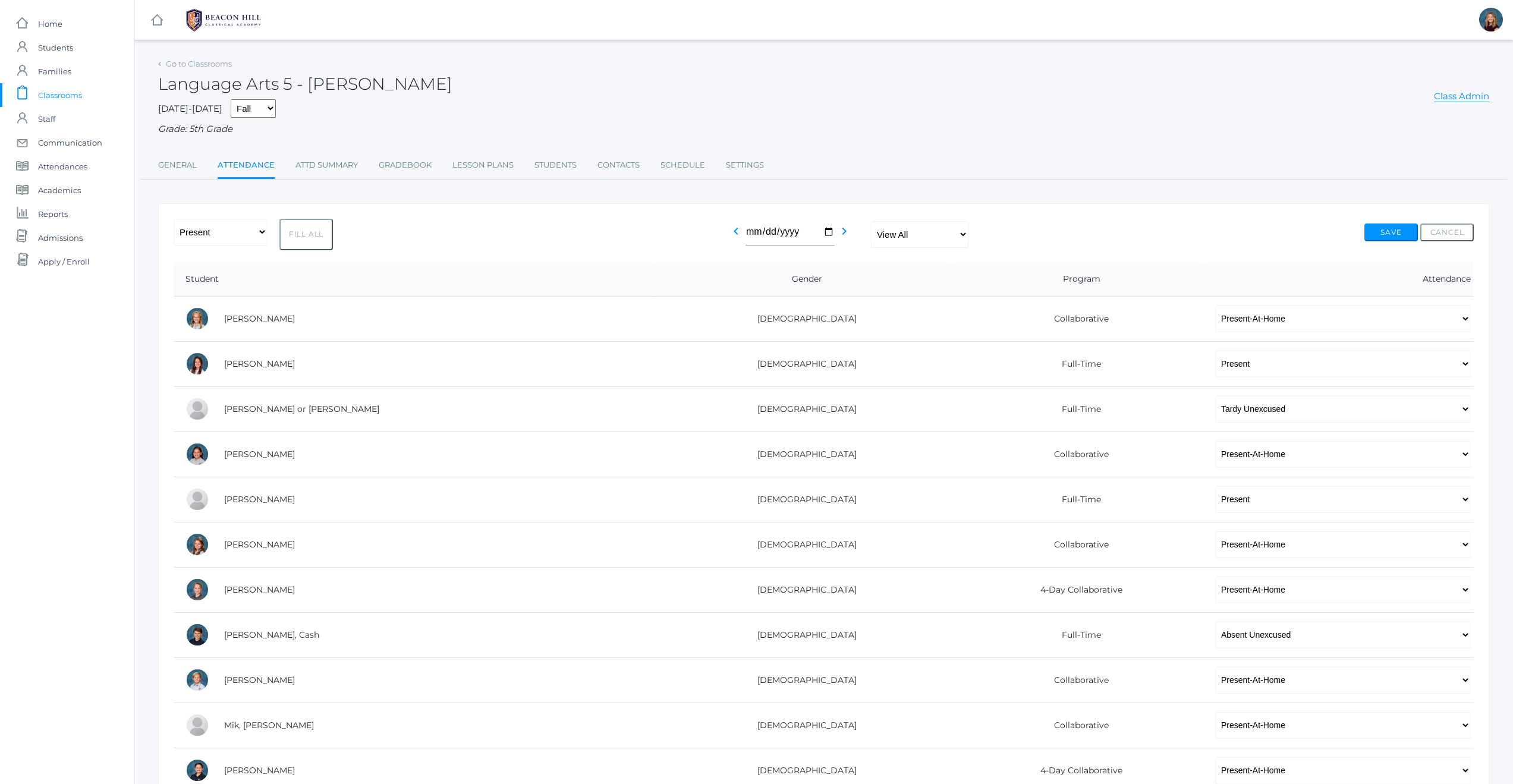
click at [71, 95] on span "Classrooms" at bounding box center [60, 95] width 44 height 24
